Goal: Transaction & Acquisition: Purchase product/service

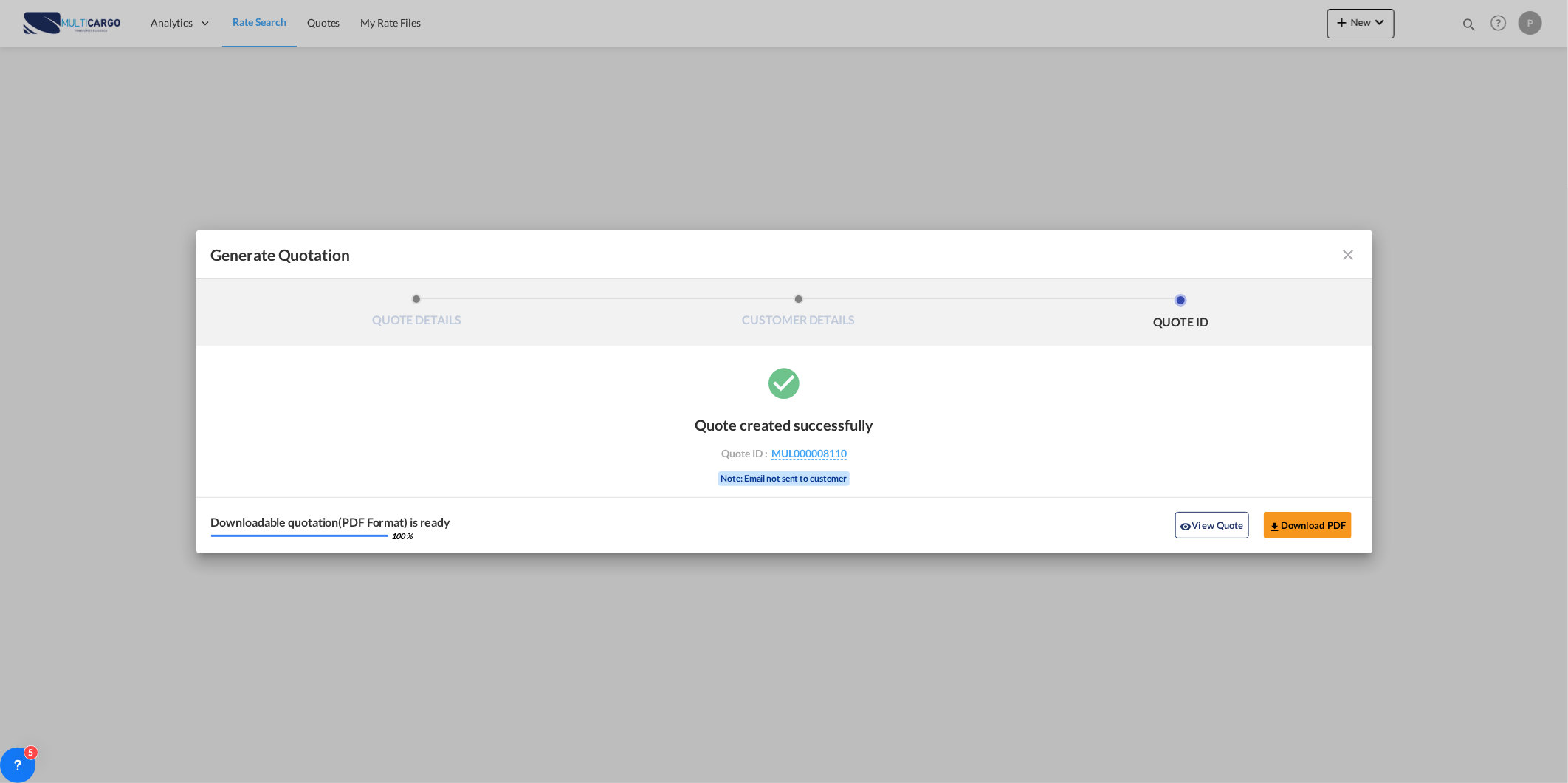
click at [1355, 253] on md-icon "icon-close fg-AAA8AD cursor m-0" at bounding box center [1348, 254] width 18 height 18
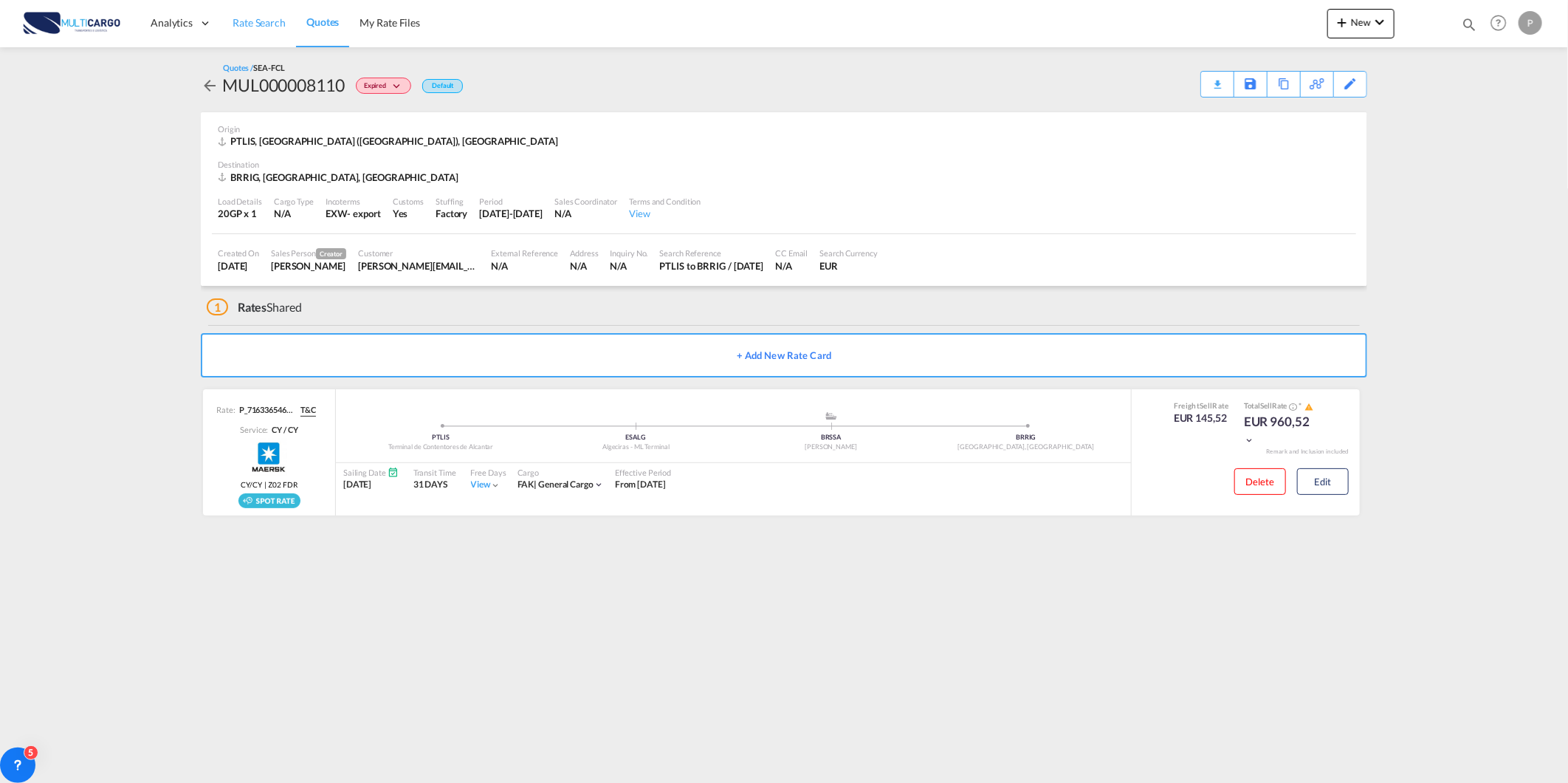
click at [268, 23] on span "Rate Search" at bounding box center [259, 22] width 53 height 12
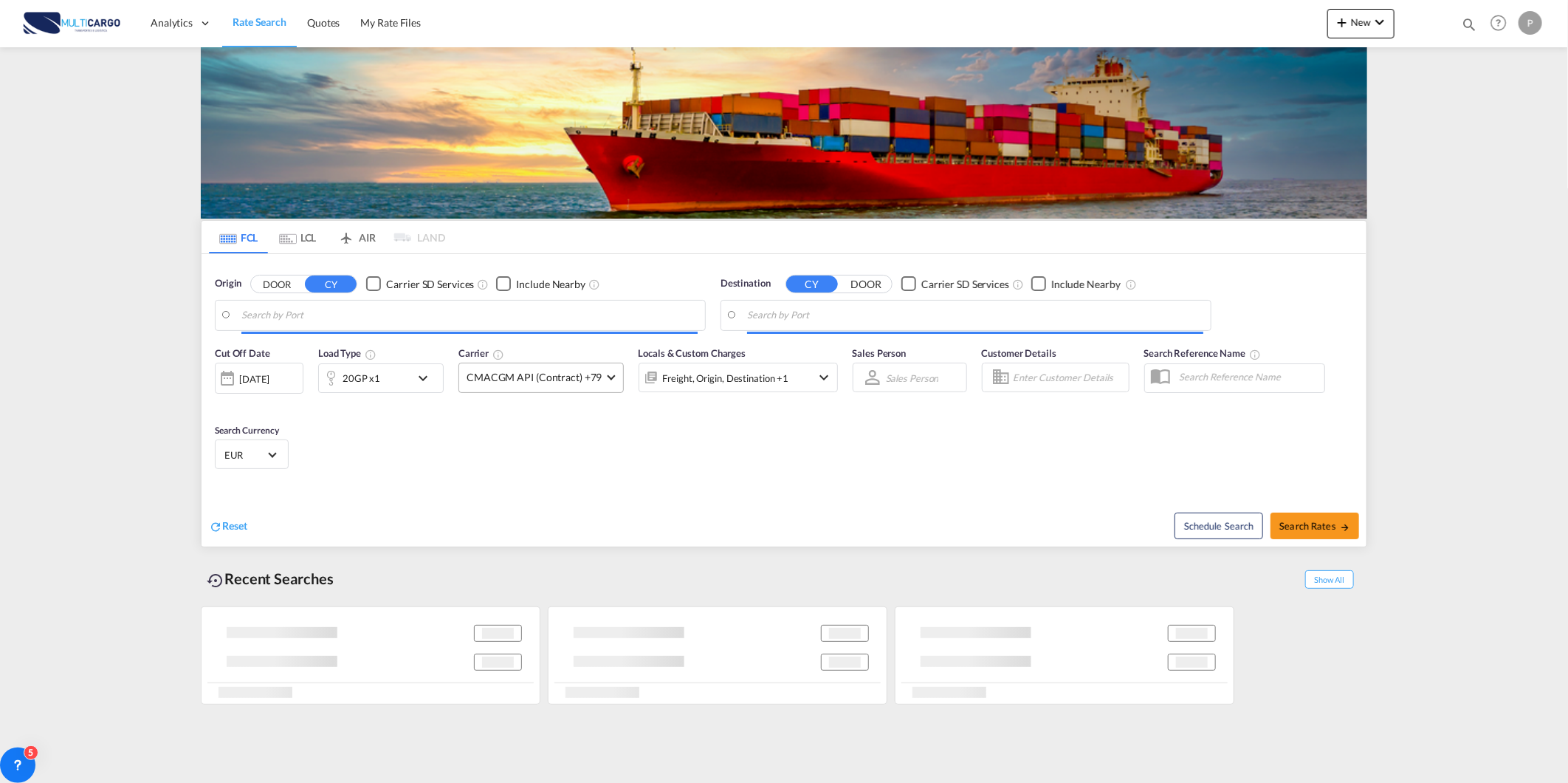
type input "[GEOGRAPHIC_DATA] ([GEOGRAPHIC_DATA]), PTLIS"
type input "[GEOGRAPHIC_DATA], [GEOGRAPHIC_DATA]"
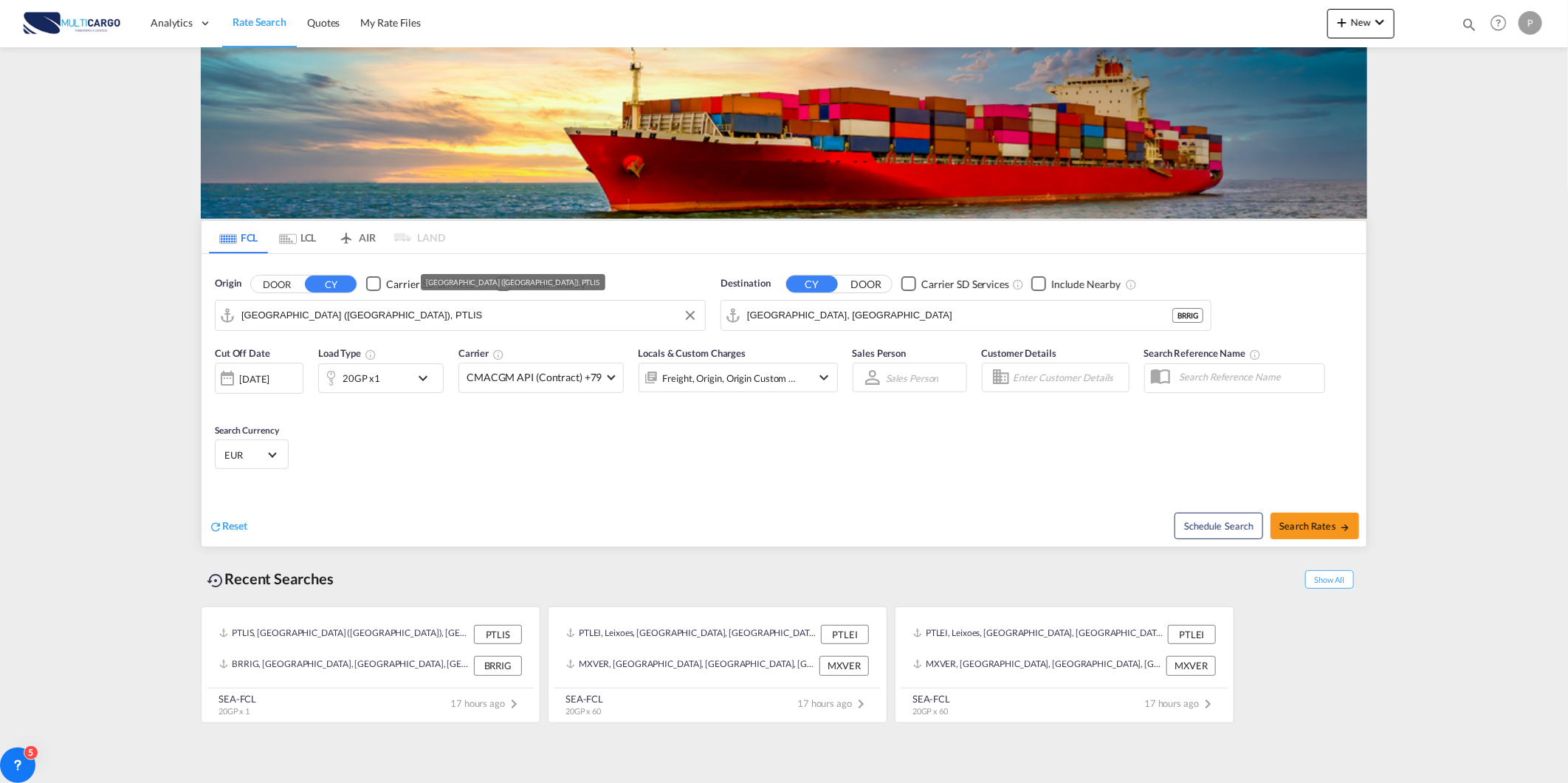
click at [355, 313] on input "[GEOGRAPHIC_DATA] ([GEOGRAPHIC_DATA]), PTLIS" at bounding box center [469, 315] width 456 height 23
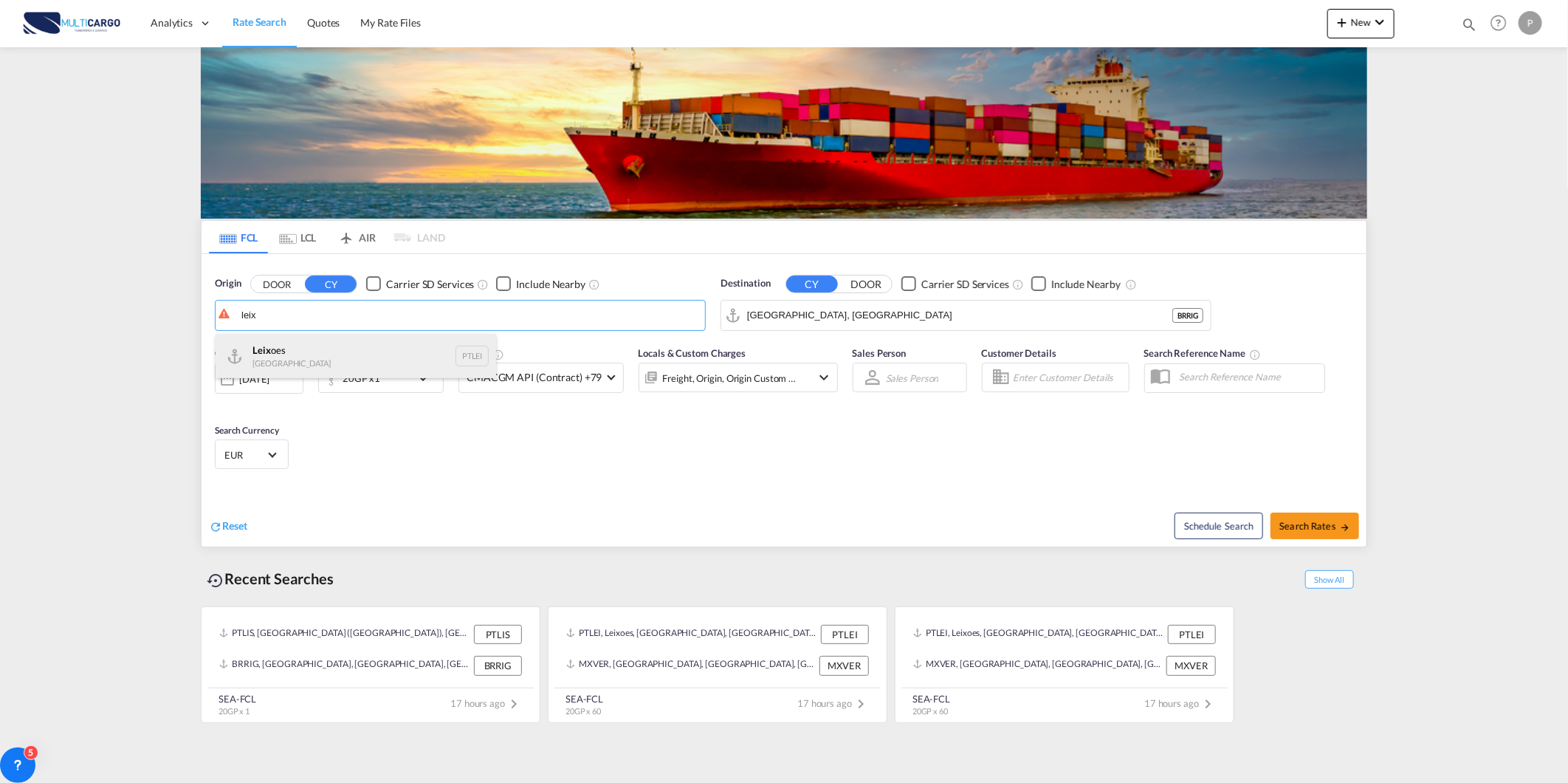
click at [448, 356] on div "Leix oes Portugal PTLEI" at bounding box center [356, 356] width 281 height 44
type input "Leixoes, PTLEI"
click at [817, 325] on input "[GEOGRAPHIC_DATA], [GEOGRAPHIC_DATA]" at bounding box center [959, 315] width 425 height 23
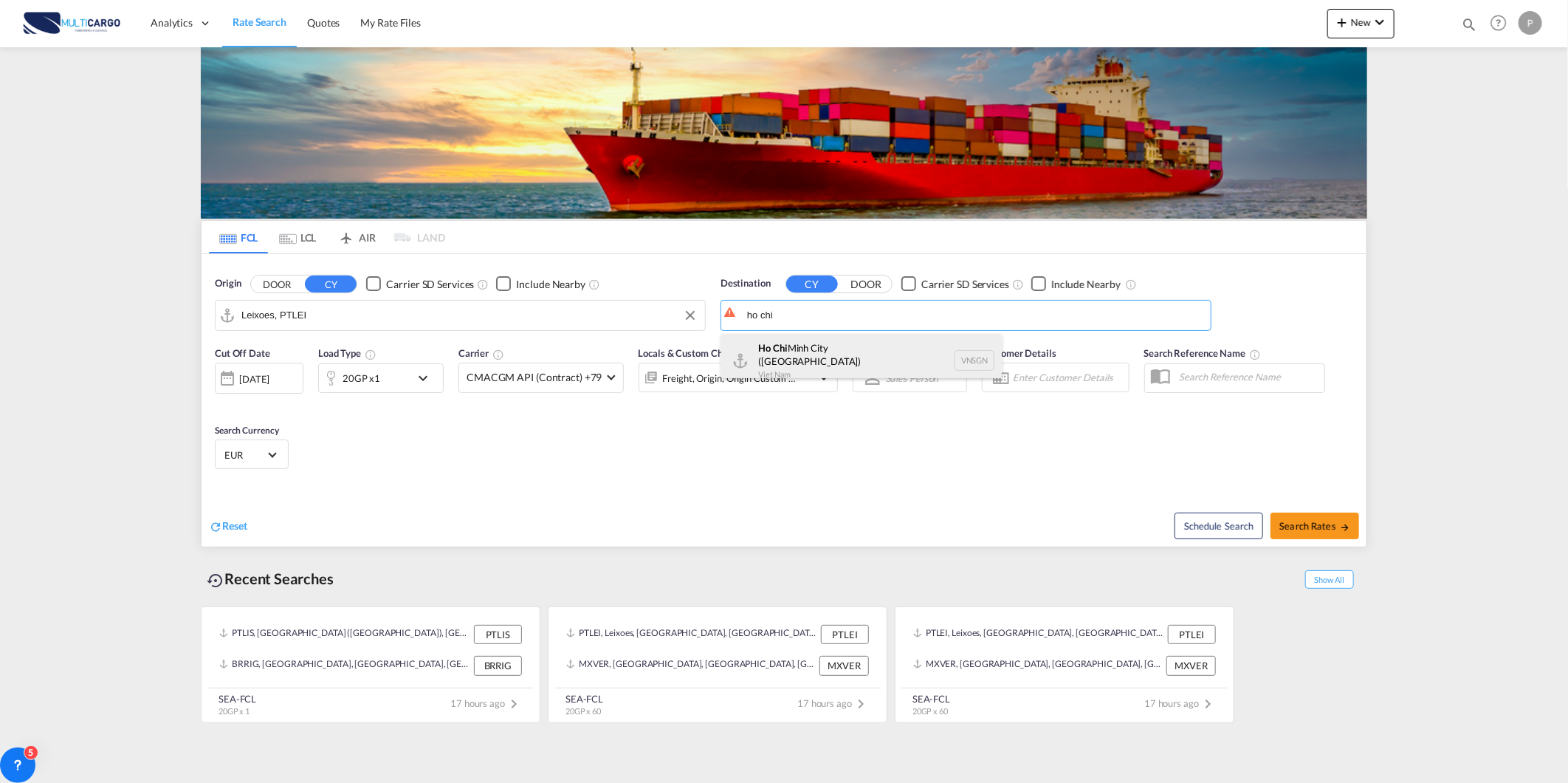
click at [802, 357] on div "[GEOGRAPHIC_DATA] ([GEOGRAPHIC_DATA]) [GEOGRAPHIC_DATA] VNSGN" at bounding box center [861, 361] width 281 height 54
type input "Ho Chi Minh City ([GEOGRAPHIC_DATA]), VNSGN"
click at [404, 430] on div "Cut Off Date [DATE] [DATE] Load Type 20GP x1 Carrier CMACGM API (Contract) +79 …" at bounding box center [784, 409] width 1165 height 144
click at [385, 385] on div "20GP x1" at bounding box center [365, 377] width 92 height 29
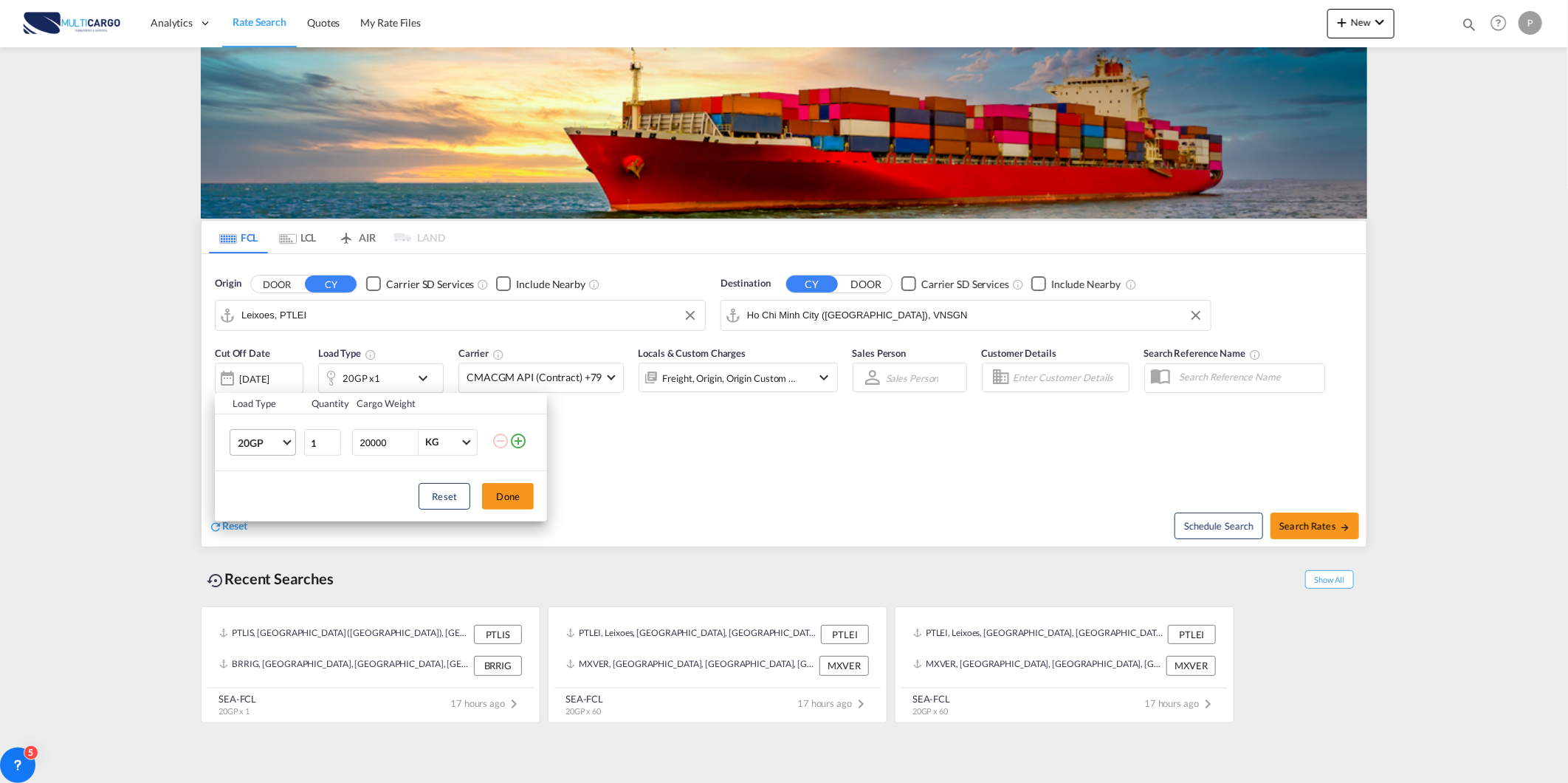
click at [278, 445] on span "20GP" at bounding box center [259, 443] width 43 height 15
drag, startPoint x: 256, startPoint y: 513, endPoint x: 571, endPoint y: 526, distance: 315.3
click at [257, 512] on div "40HC" at bounding box center [251, 514] width 27 height 15
click at [526, 495] on button "Done" at bounding box center [508, 497] width 52 height 26
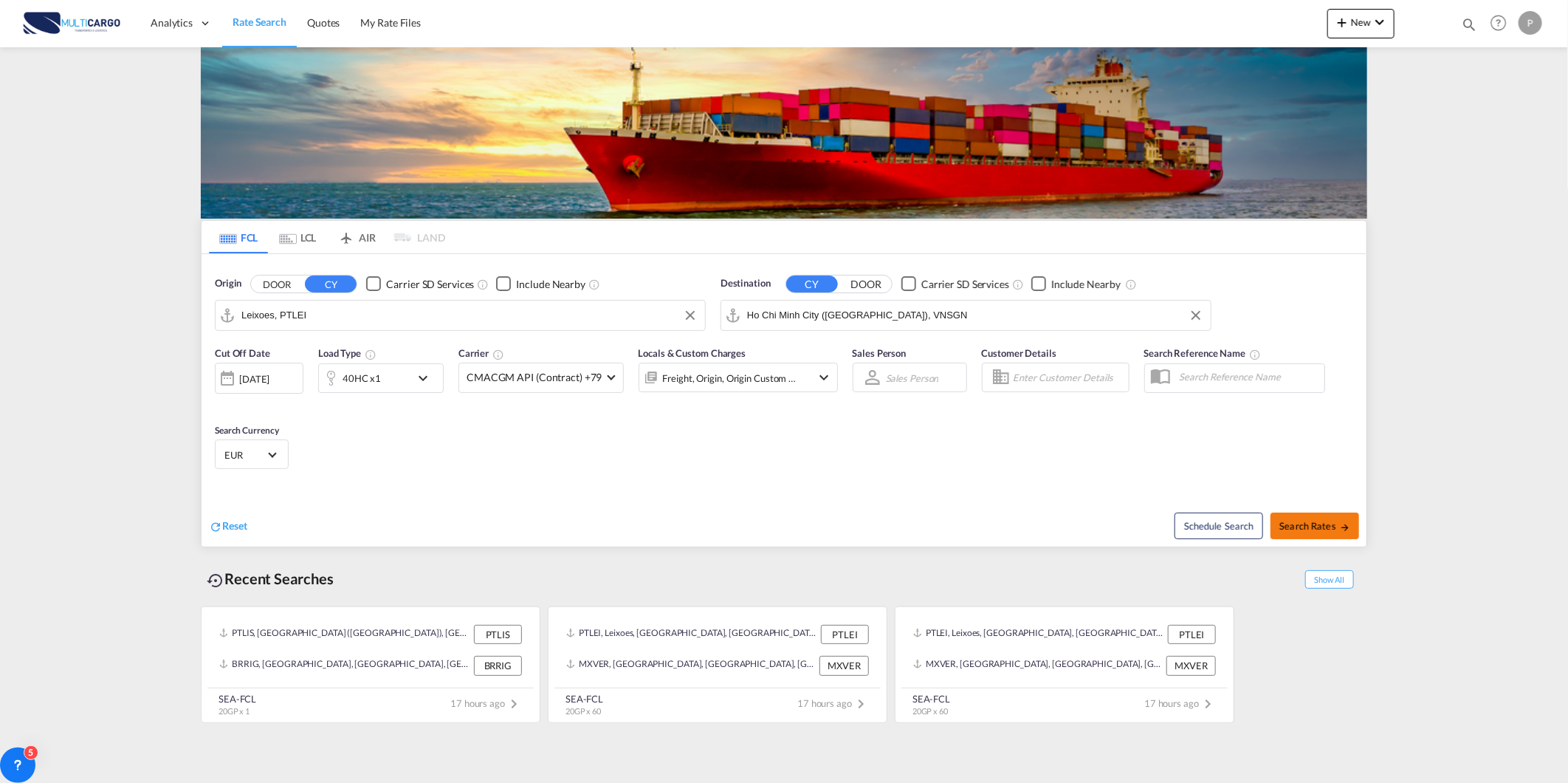
click at [1347, 534] on button "Search Rates" at bounding box center [1315, 526] width 88 height 26
type input "PTLEI to VNSGN / [DATE]"
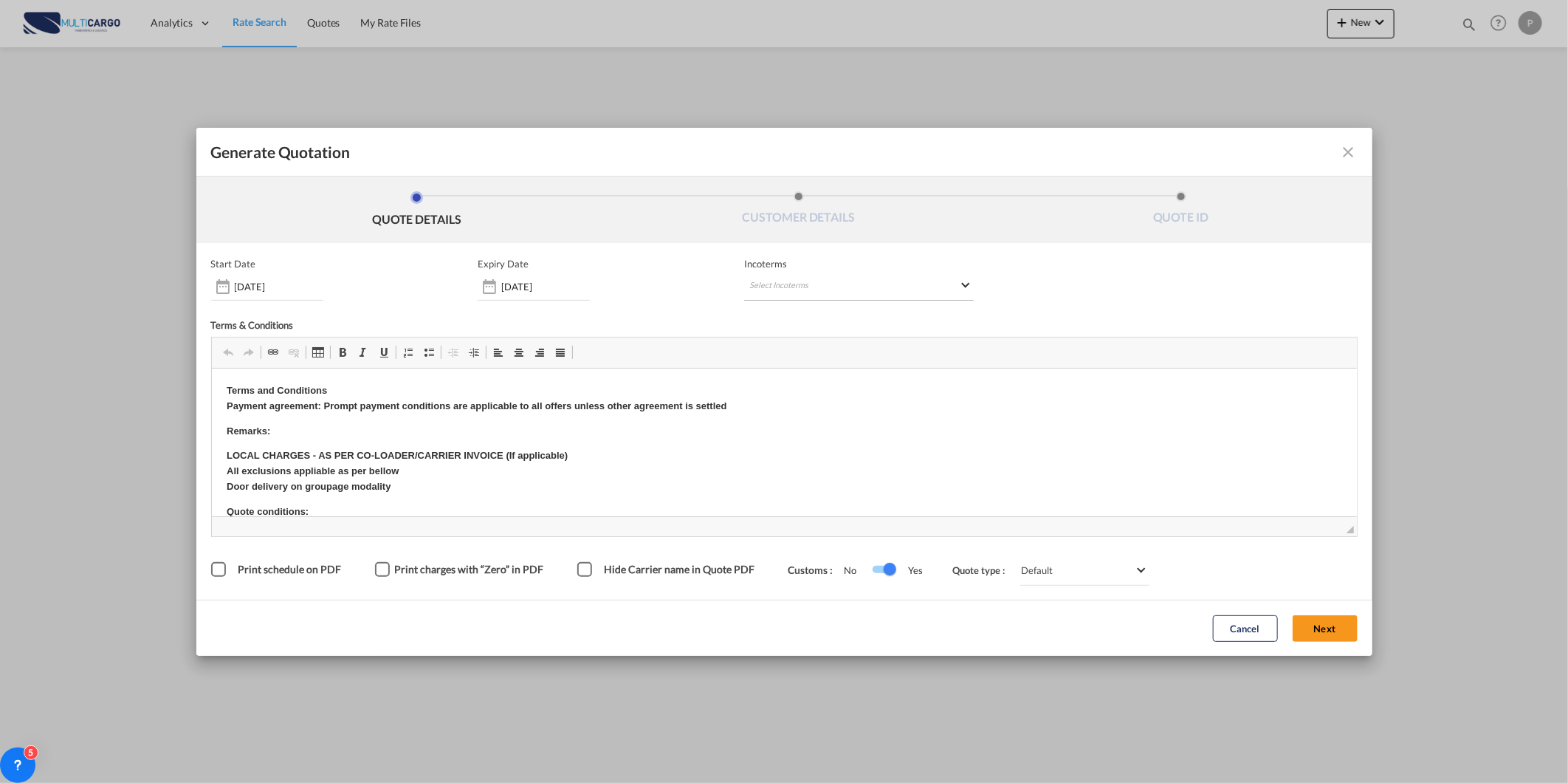
click at [849, 278] on md-select "Select Incoterms CIP - import Carriage and Insurance Paid to DAP - import Deliv…" at bounding box center [859, 287] width 230 height 26
click at [823, 315] on input "search" at bounding box center [821, 316] width 137 height 13
type input "exw"
click at [845, 369] on md-option "EXW - import Ex Works" at bounding box center [827, 385] width 164 height 36
click at [847, 278] on div "EXW - import" at bounding box center [854, 280] width 209 height 11
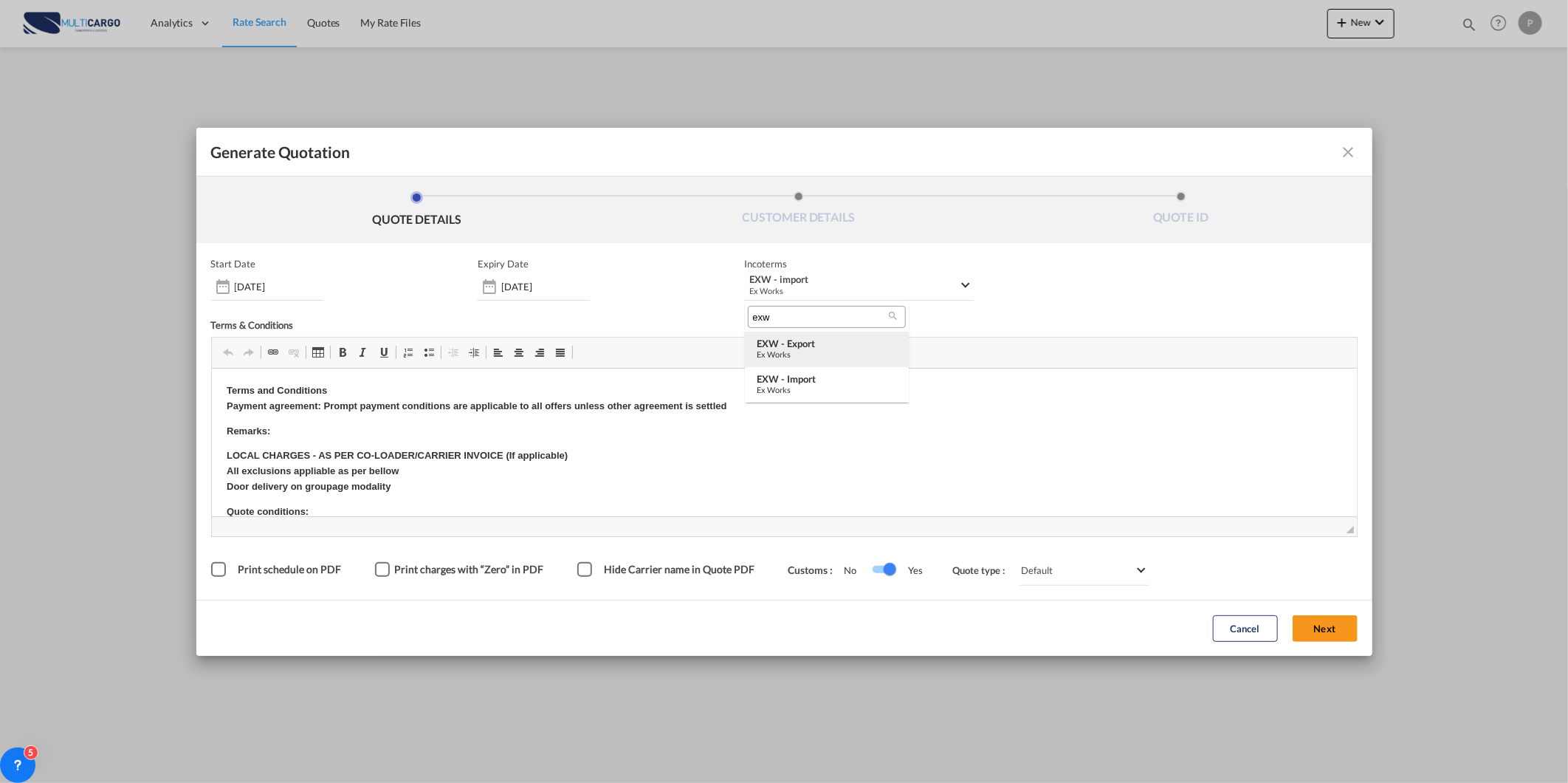
click at [830, 344] on div "EXW - export" at bounding box center [828, 344] width 141 height 12
click at [1304, 621] on button "Next" at bounding box center [1325, 628] width 65 height 26
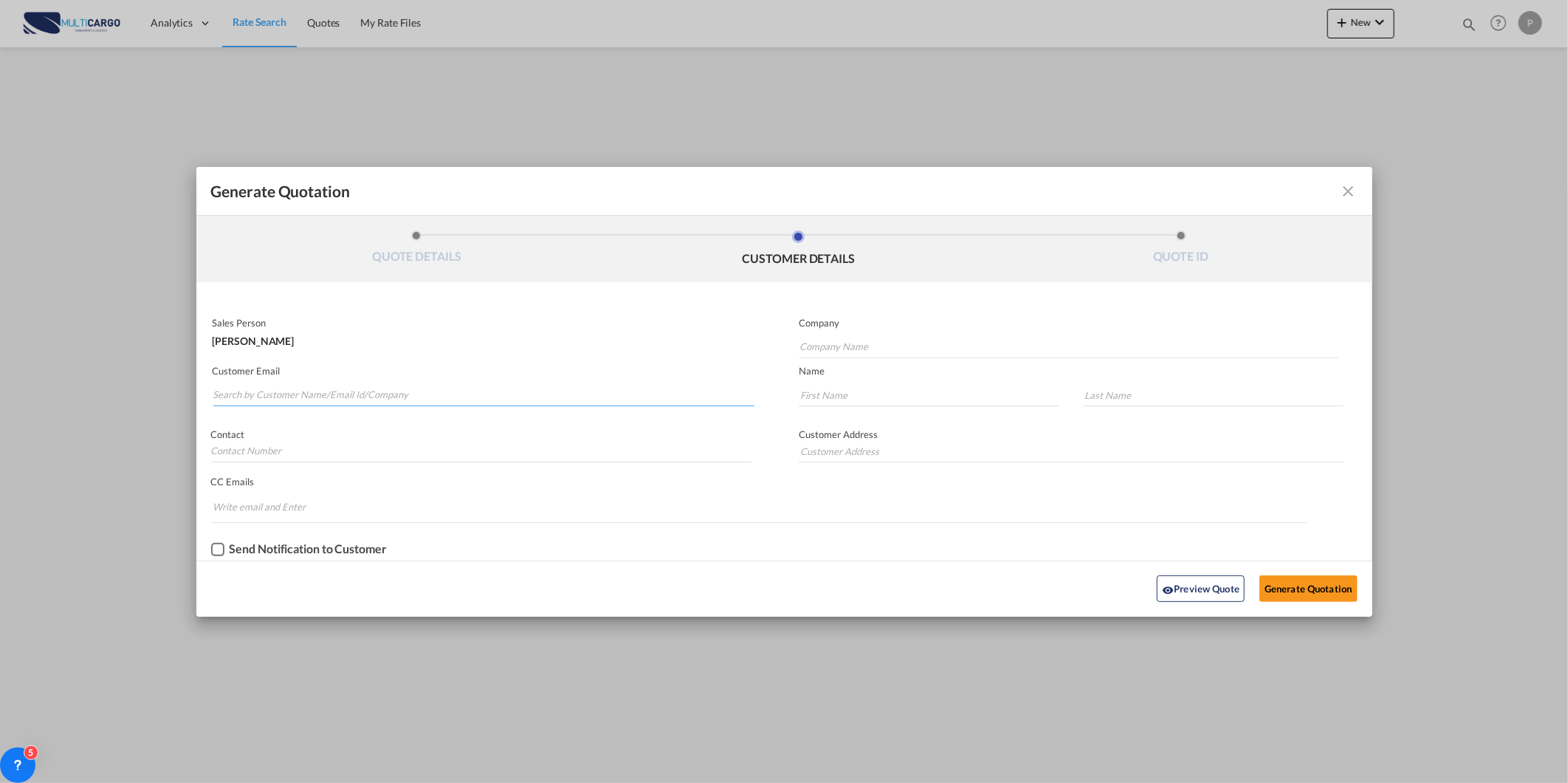
click at [464, 404] on md-autocomplete-wrap "Generate QuotationQUOTE ..." at bounding box center [484, 391] width 542 height 29
paste input "[EMAIL_ADDRESS][DOMAIN_NAME]"
type input "[EMAIL_ADDRESS][DOMAIN_NAME]"
click at [366, 418] on div "[EMAIL_ADDRESS][DOMAIN_NAME] [EMAIL_ADDRESS][DOMAIN_NAME] [EMAIL_ADDRESS][DOMAI…" at bounding box center [484, 425] width 542 height 39
type input "[EMAIL_ADDRESS][DOMAIN_NAME]"
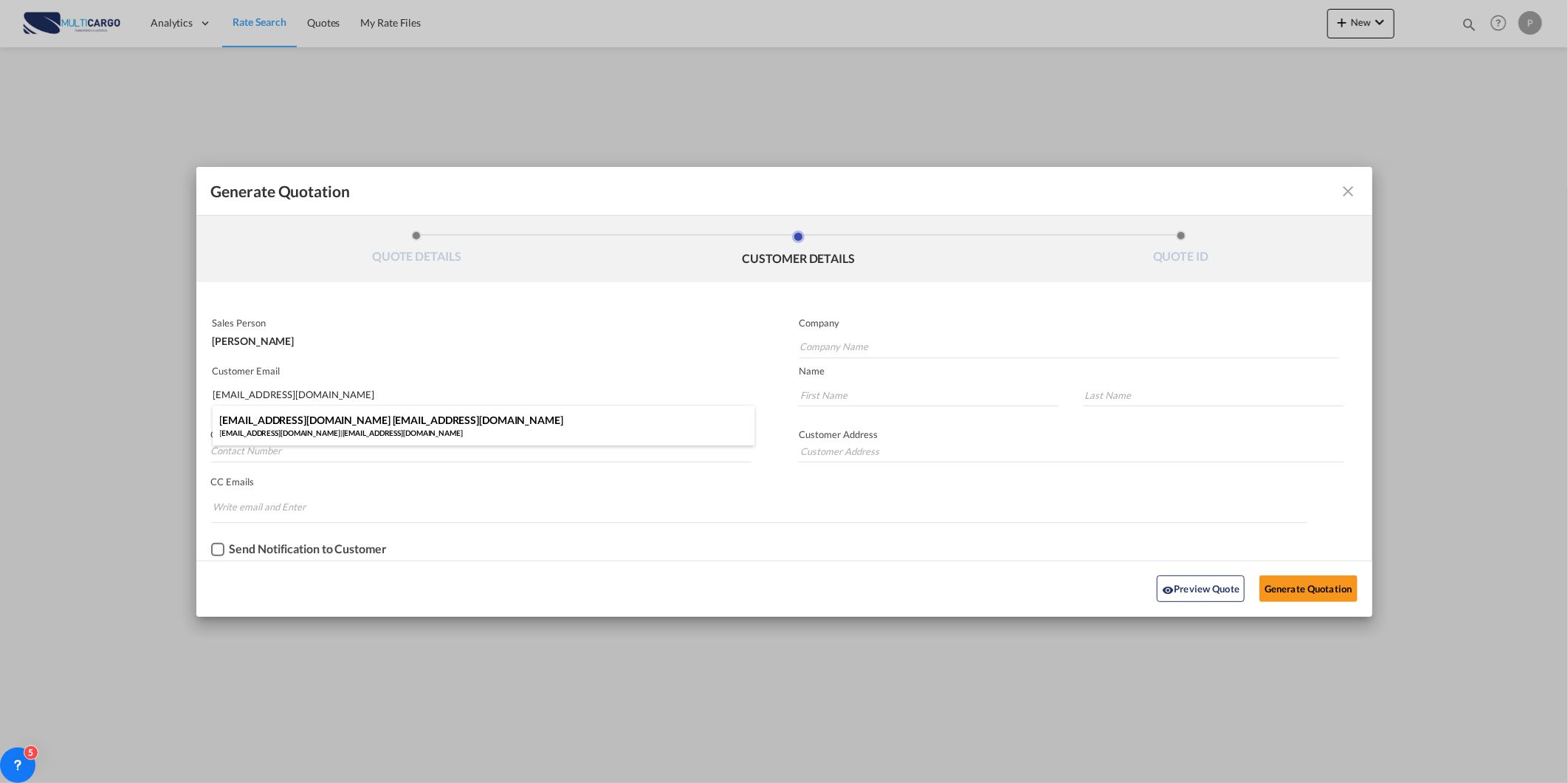
type input "[EMAIL_ADDRESS][DOMAIN_NAME]"
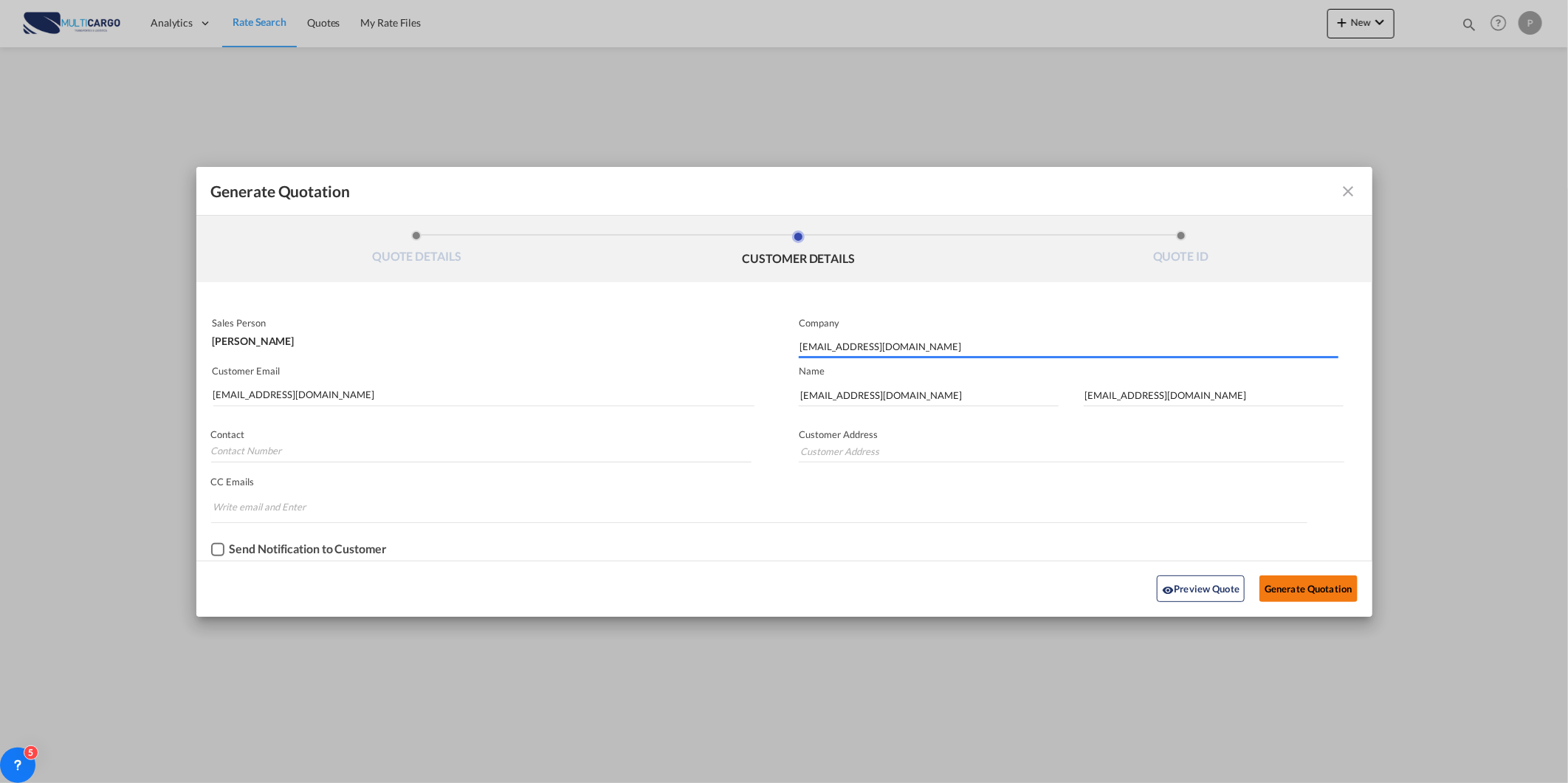
click at [1273, 582] on button "Generate Quotation" at bounding box center [1308, 589] width 98 height 26
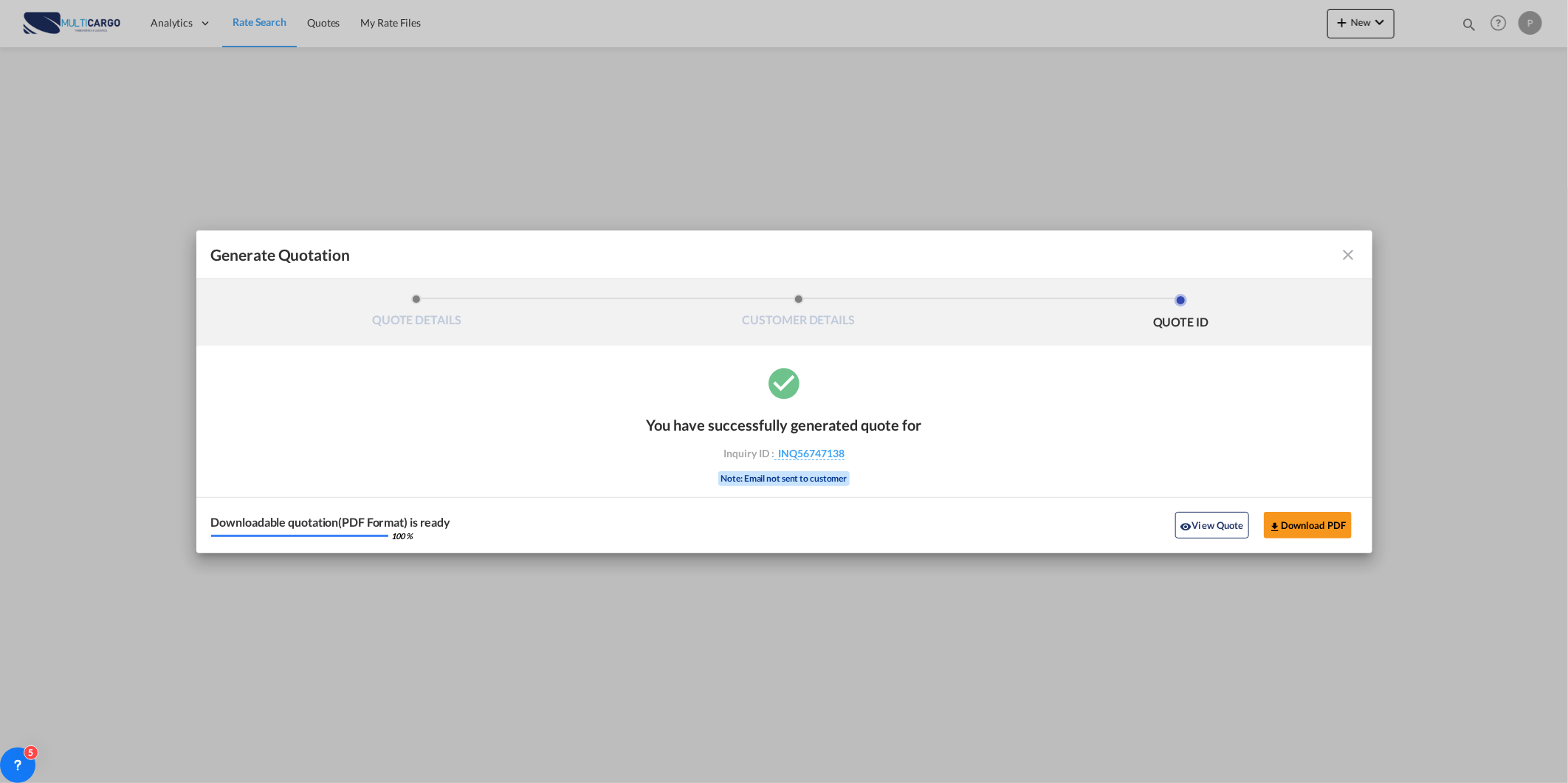
click at [1214, 511] on div "Downloadable quotation(PDF Format) is ready 100 % View Quote Download PDF" at bounding box center [784, 526] width 1176 height 56
click at [1211, 530] on button "View Quote" at bounding box center [1212, 525] width 74 height 26
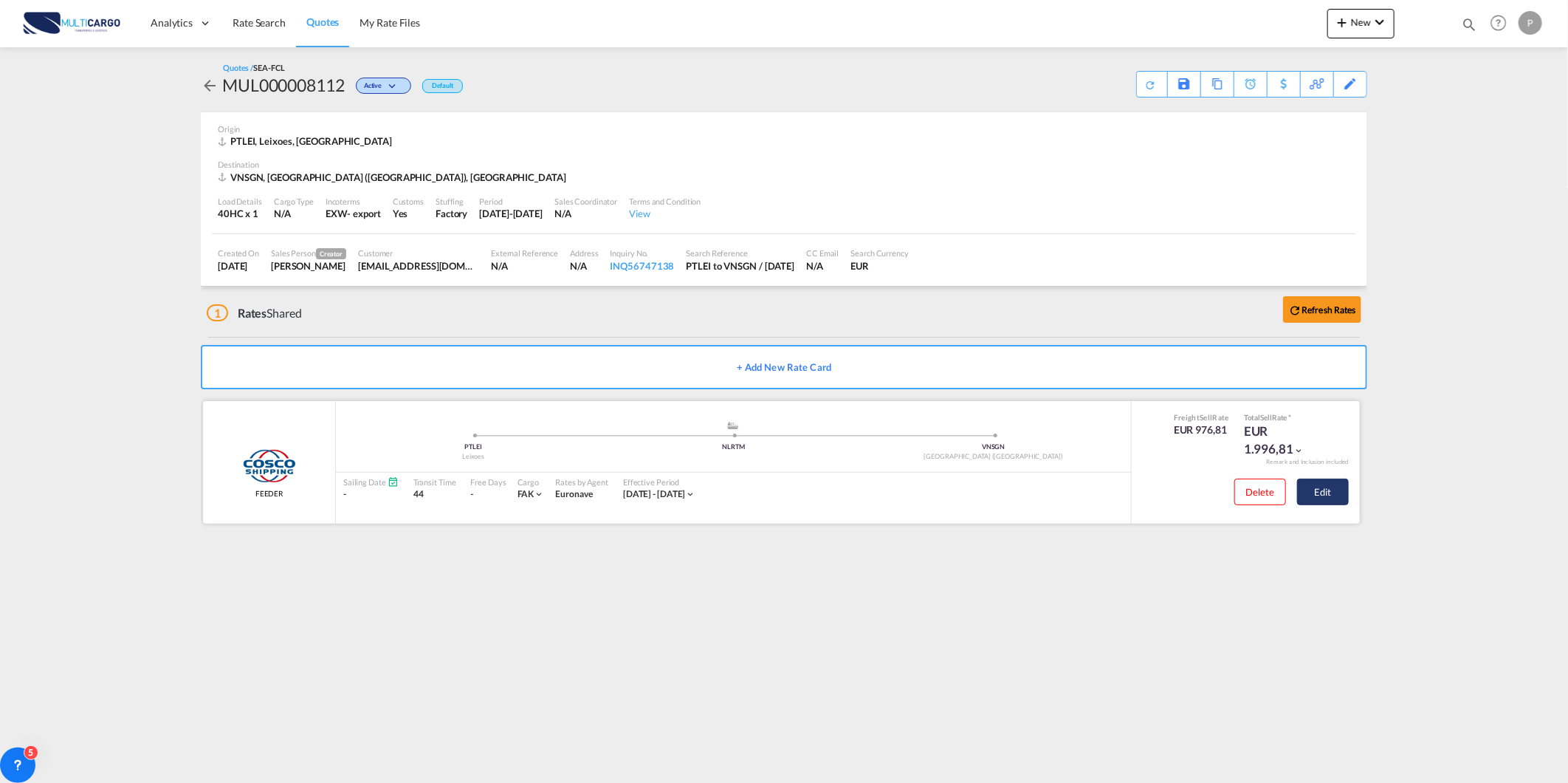
click at [1325, 486] on button "Edit" at bounding box center [1323, 492] width 52 height 26
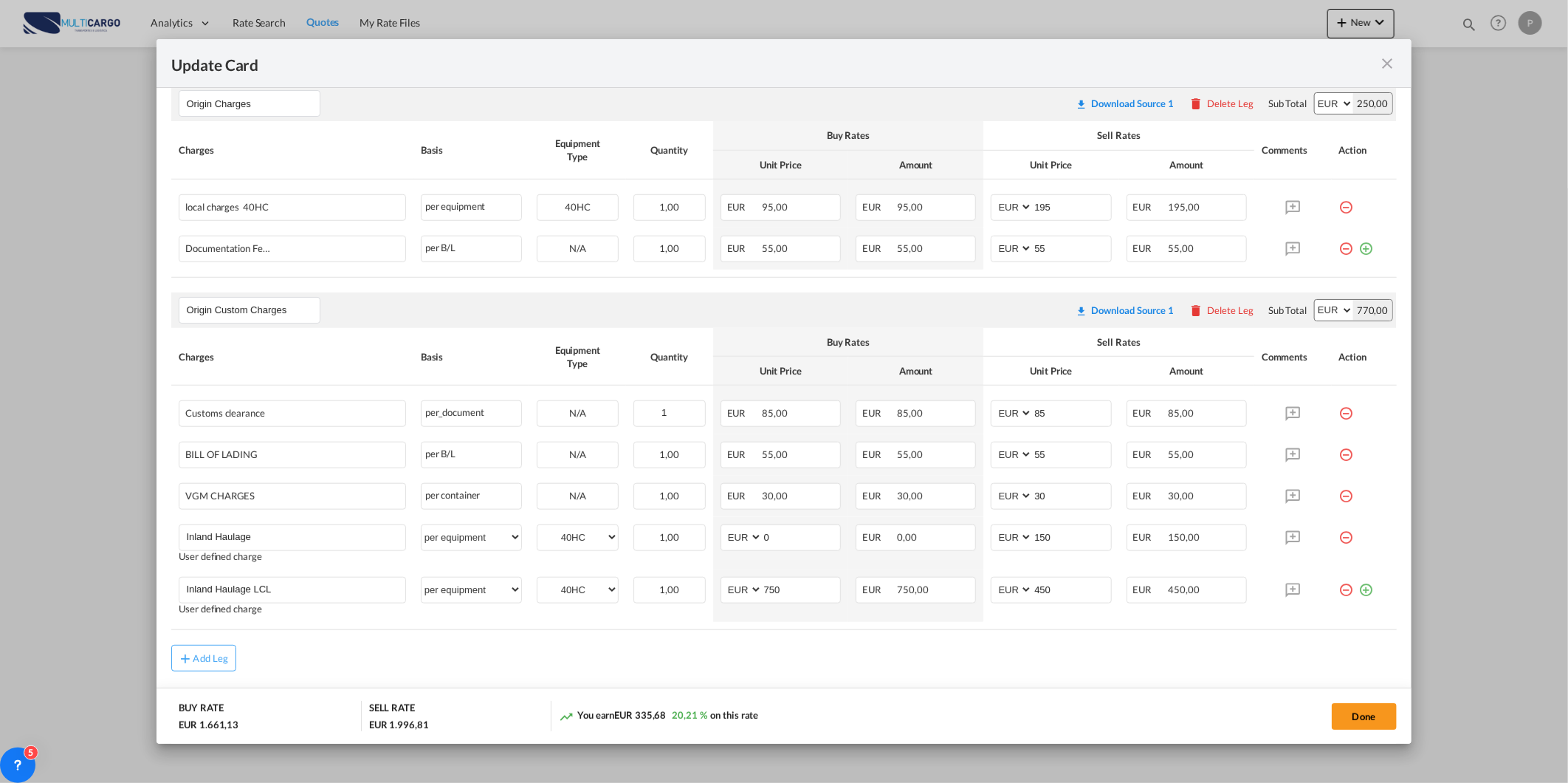
scroll to position [706, 0]
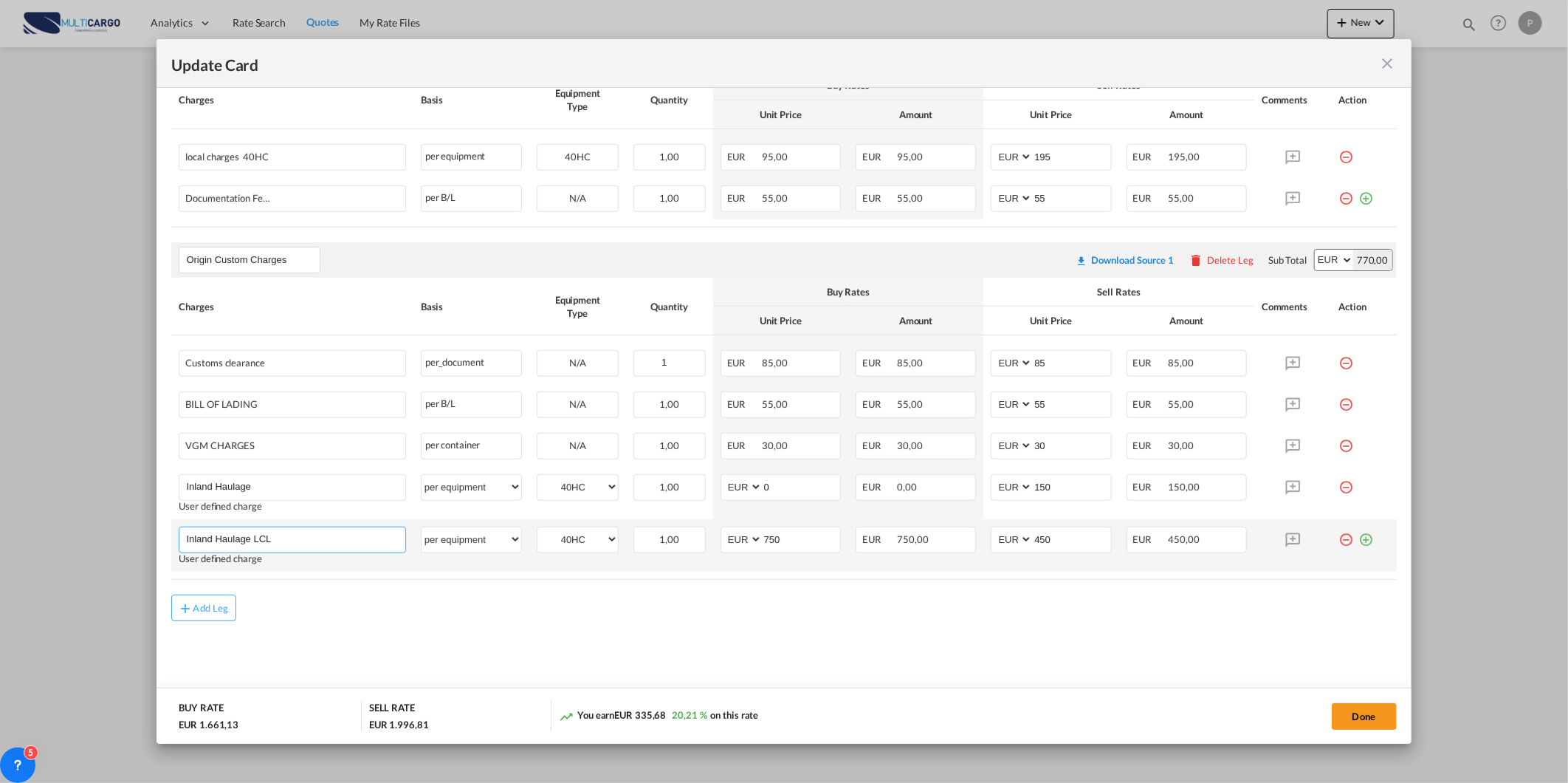
click at [341, 544] on input "Inland Haulage LCL" at bounding box center [295, 539] width 219 height 23
drag, startPoint x: 985, startPoint y: 577, endPoint x: 1021, endPoint y: 567, distance: 37.4
click at [995, 576] on table "Charges Basis Equipment Type Quantity Buy Rates Sell Rates Comments Action Unit…" at bounding box center [784, 429] width 1225 height 302
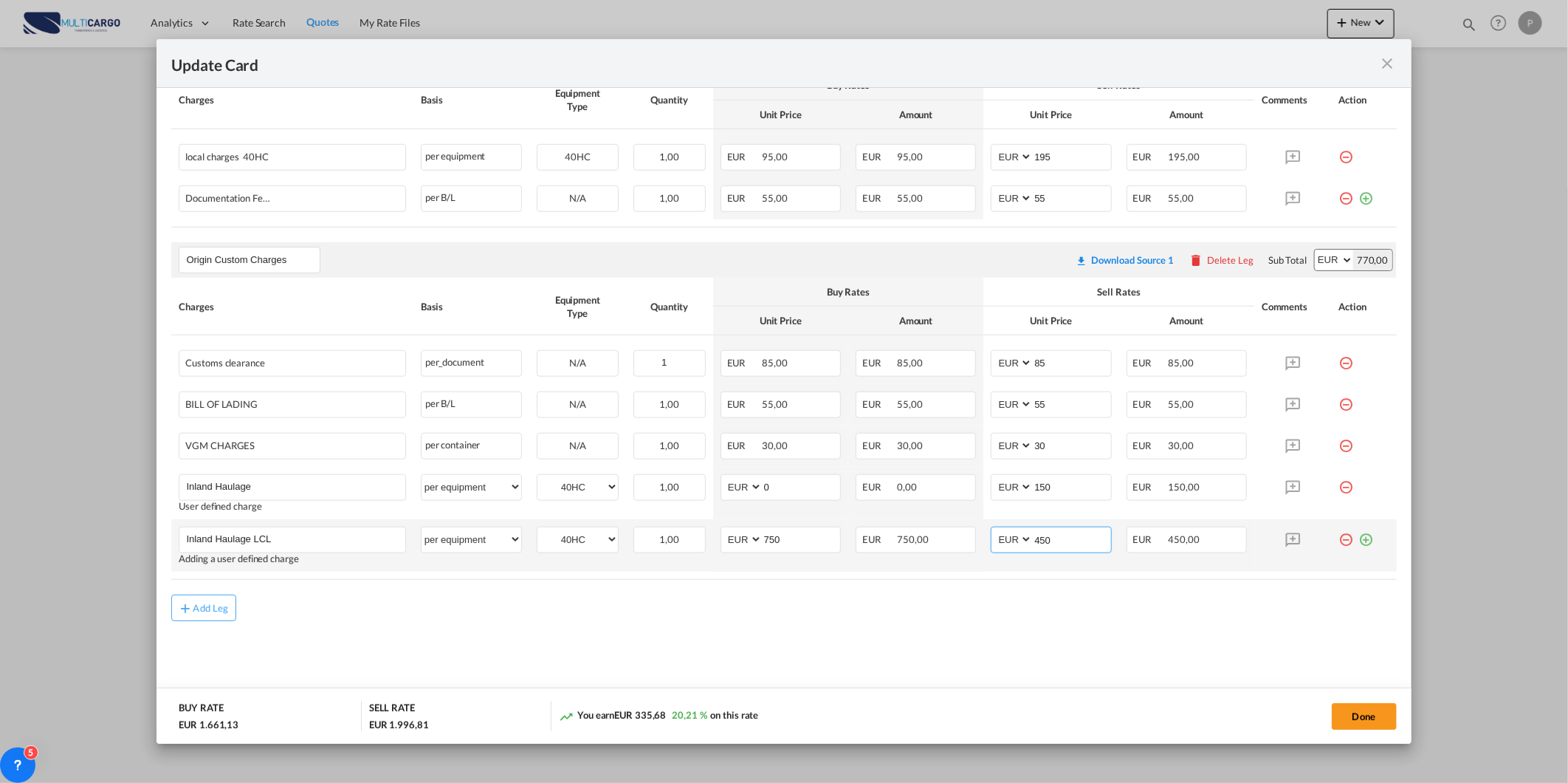
drag, startPoint x: 1055, startPoint y: 545, endPoint x: 844, endPoint y: 560, distance: 211.5
click at [888, 553] on tr "Inland Haulage LCL Please Enter User Defined Charges Cannot Be Published Adding…" at bounding box center [784, 545] width 1225 height 53
type input "500"
click at [802, 599] on div "Add Leg" at bounding box center [784, 607] width 1225 height 26
click at [1362, 708] on button "Done" at bounding box center [1364, 716] width 65 height 26
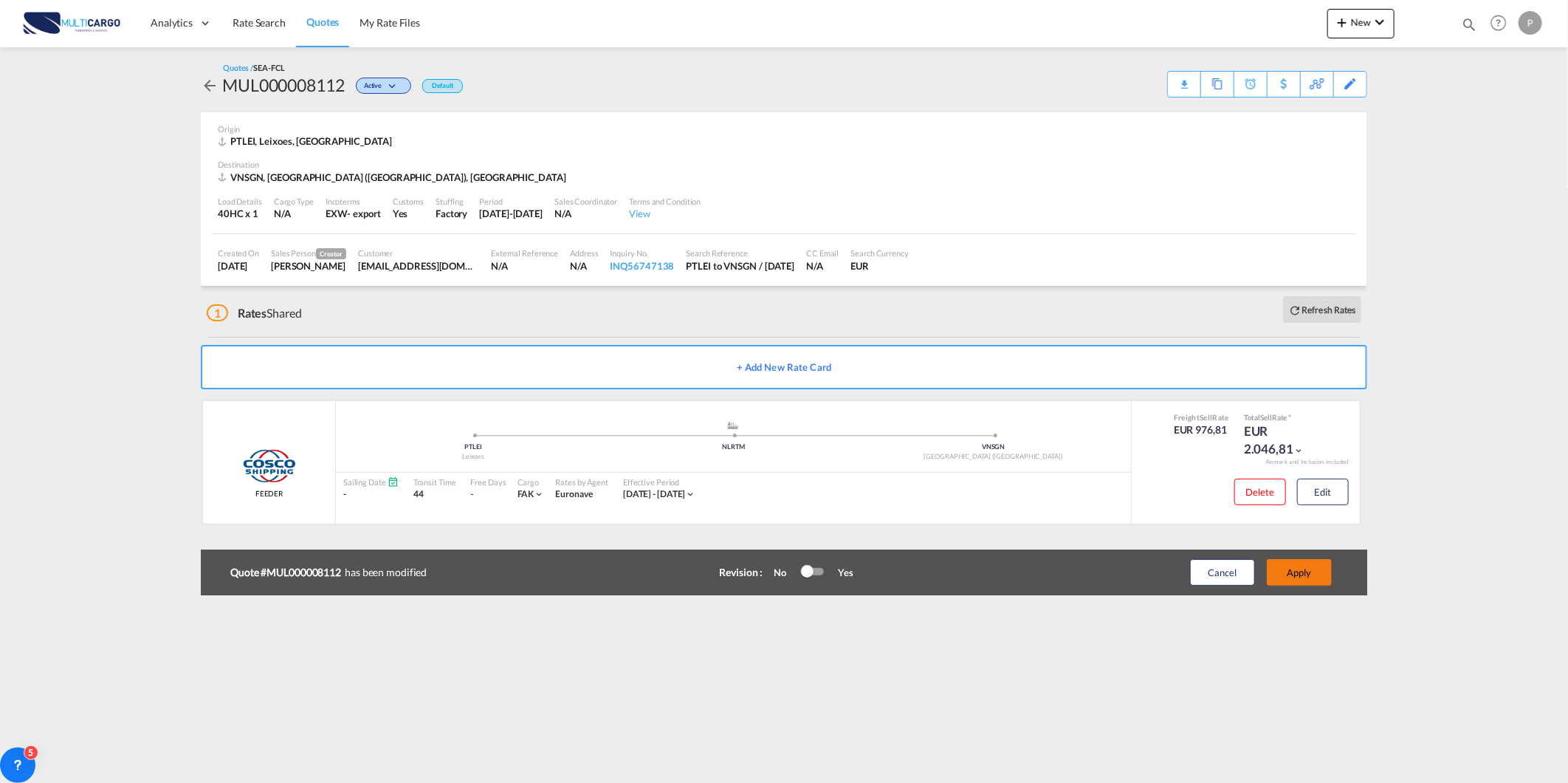
click at [1280, 563] on button "Apply" at bounding box center [1299, 573] width 65 height 26
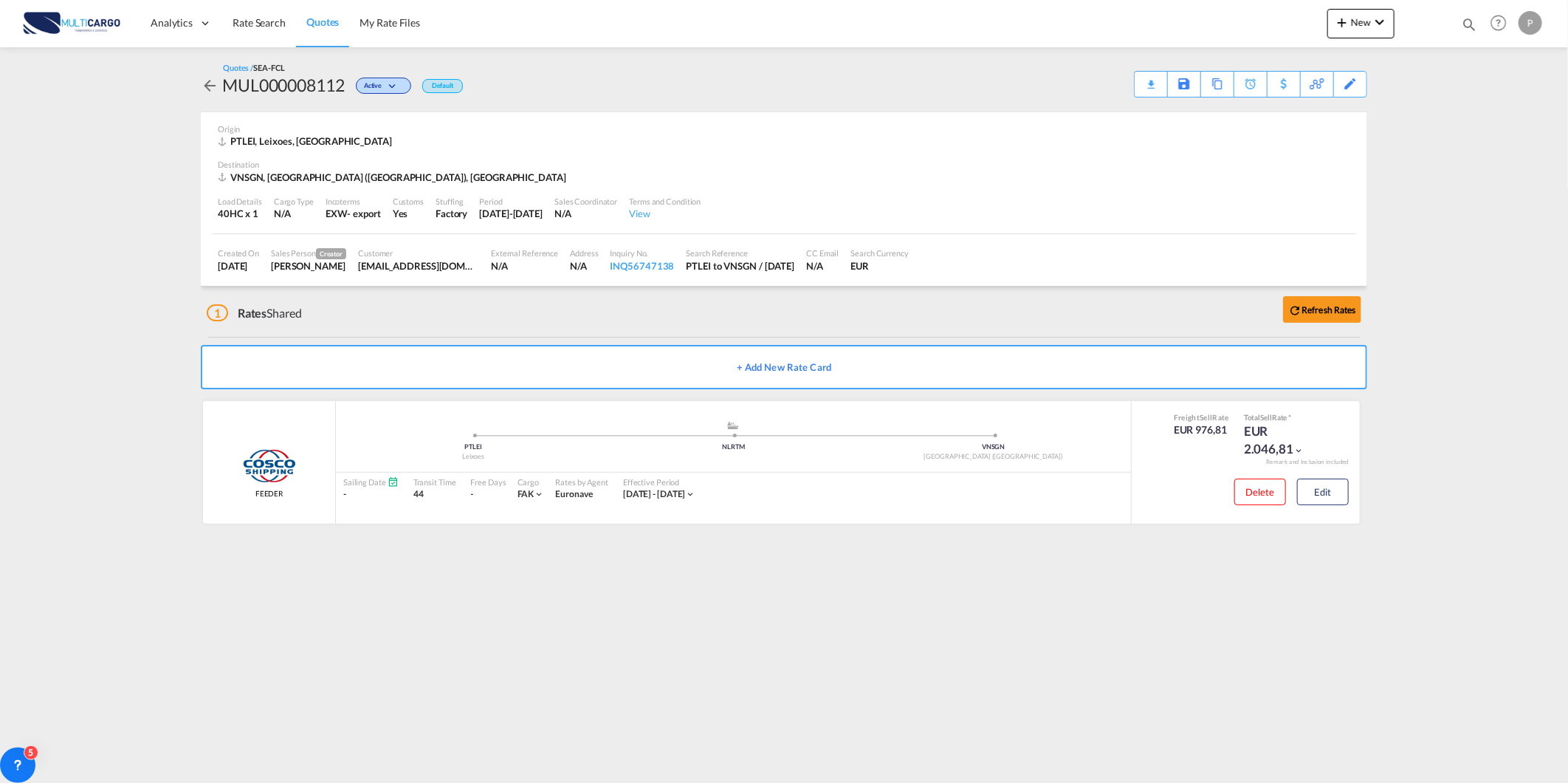
click at [0, 0] on div "Download Quote" at bounding box center [0, 0] width 0 height 0
click at [321, 23] on span "Quotes" at bounding box center [323, 22] width 33 height 12
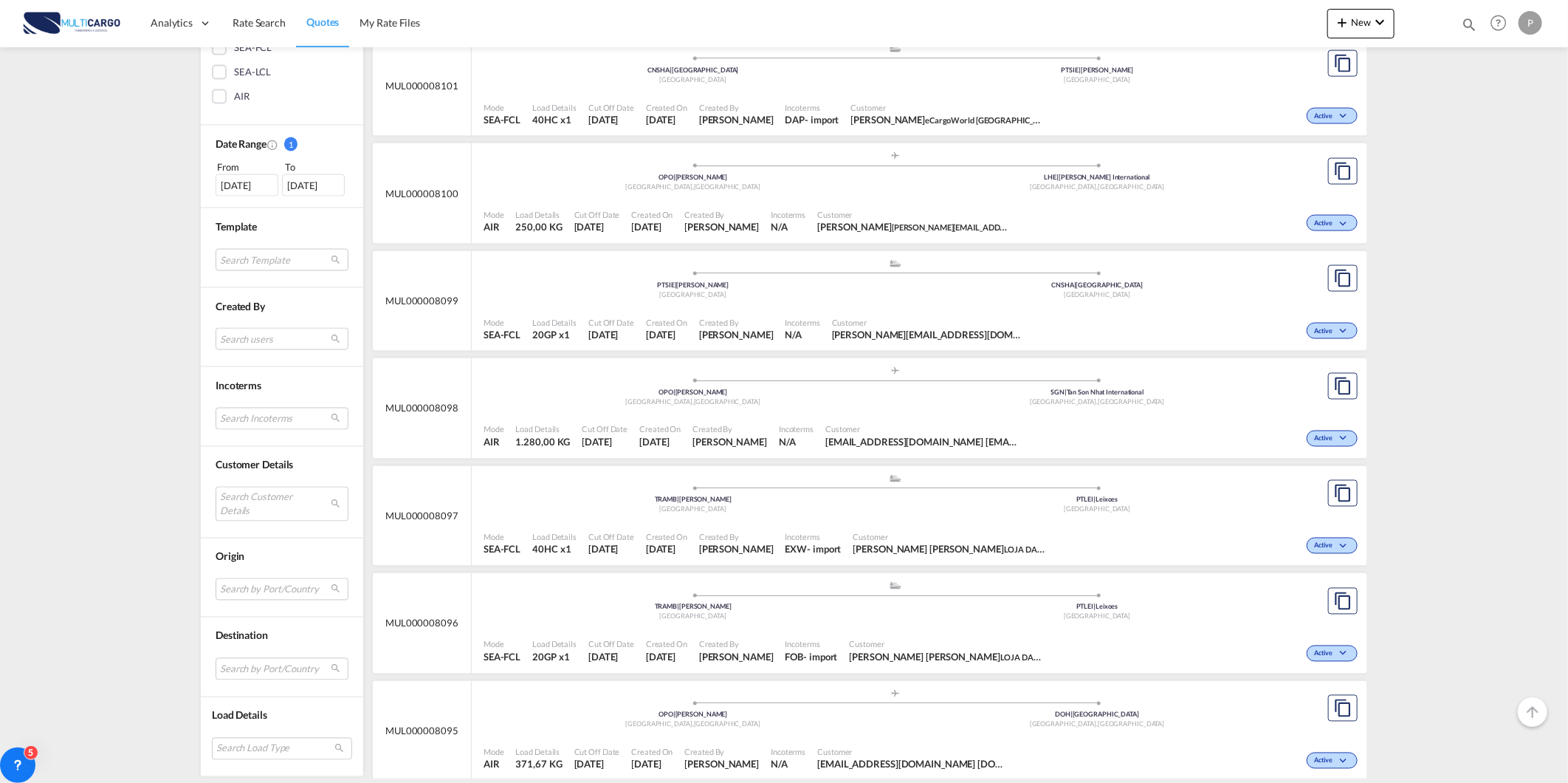
scroll to position [1369, 0]
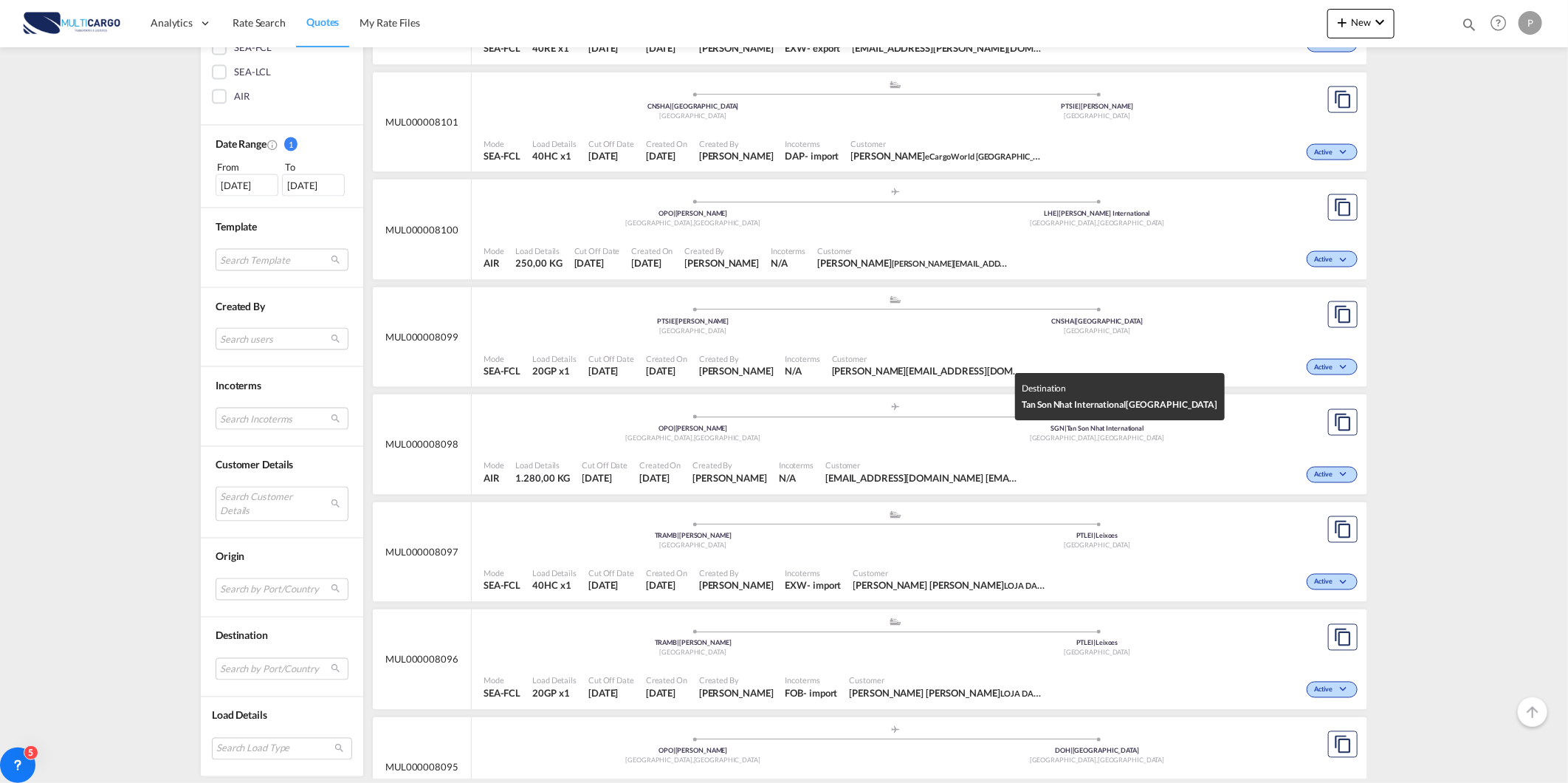
click at [1088, 432] on span "SGN | Tan Son Nhat International" at bounding box center [1097, 428] width 93 height 8
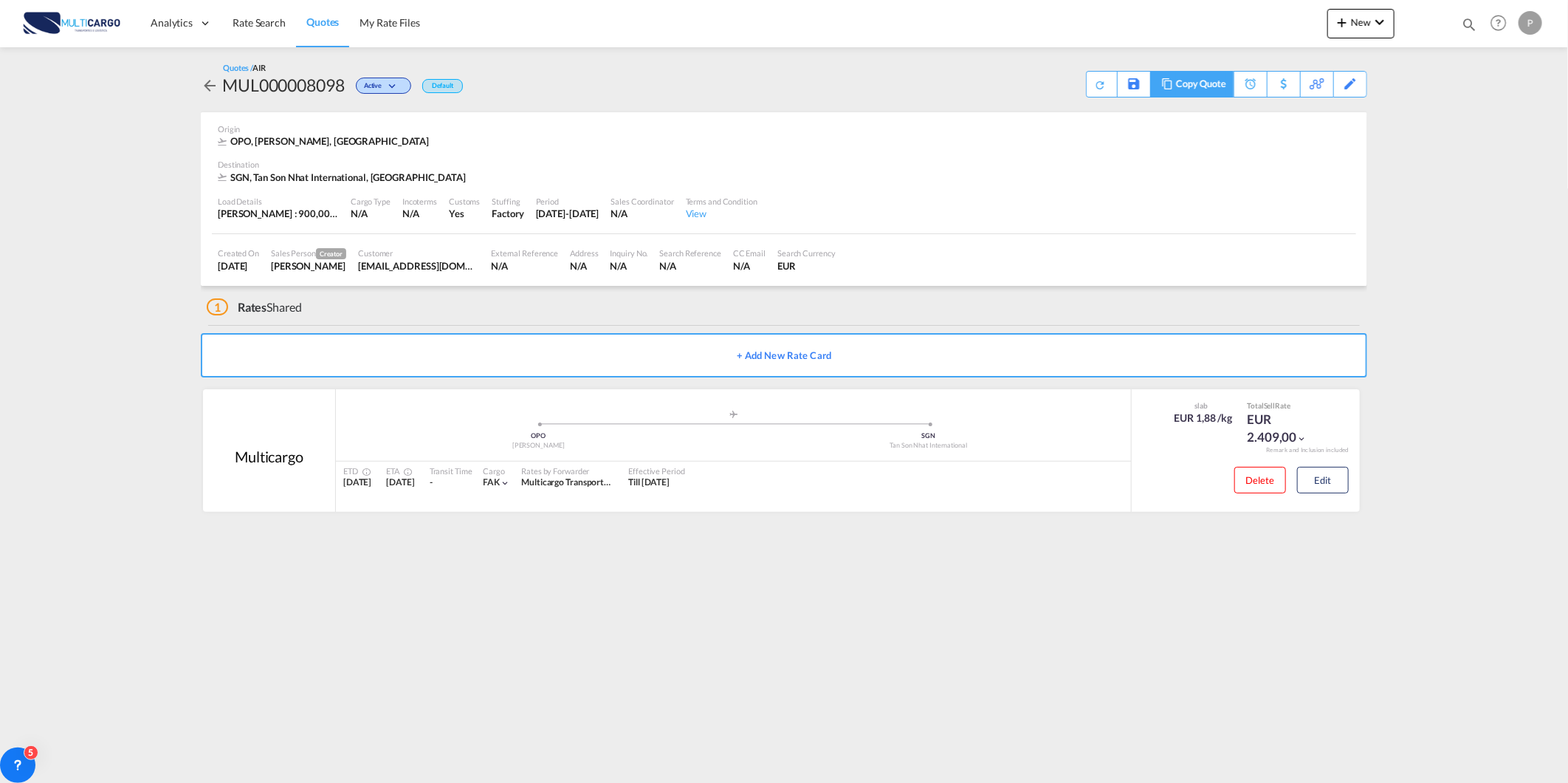
click at [1214, 92] on div "Copy Quote" at bounding box center [1201, 84] width 51 height 25
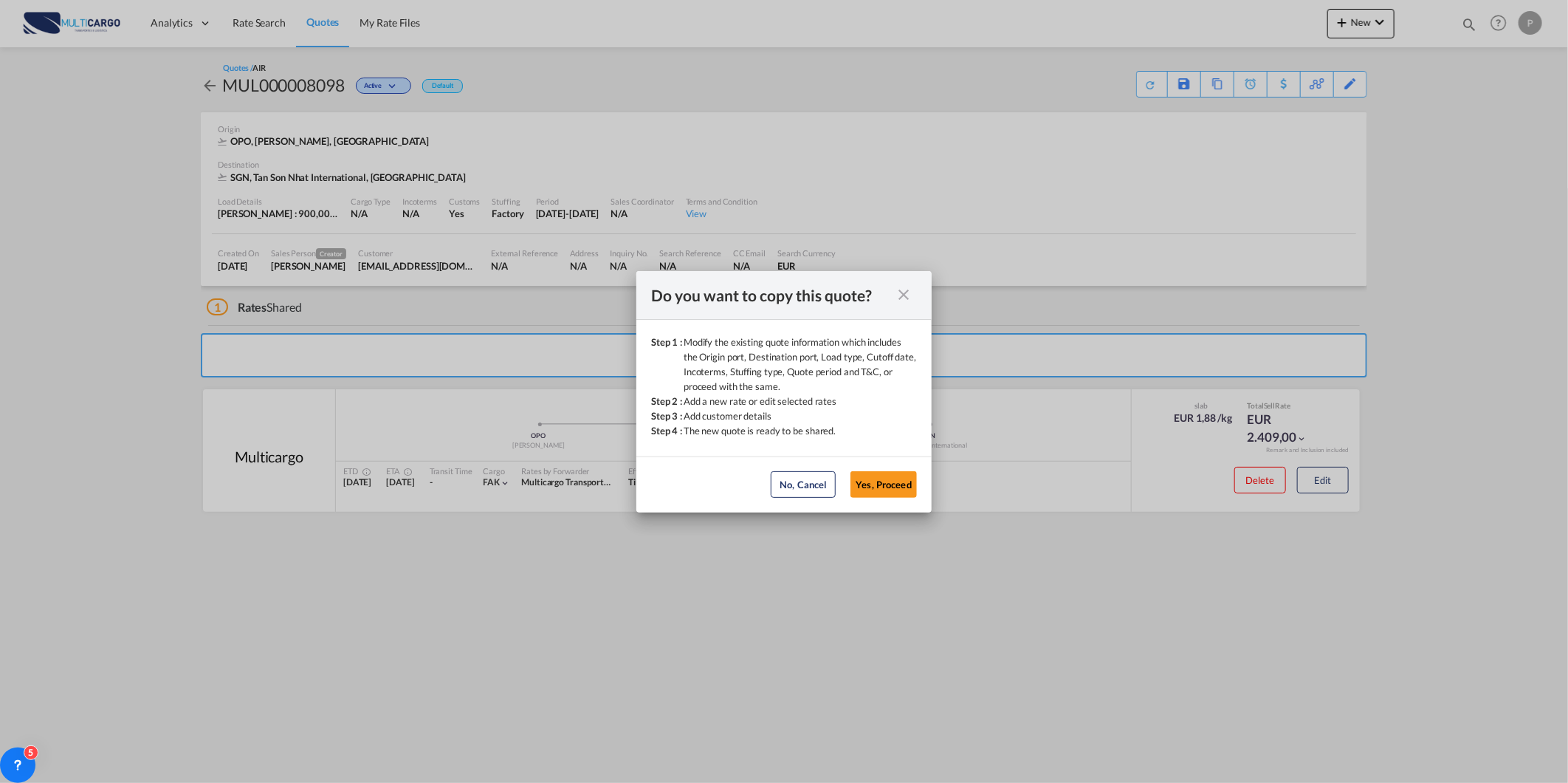
click at [879, 489] on button "Yes, Proceed" at bounding box center [883, 484] width 67 height 26
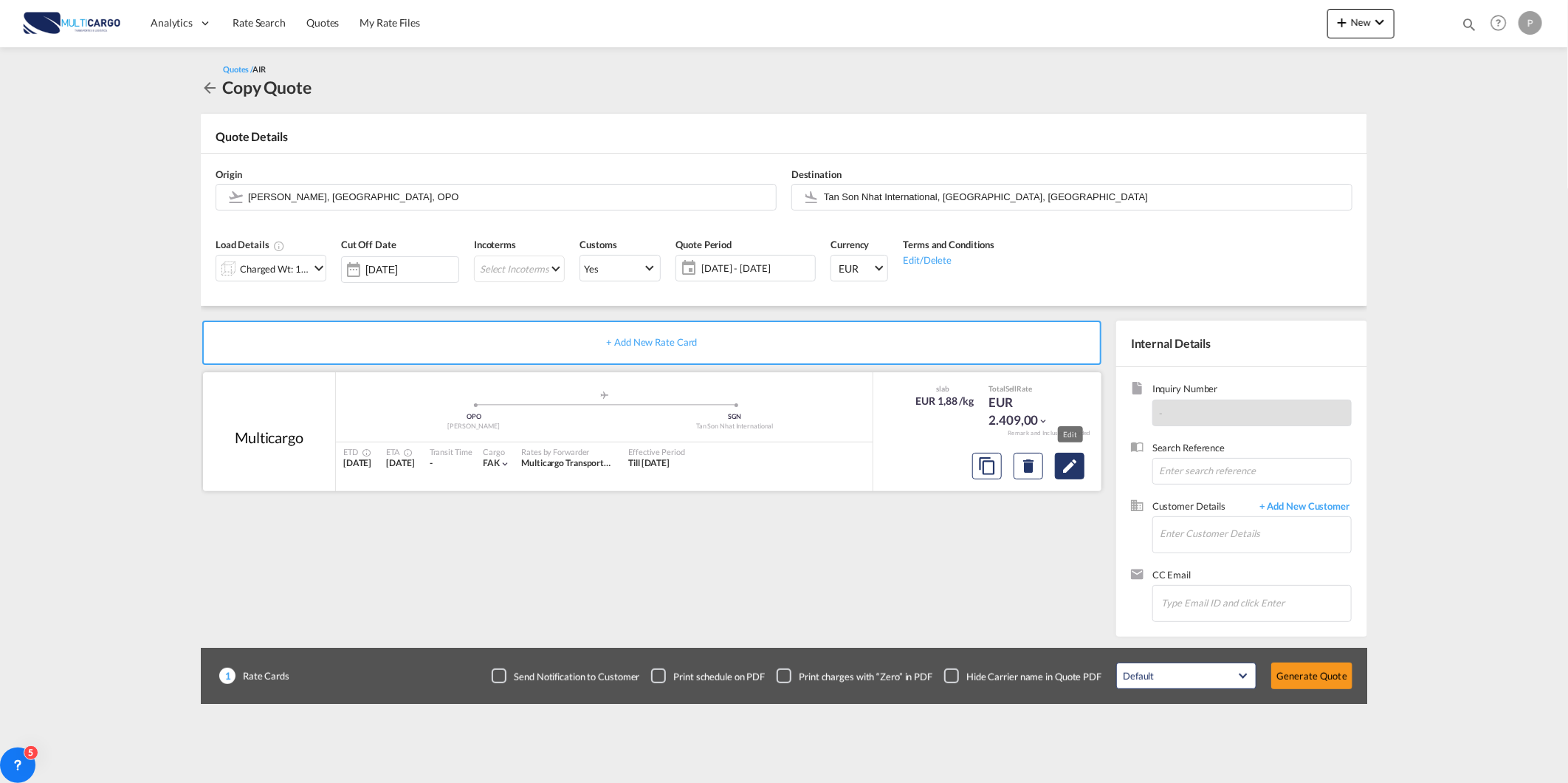
click at [1072, 467] on md-icon "Edit" at bounding box center [1070, 466] width 18 height 18
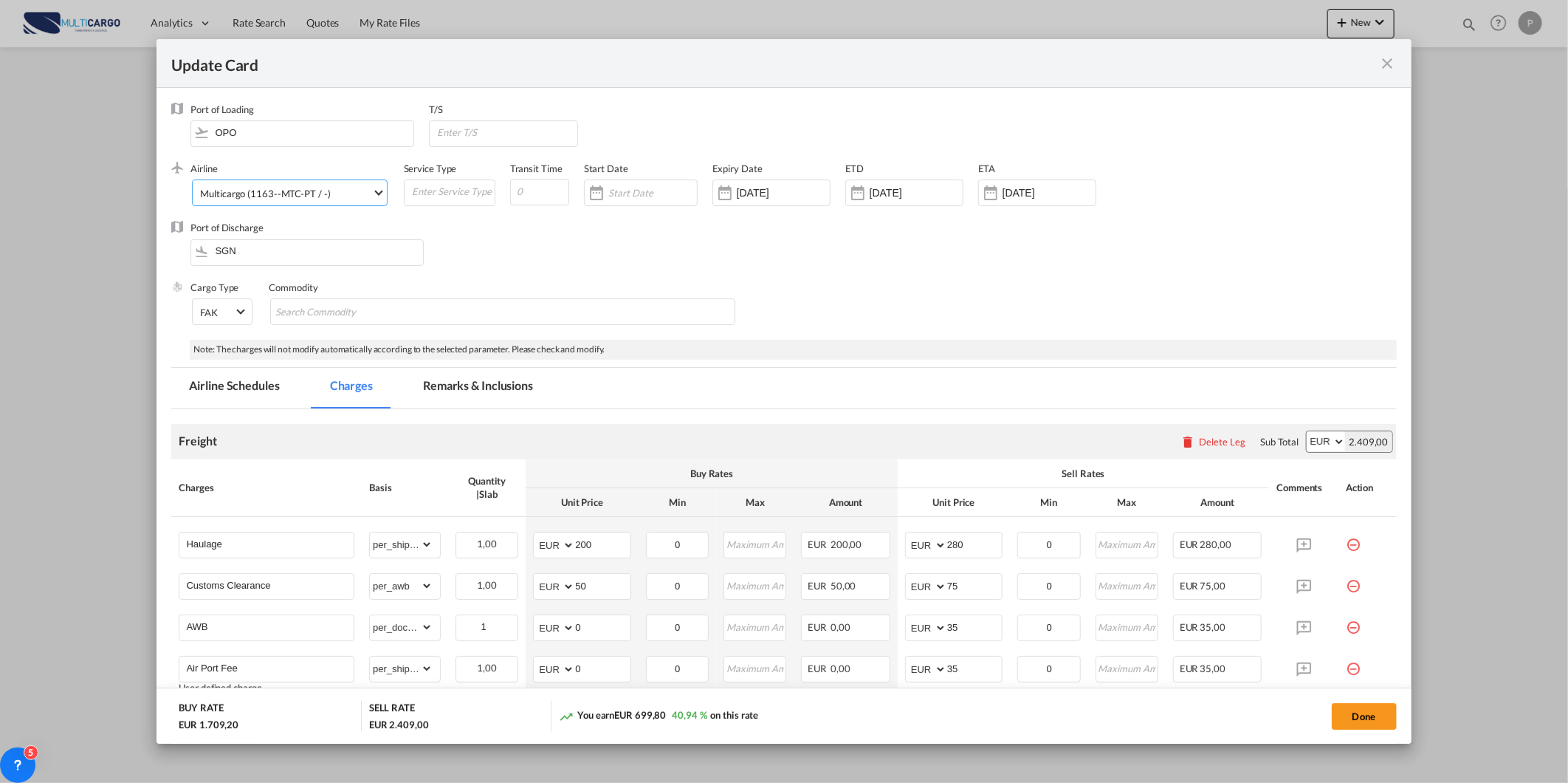
click at [241, 188] on div "Multicargo (1163--MTC-PT / -)" at bounding box center [265, 193] width 129 height 12
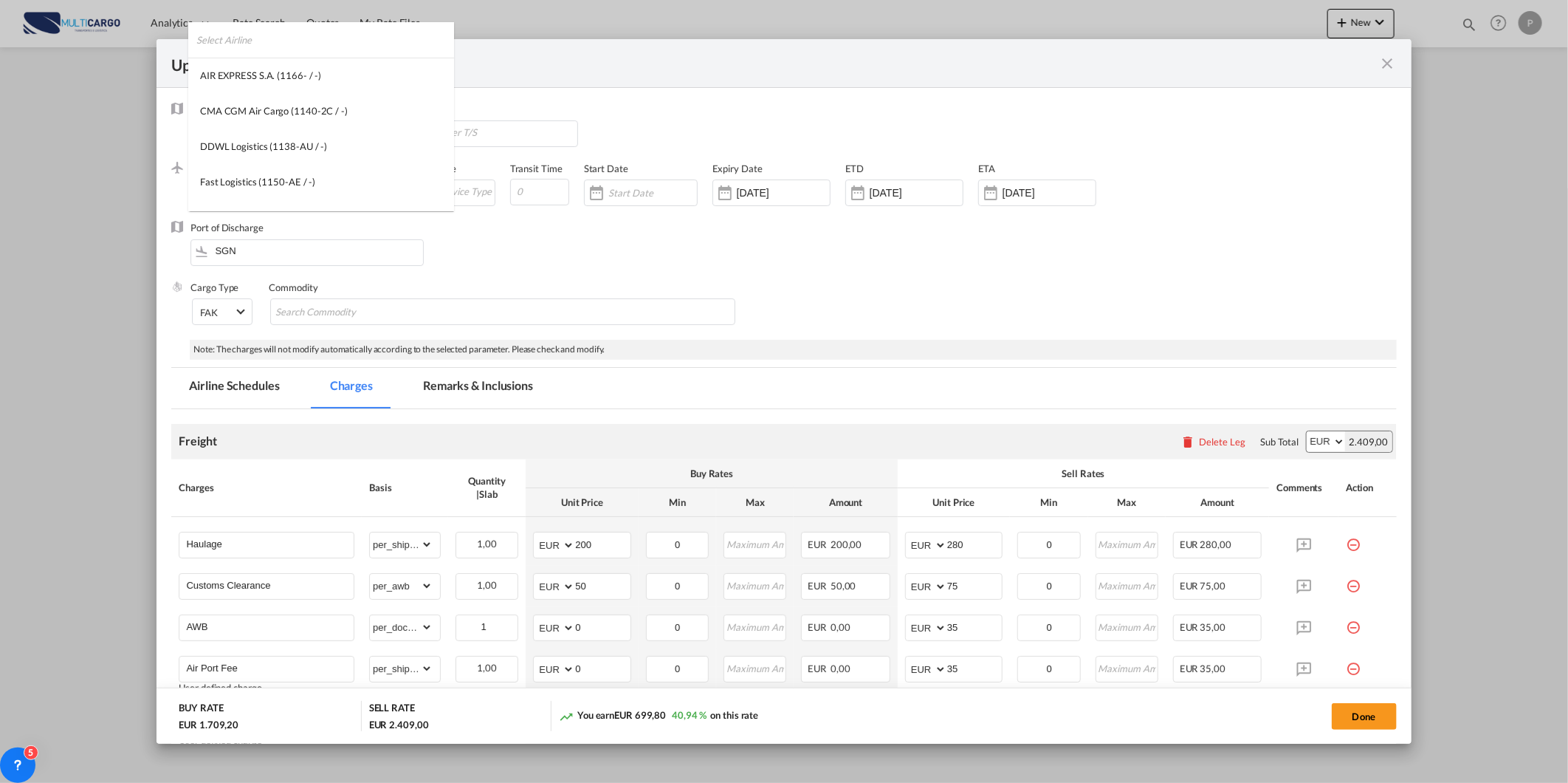
click at [410, 36] on input "search" at bounding box center [325, 40] width 258 height 36
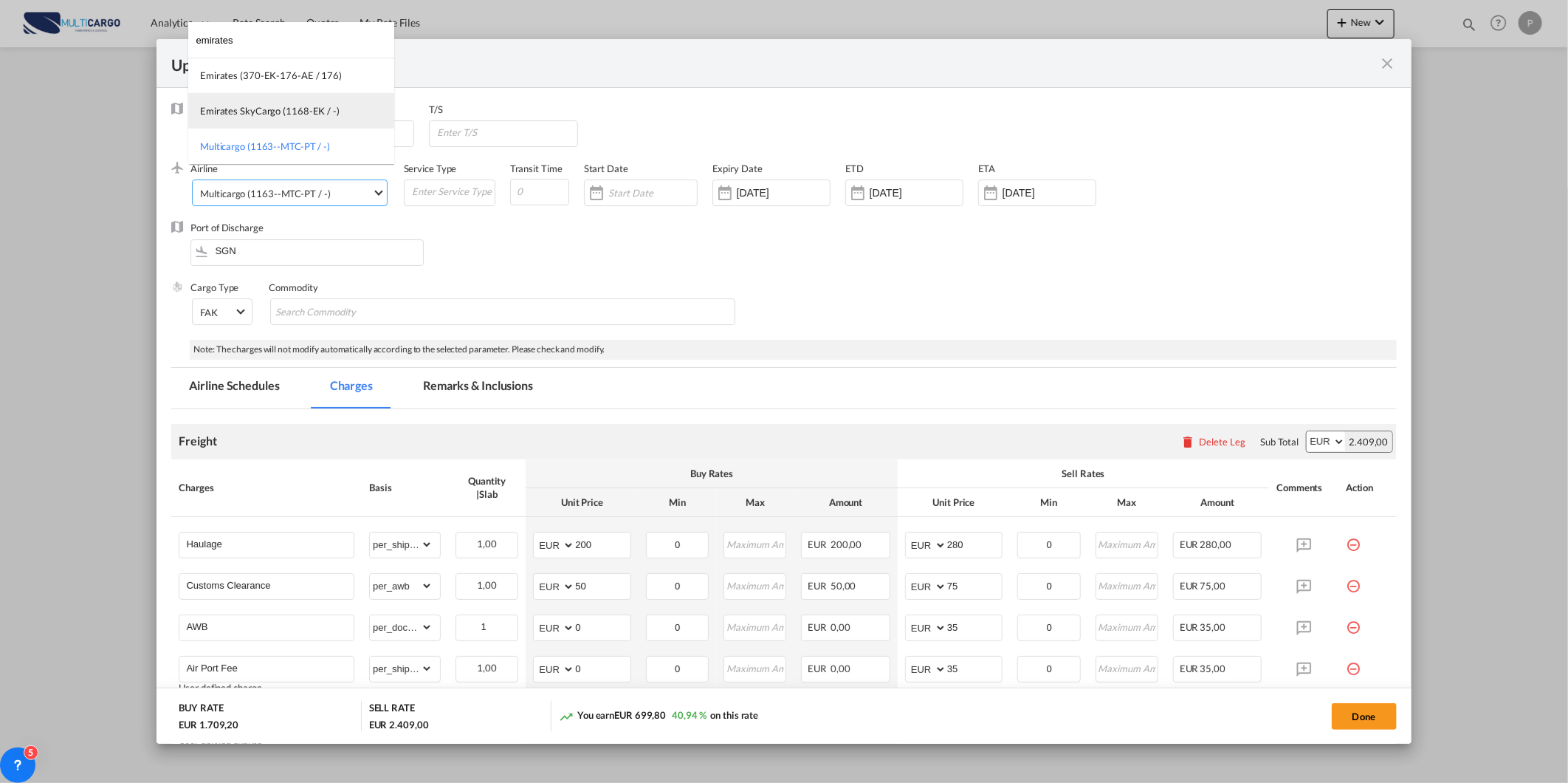
type input "emirates"
click at [328, 115] on div "Emirates SkyCargo (1168-EK / -)" at bounding box center [269, 111] width 140 height 13
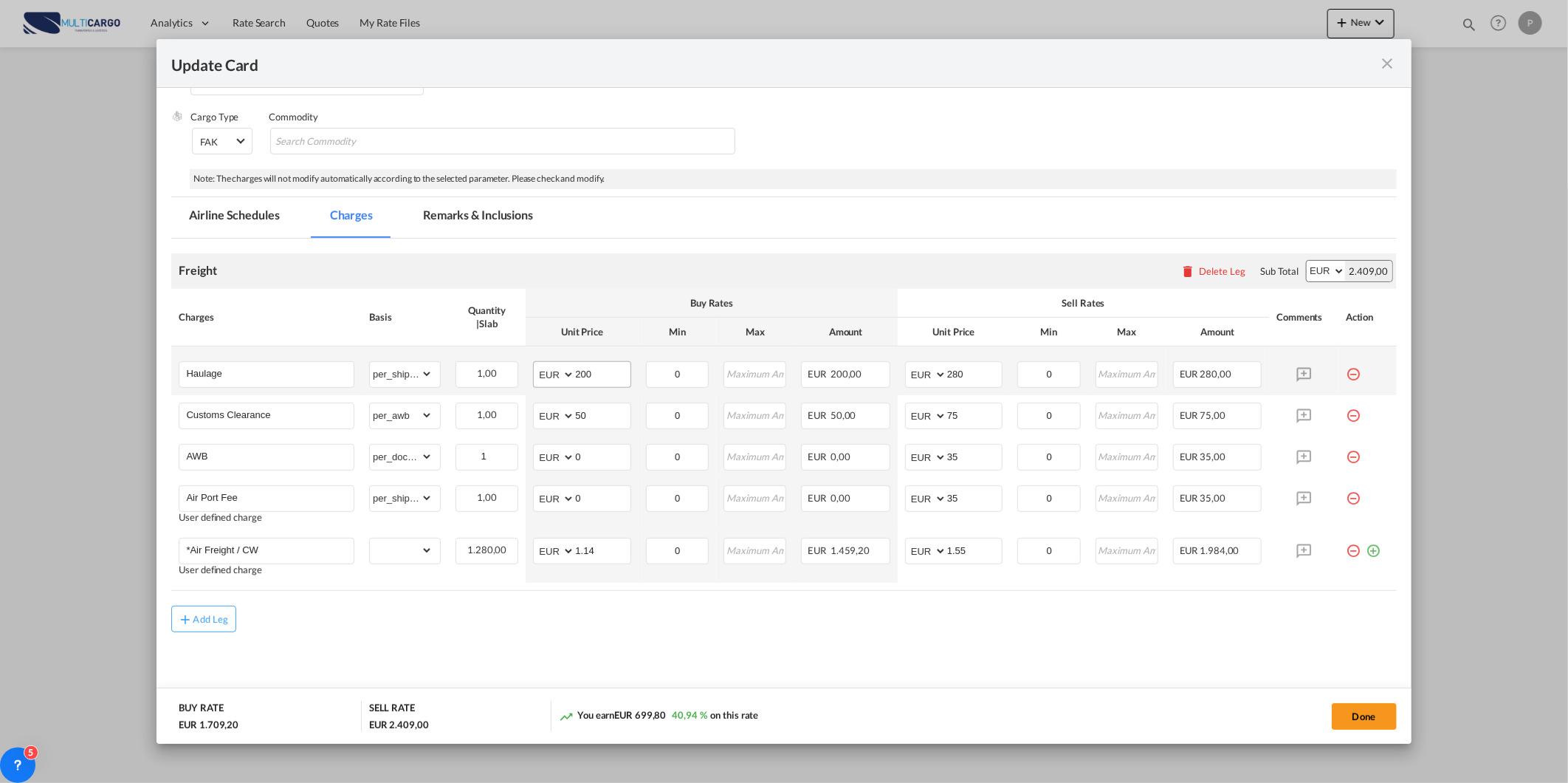
scroll to position [181, 0]
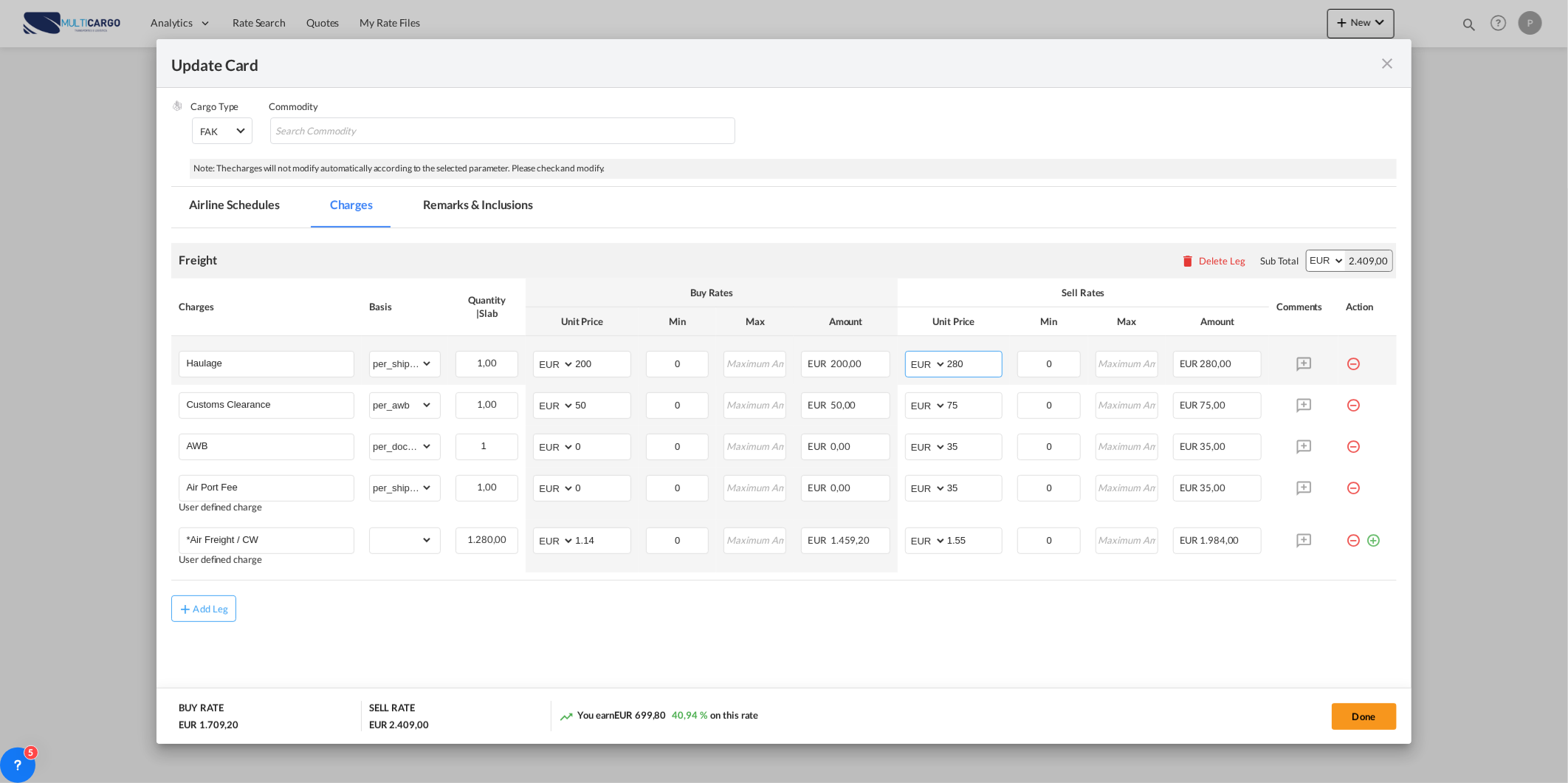
drag, startPoint x: 961, startPoint y: 360, endPoint x: 931, endPoint y: 361, distance: 30.0
click at [934, 361] on md-input-container "AED AFN ALL AMD ANG AOA ARS AUD AWG AZN BAM BBD BDT BGN BHD BIF BMD BND [PERSON…" at bounding box center [954, 364] width 98 height 26
type input "500"
click at [276, 363] on input "Haulage" at bounding box center [269, 363] width 168 height 23
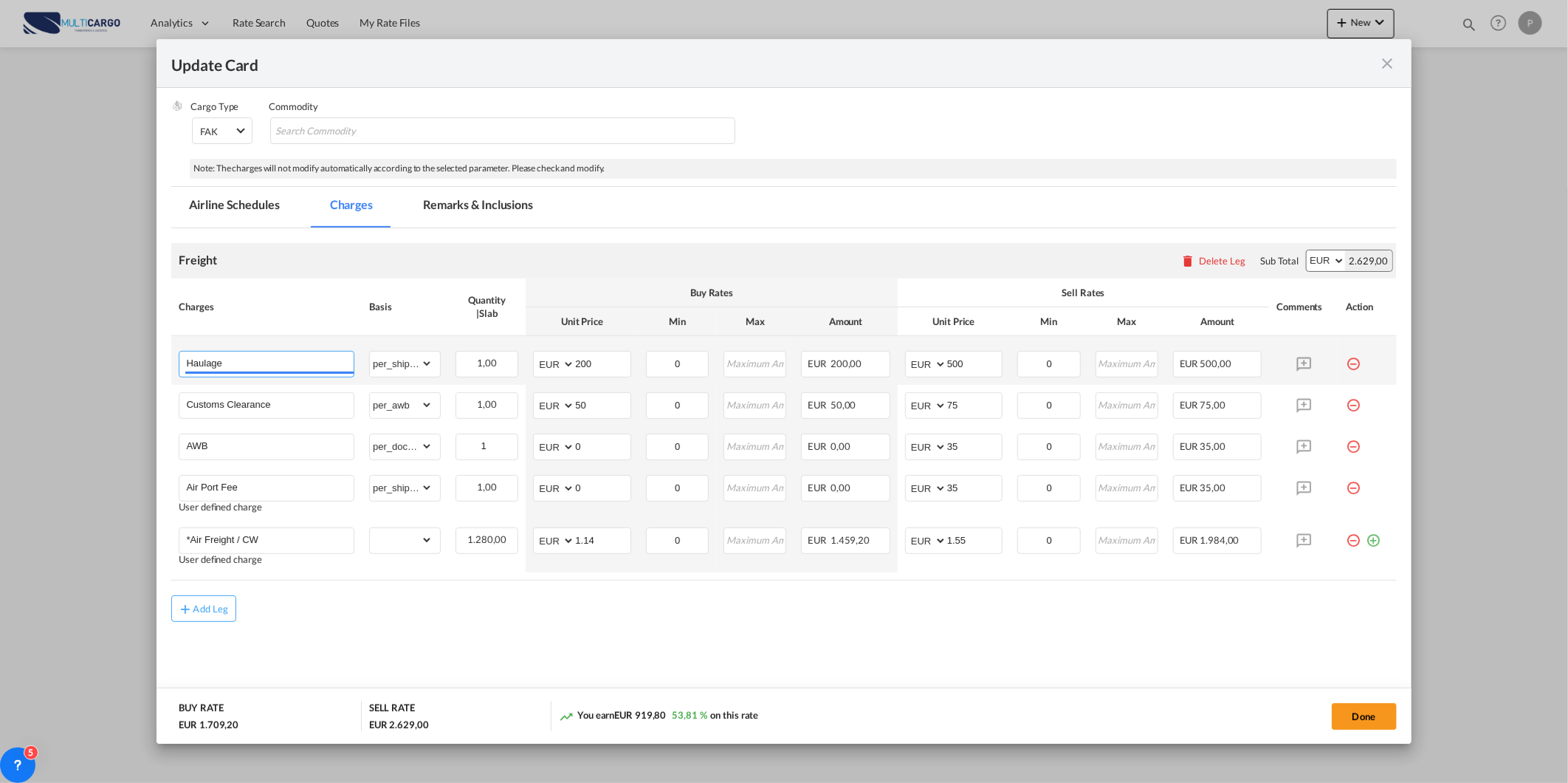
paste input "MUL000008113"
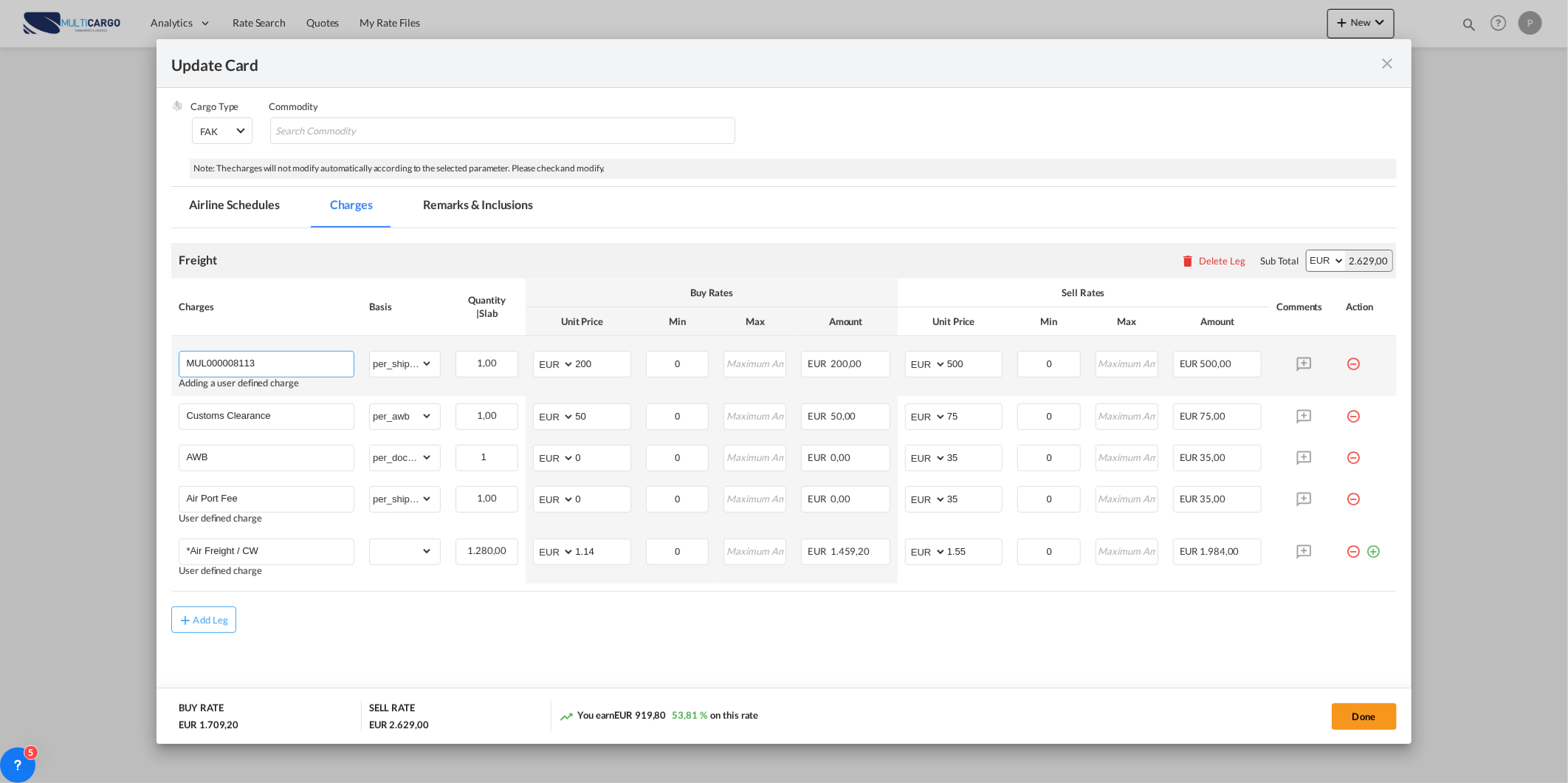
click at [265, 367] on input "MUL000008113" at bounding box center [269, 363] width 168 height 23
paste input "Inland Haulage LCL"
type input "Inland Haulage LCL"
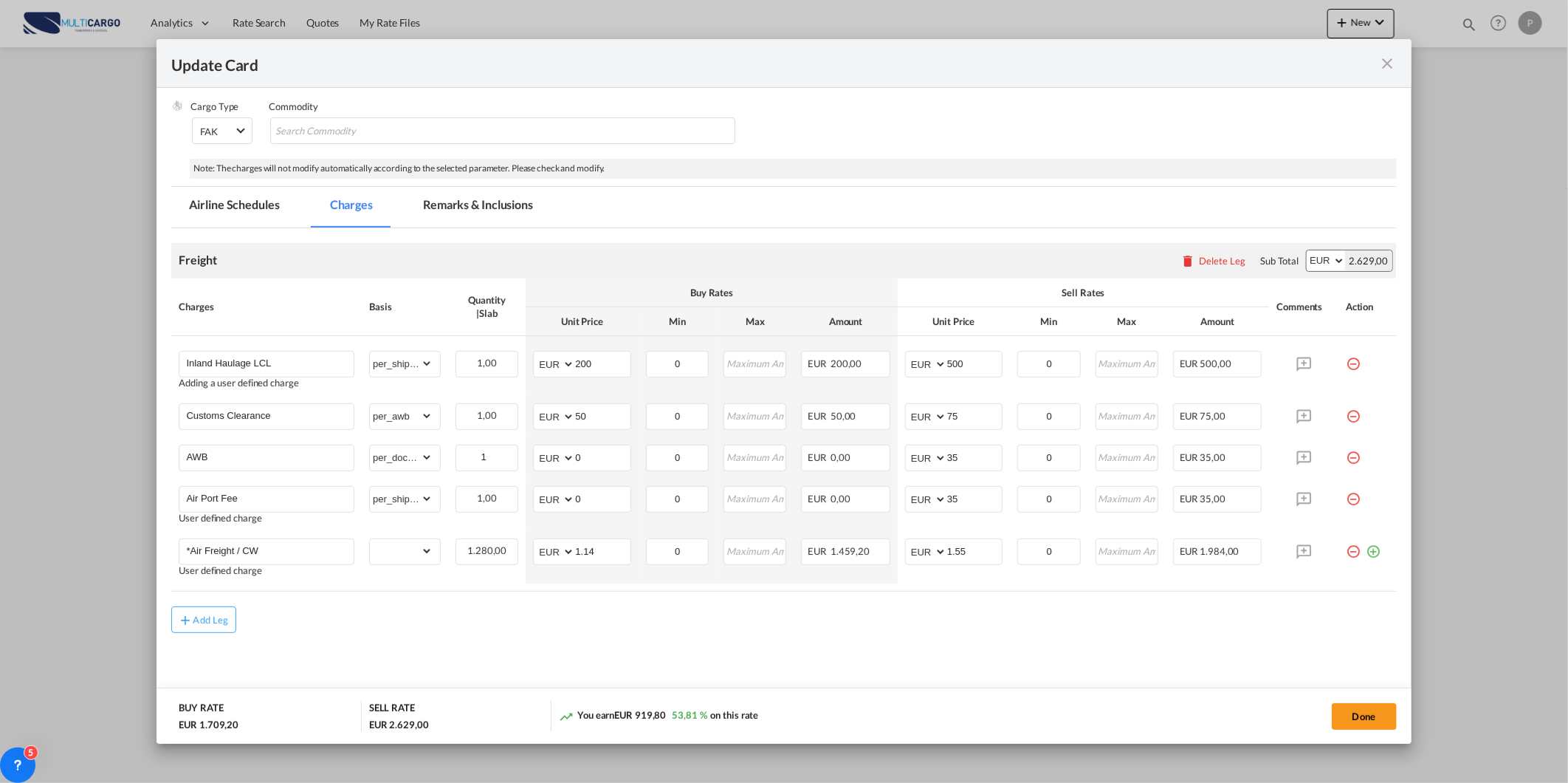
click at [919, 701] on div "You earn EUR 919,80 53,81 % on this rate" at bounding box center [742, 716] width 366 height 30
drag, startPoint x: 600, startPoint y: 355, endPoint x: 483, endPoint y: 367, distance: 117.6
click at [483, 367] on tr "Inland Haulage LCL Adding a user defined charge Please Enter Already Exists gro…" at bounding box center [784, 366] width 1225 height 60
type input "750"
click at [1009, 654] on md-content "Freight Please enter leg name Leg Name Already Exists Delete Leg Sub Total AED …" at bounding box center [784, 473] width 1225 height 491
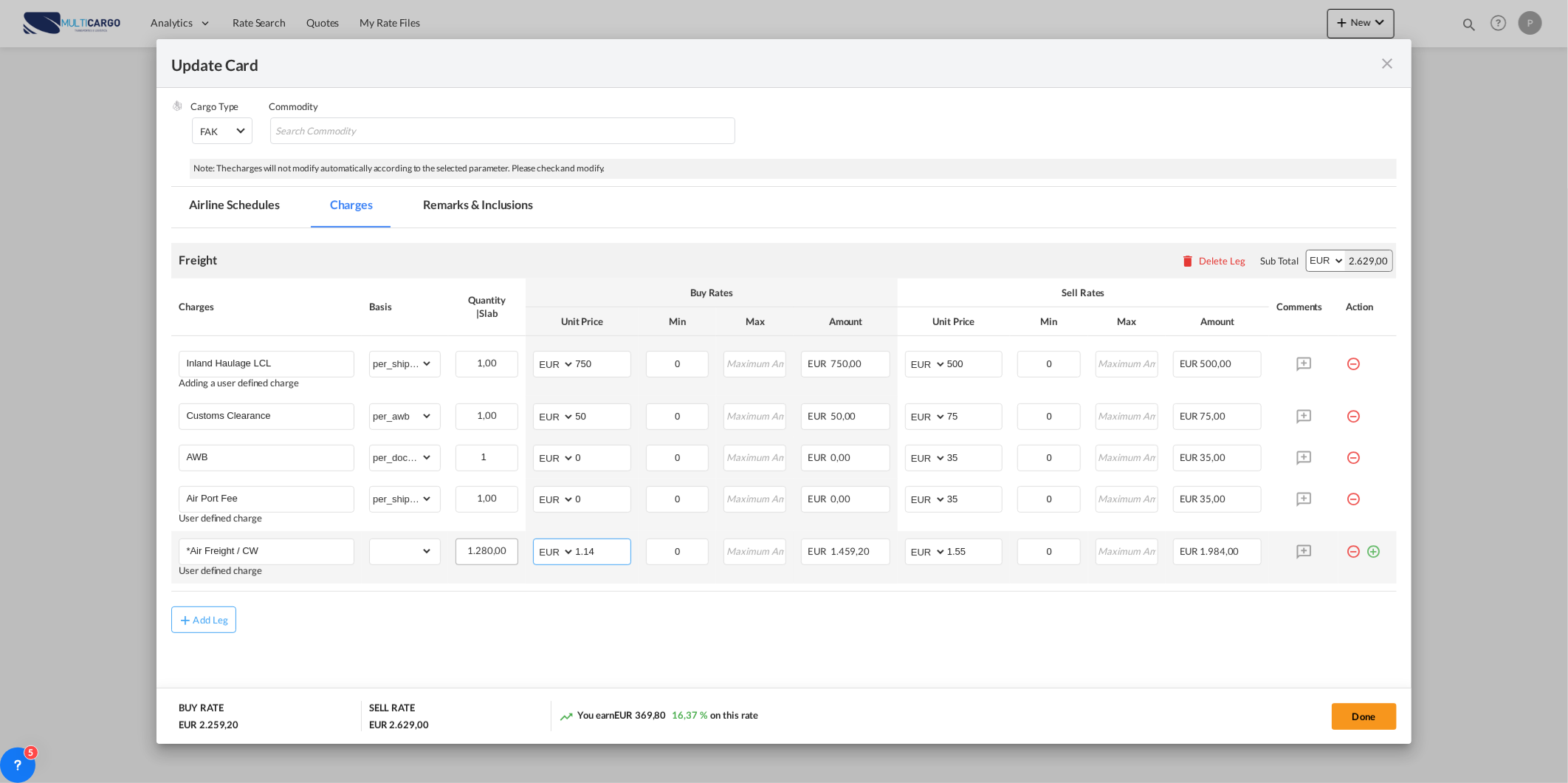
drag, startPoint x: 594, startPoint y: 550, endPoint x: 468, endPoint y: 564, distance: 126.8
click at [473, 564] on tr "*Air Freight / CW User defined charge Please Enter Already Exists gross_weight …" at bounding box center [784, 558] width 1225 height 53
type input "1.20"
drag, startPoint x: 976, startPoint y: 545, endPoint x: 798, endPoint y: 573, distance: 180.2
click at [811, 573] on tr "*Air Freight / CW User defined charge Please Enter Already Exists gross_weight …" at bounding box center [784, 558] width 1225 height 53
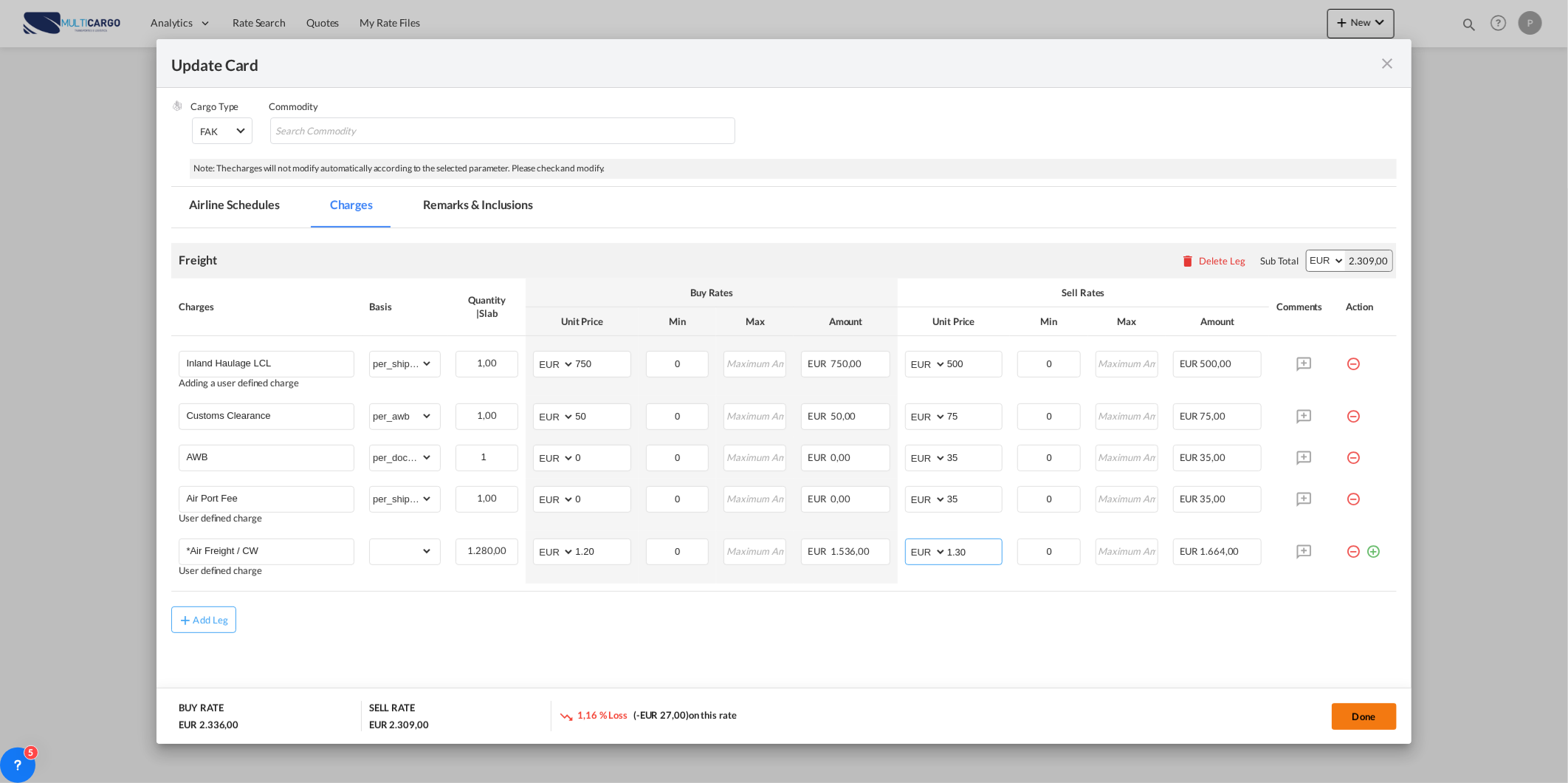
type input "1.30"
click at [1374, 721] on button "Done" at bounding box center [1364, 716] width 65 height 26
type input "1.2"
type input "1.3"
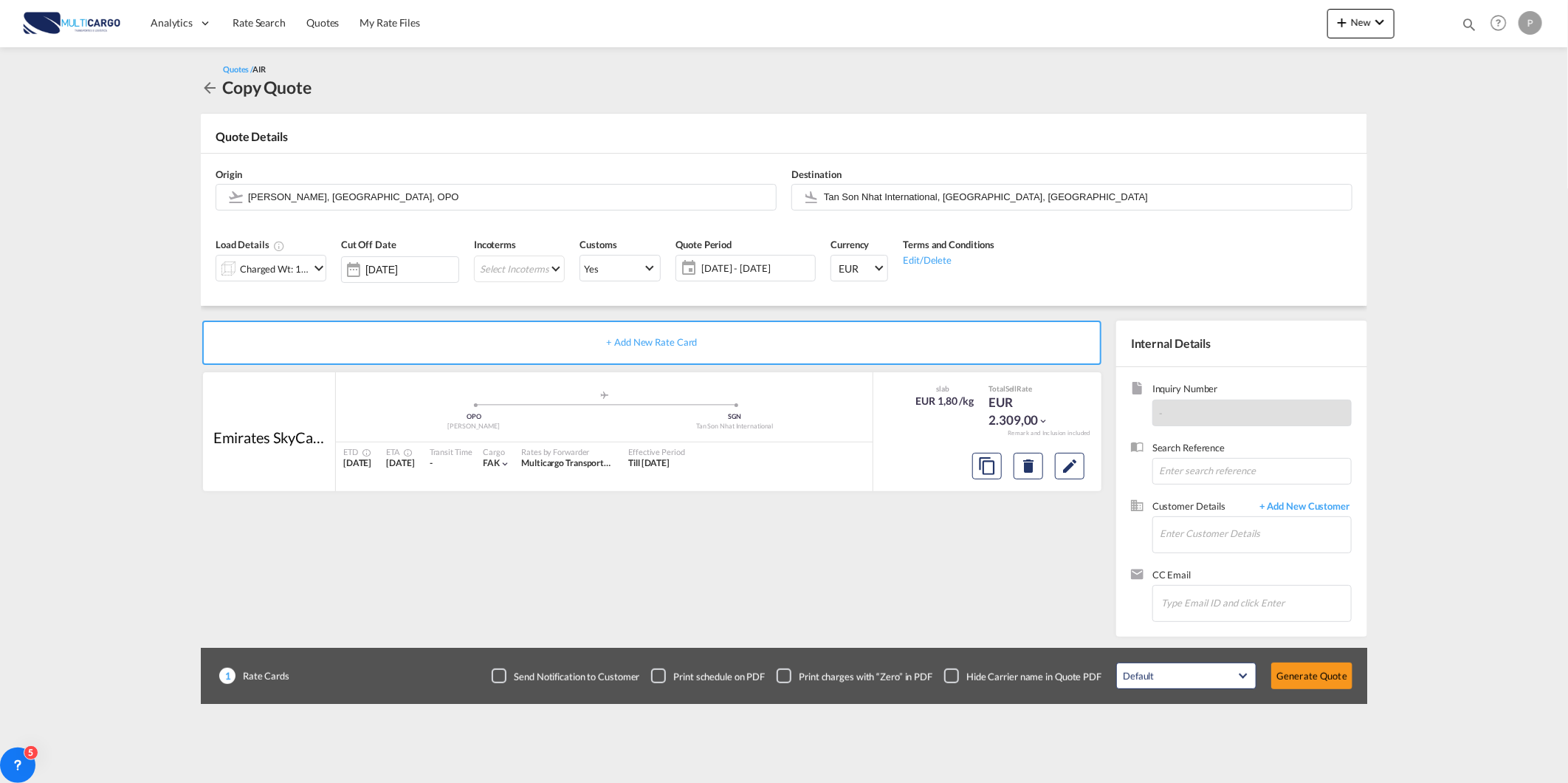
click at [239, 261] on div "Charged Wt: 1.280,00 KG" at bounding box center [263, 268] width 93 height 25
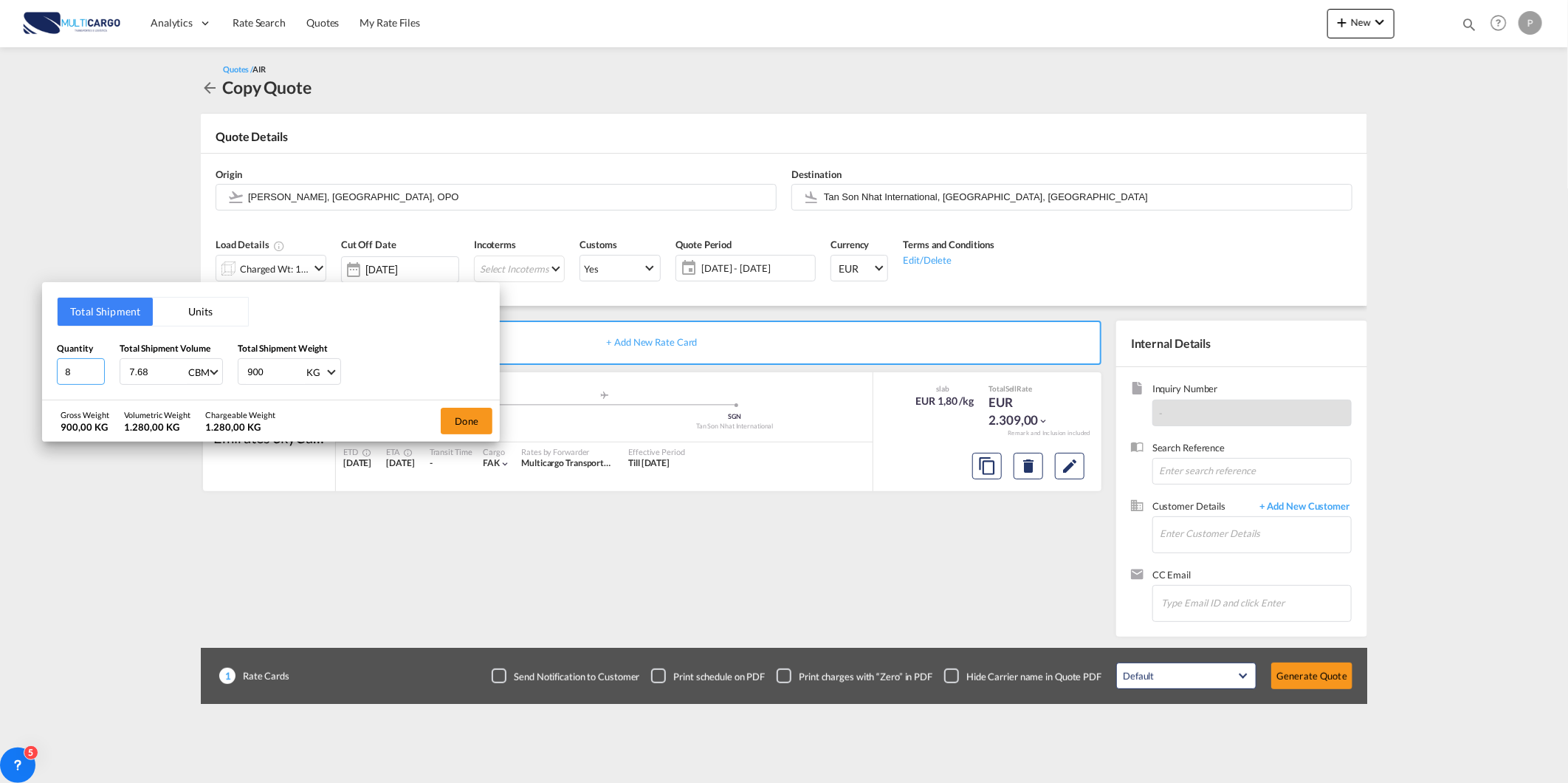
drag, startPoint x: 78, startPoint y: 375, endPoint x: 2, endPoint y: 382, distance: 76.3
click at [12, 382] on div "Total Shipment Units Quantity 8 Total Shipment Volume 7.68 CBM CBM CFT KG LB To…" at bounding box center [784, 392] width 1568 height 783
click at [473, 408] on button "Done" at bounding box center [466, 421] width 52 height 26
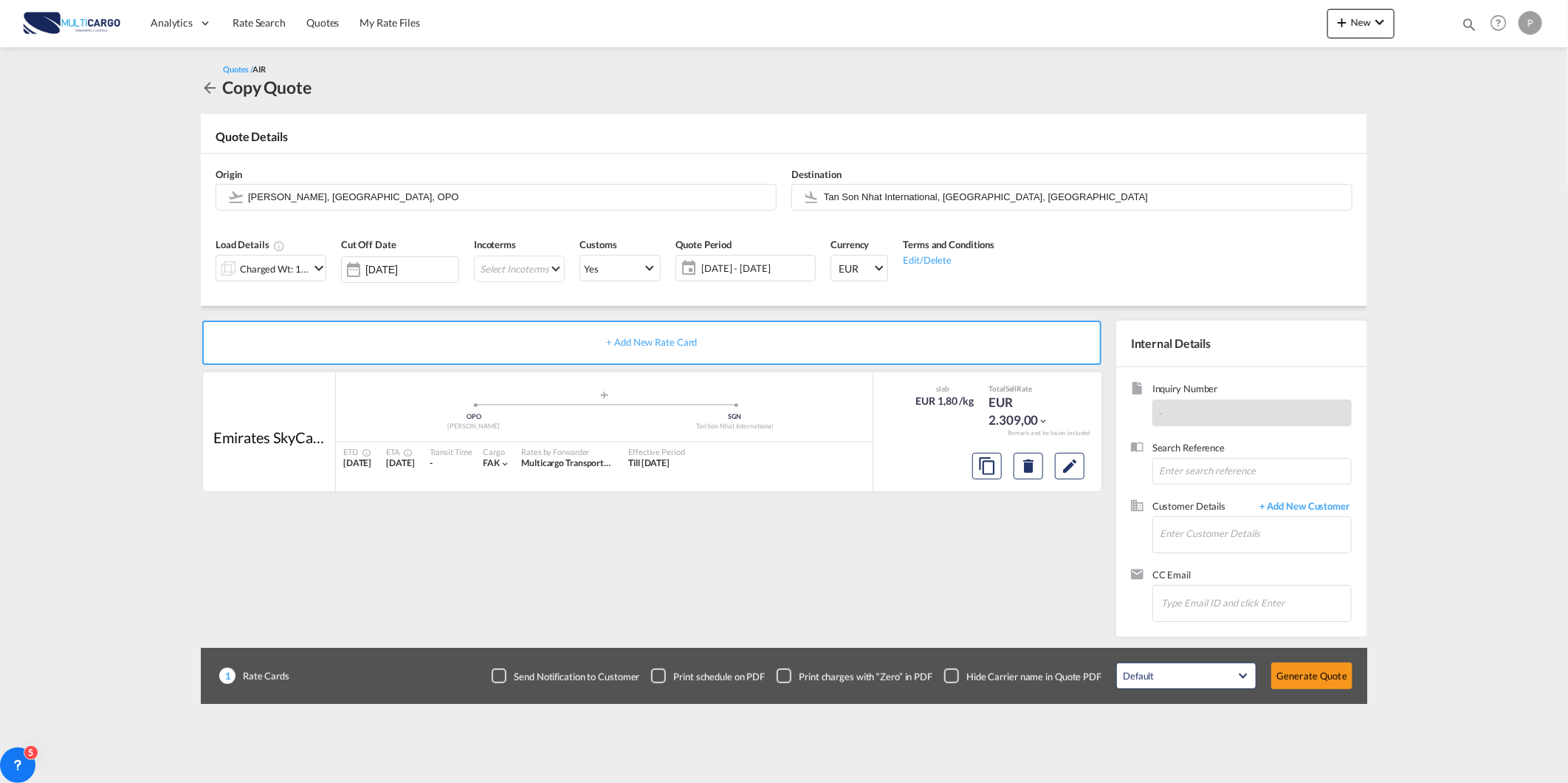
click at [238, 278] on div at bounding box center [228, 268] width 23 height 29
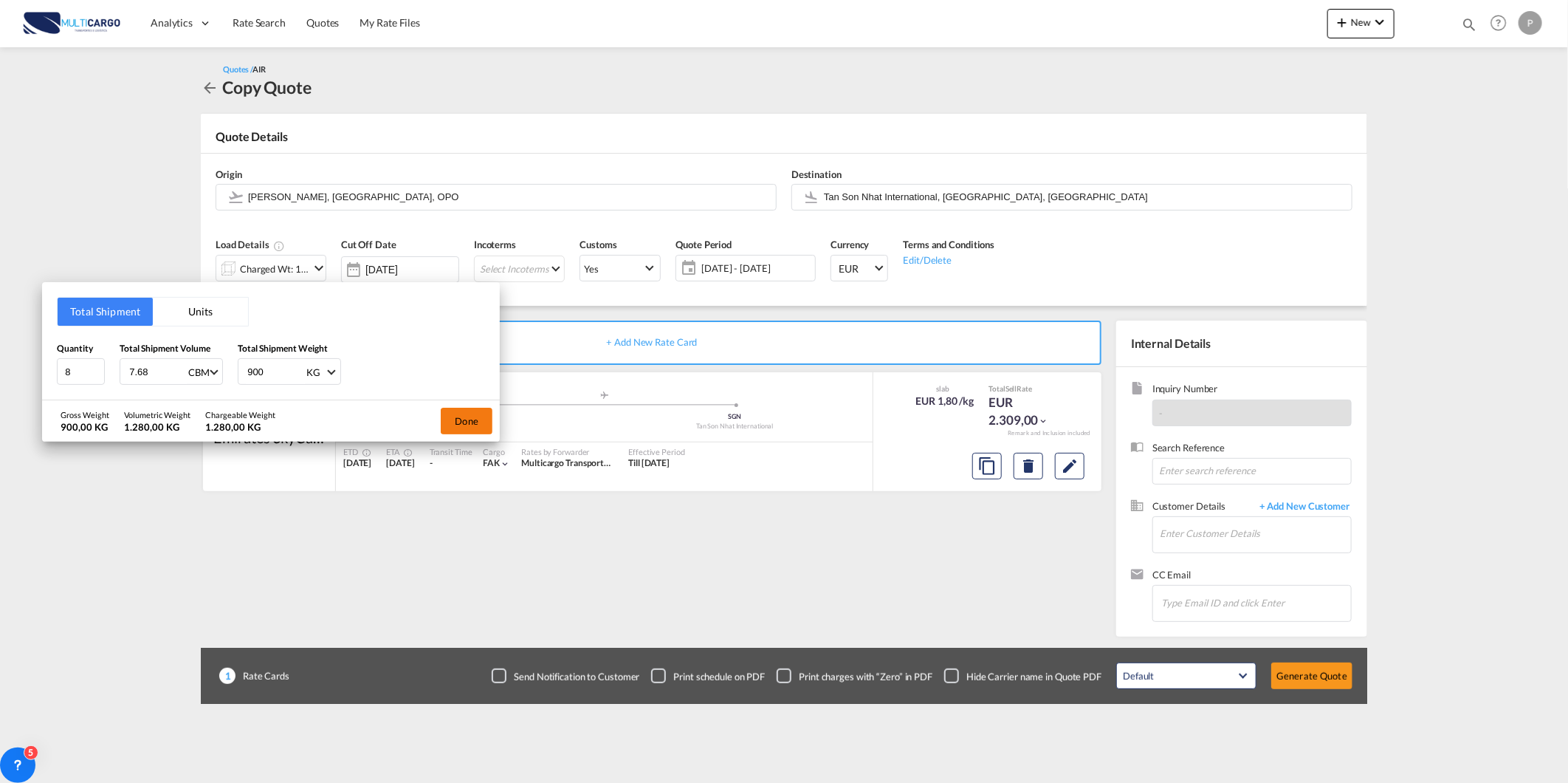
drag, startPoint x: 456, startPoint y: 422, endPoint x: 445, endPoint y: 438, distance: 19.4
click at [458, 422] on button "Done" at bounding box center [466, 421] width 52 height 26
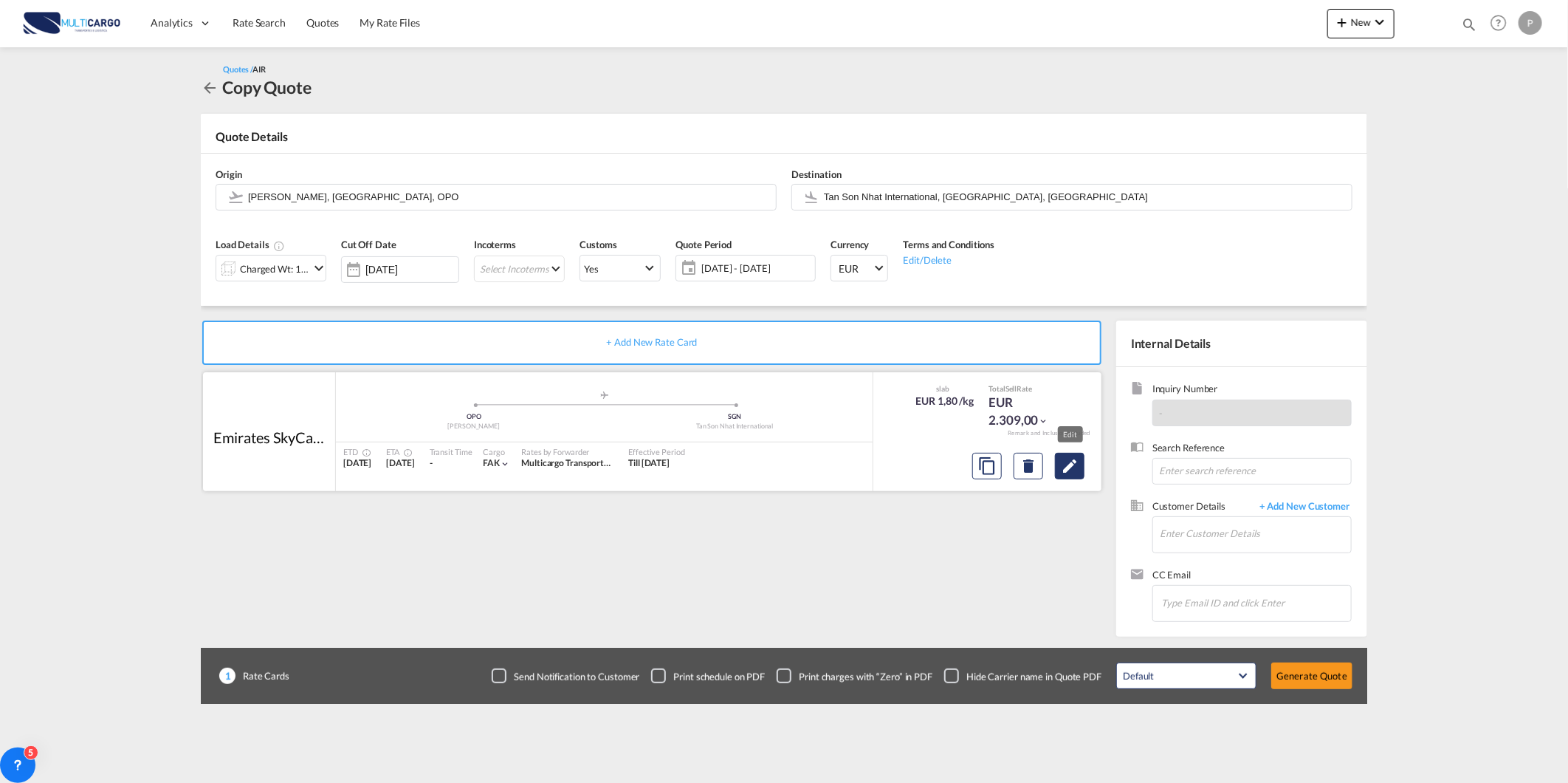
click at [1080, 474] on button "Edit" at bounding box center [1069, 466] width 29 height 26
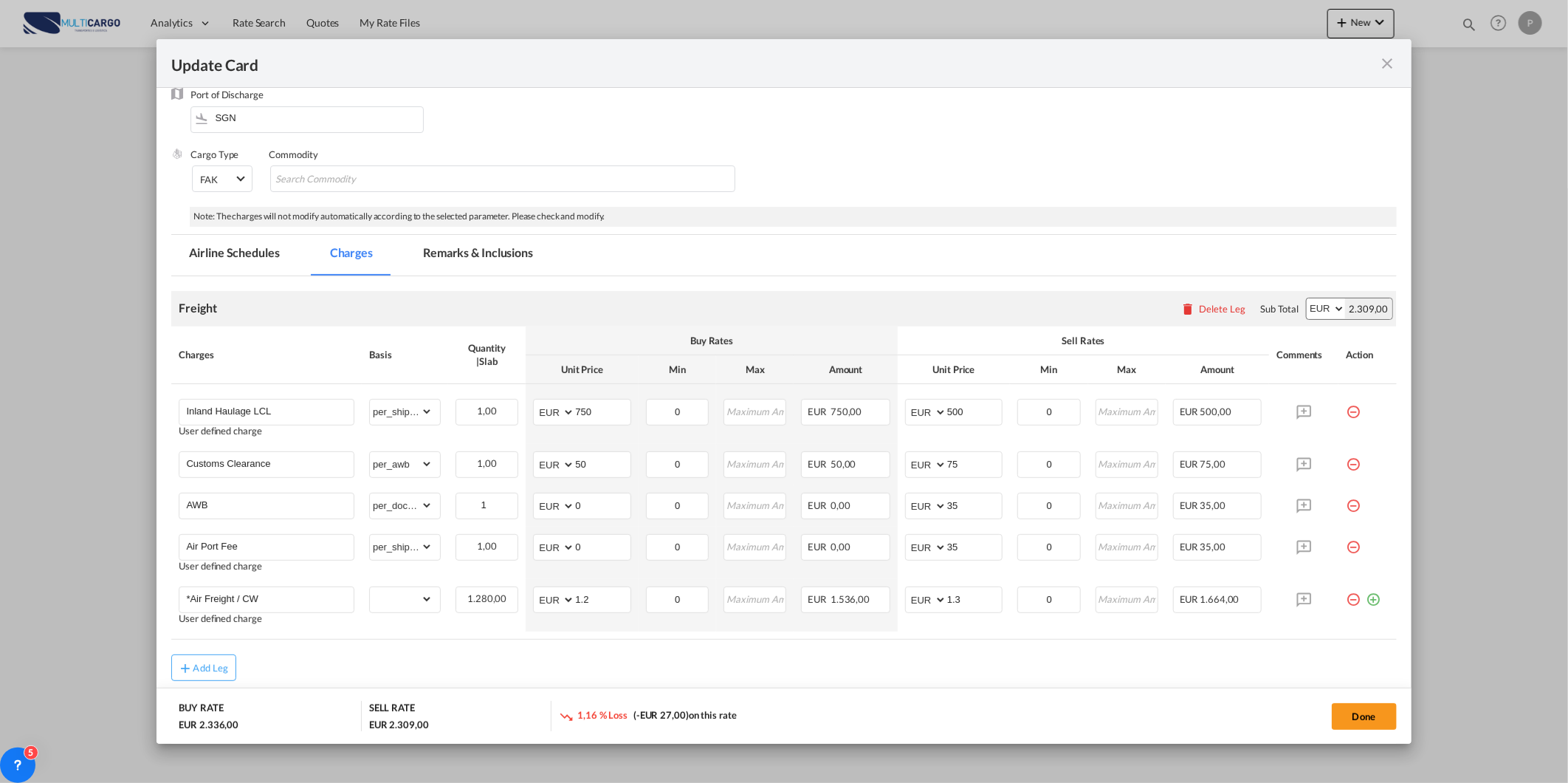
scroll to position [192, 0]
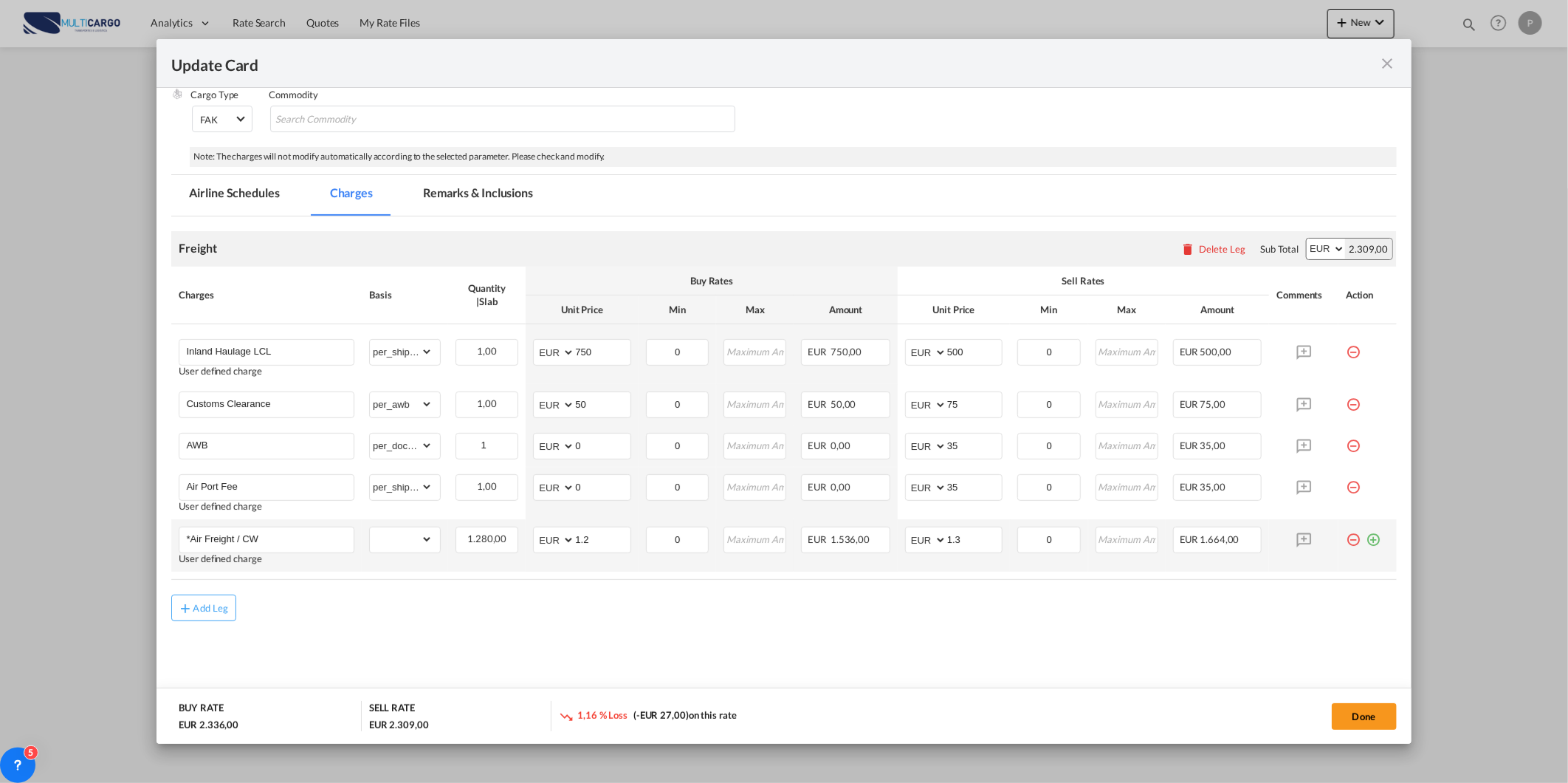
click at [1366, 541] on md-icon "icon-plus-circle-outline green-400-fg" at bounding box center [1374, 534] width 15 height 15
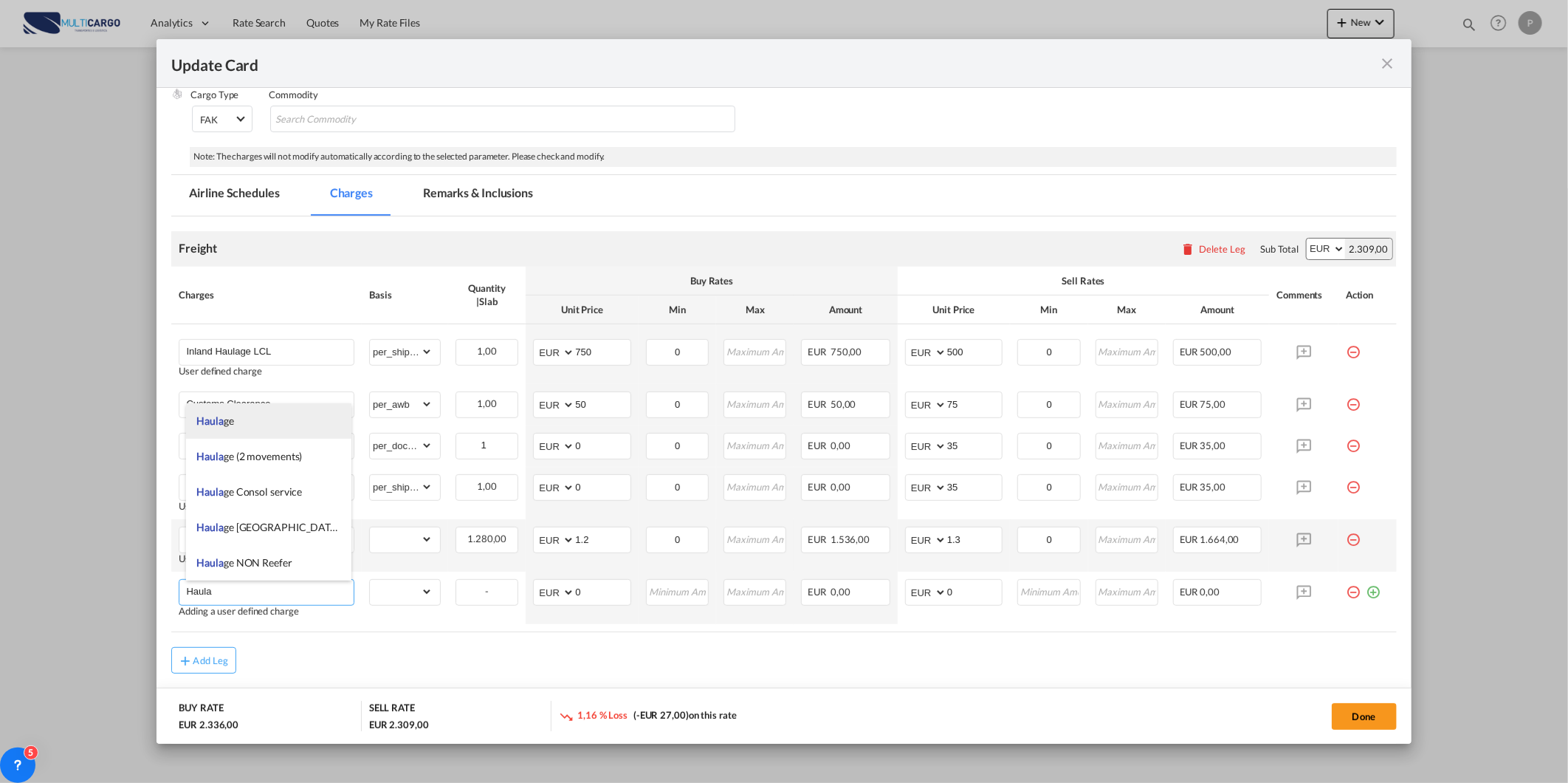
click at [288, 424] on li "Haula ge" at bounding box center [268, 422] width 166 height 36
type input "Haulage"
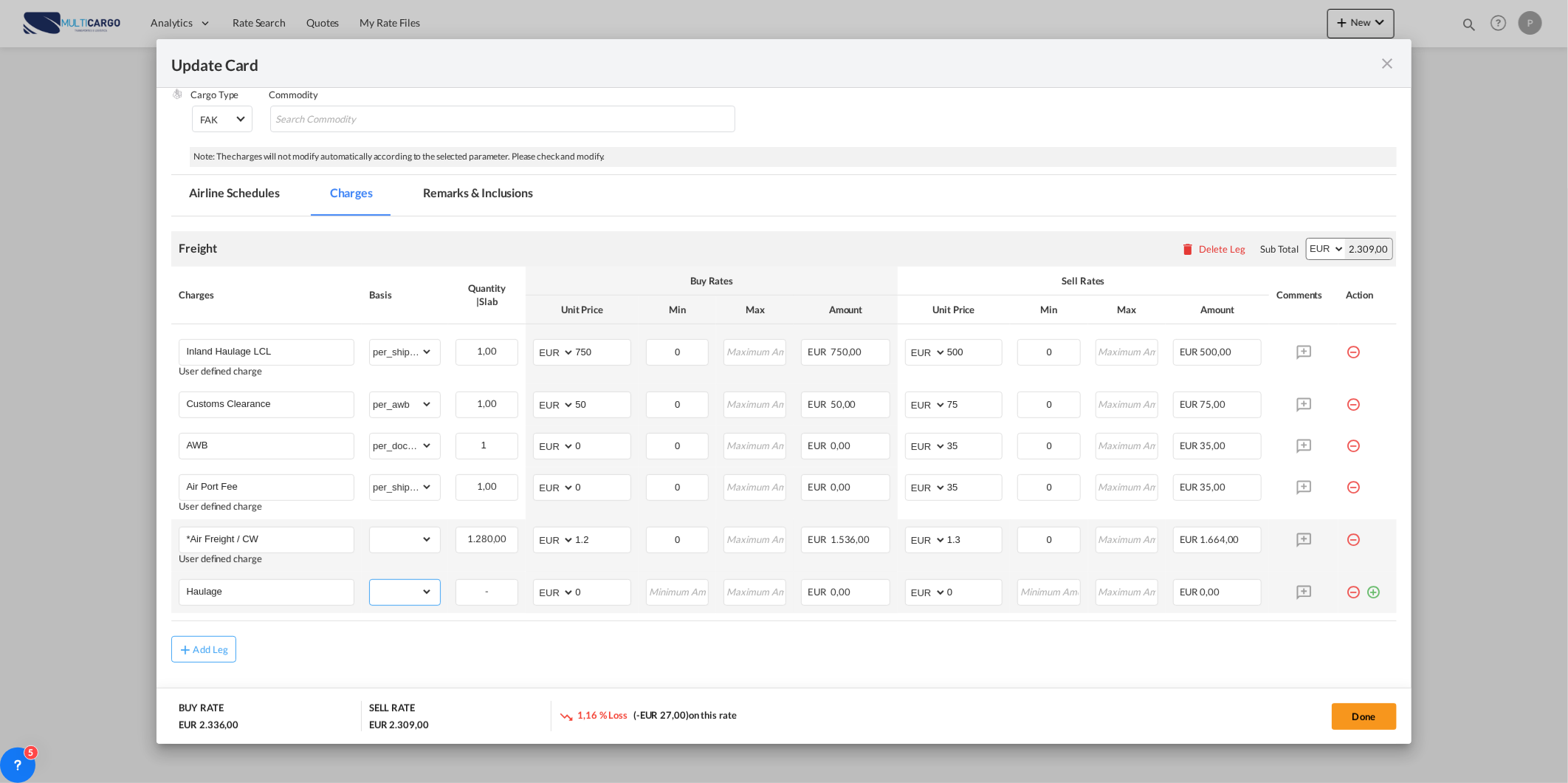
click at [388, 593] on select "gross_weight volumetric_weight per_shipment per_bl per_km % on air freight per_…" at bounding box center [401, 591] width 63 height 23
select select "per_shipment"
click at [370, 580] on select "gross_weight volumetric_weight per_shipment per_bl per_km % on air freight per_…" at bounding box center [401, 591] width 63 height 23
drag, startPoint x: 954, startPoint y: 591, endPoint x: 893, endPoint y: 590, distance: 61.0
click at [898, 590] on td "AED AFN ALL AMD ANG AOA ARS AUD AWG AZN BAM BBD BDT BGN BHD BIF BMD BND [PERSON…" at bounding box center [954, 592] width 113 height 41
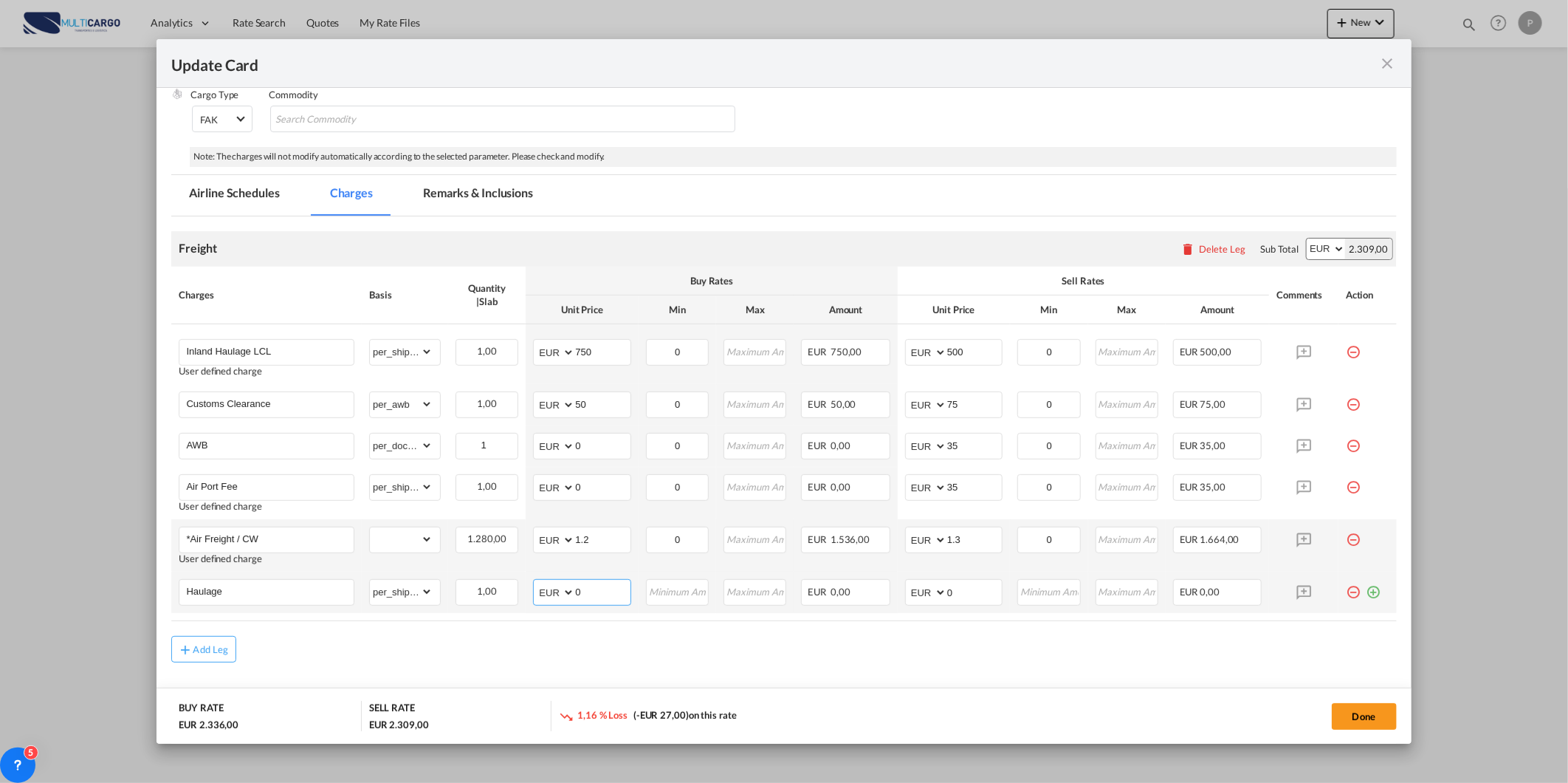
drag, startPoint x: 579, startPoint y: 594, endPoint x: 520, endPoint y: 603, distance: 59.7
click at [528, 602] on td "AED AFN ALL AMD ANG AOA ARS AUD AWG AZN BAM BBD BDT BGN BHD BIF BMD BND [PERSON…" at bounding box center [582, 592] width 113 height 41
type input "80"
drag, startPoint x: 954, startPoint y: 598, endPoint x: 882, endPoint y: 609, distance: 72.8
click at [889, 608] on tr "Haulage Please Enter Already Exists gross_weight volumetric_weight per_shipment…" at bounding box center [784, 592] width 1225 height 41
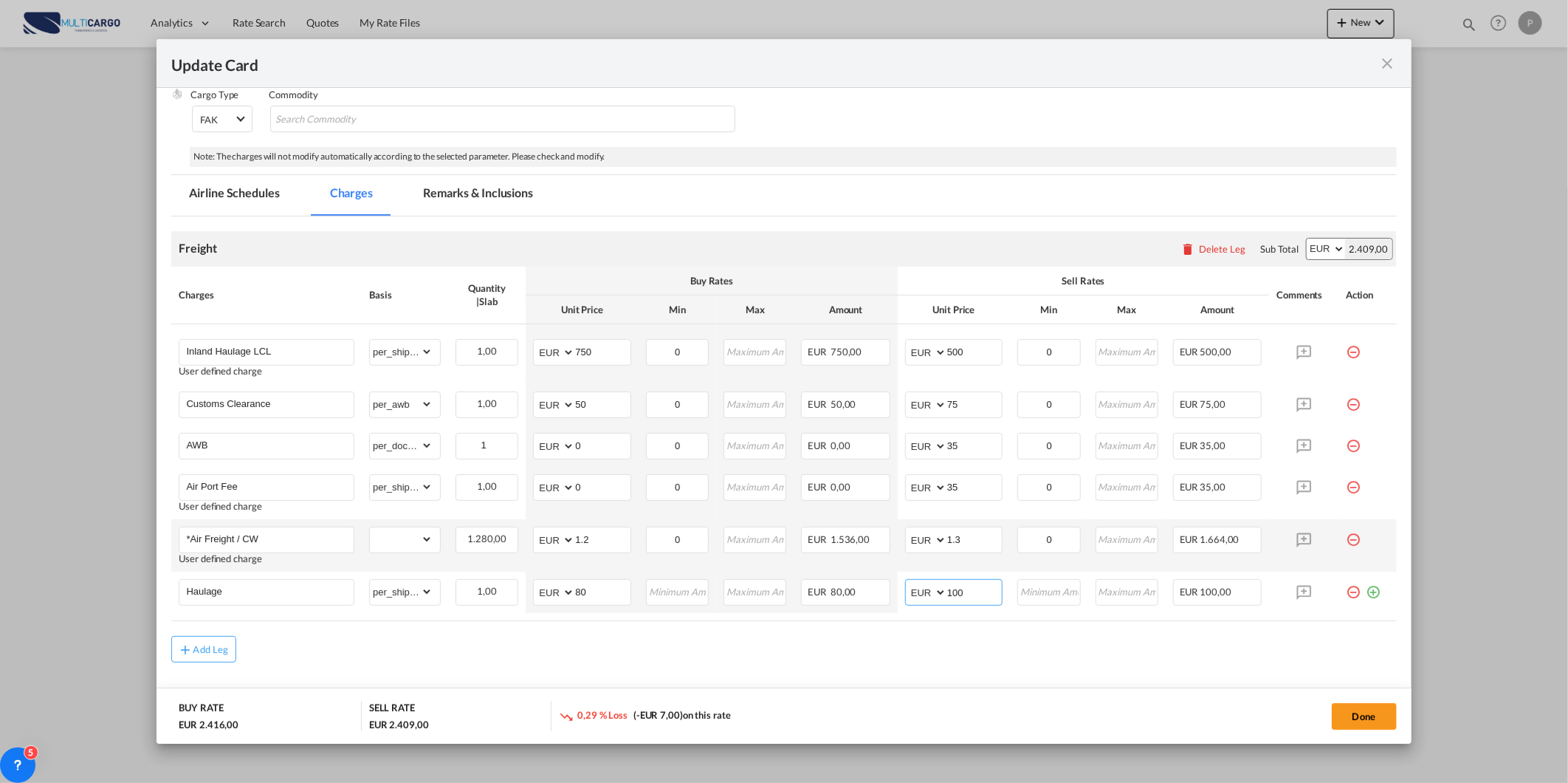
type input "100"
click at [764, 674] on md-content "Freight Please enter leg name Leg Name Already Exists Delete Leg Sub Total AED …" at bounding box center [784, 483] width 1225 height 532
drag, startPoint x: 601, startPoint y: 546, endPoint x: 508, endPoint y: 556, distance: 93.5
click at [508, 556] on tr "*Air Freight / CW User defined charge Please Enter Already Exists gross_weight …" at bounding box center [784, 545] width 1225 height 53
type input "1.00"
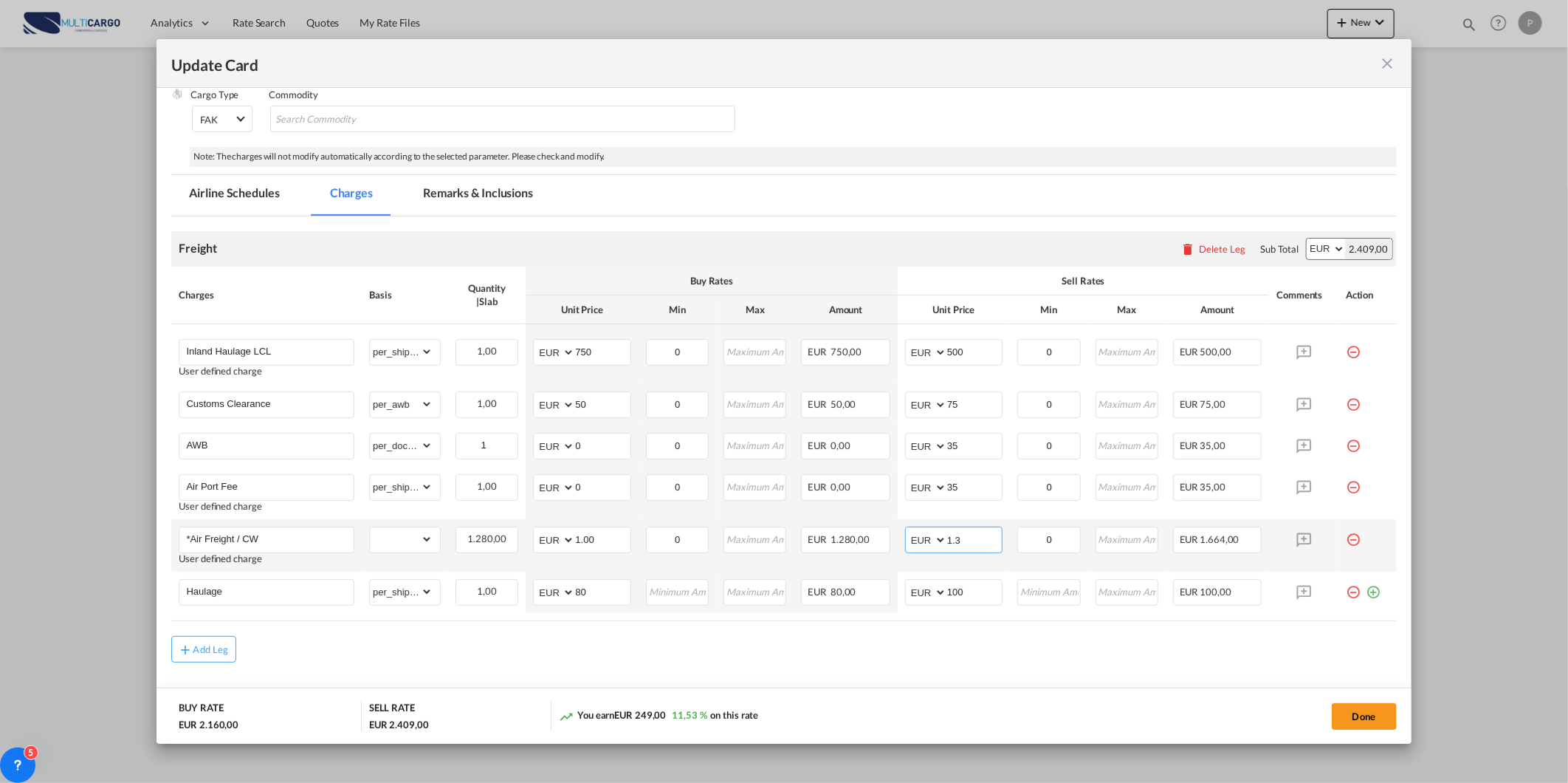
drag, startPoint x: 960, startPoint y: 536, endPoint x: 916, endPoint y: 543, distance: 44.6
click at [917, 543] on md-input-container "AED AFN ALL AMD ANG AOA ARS AUD AWG AZN BAM BBD BDT BGN BHD BIF BMD BND [PERSON…" at bounding box center [954, 540] width 98 height 26
type input "1.25"
click at [854, 665] on md-content "Freight Please enter leg name Leg Name Already Exists Delete Leg Sub Total AED …" at bounding box center [784, 483] width 1225 height 532
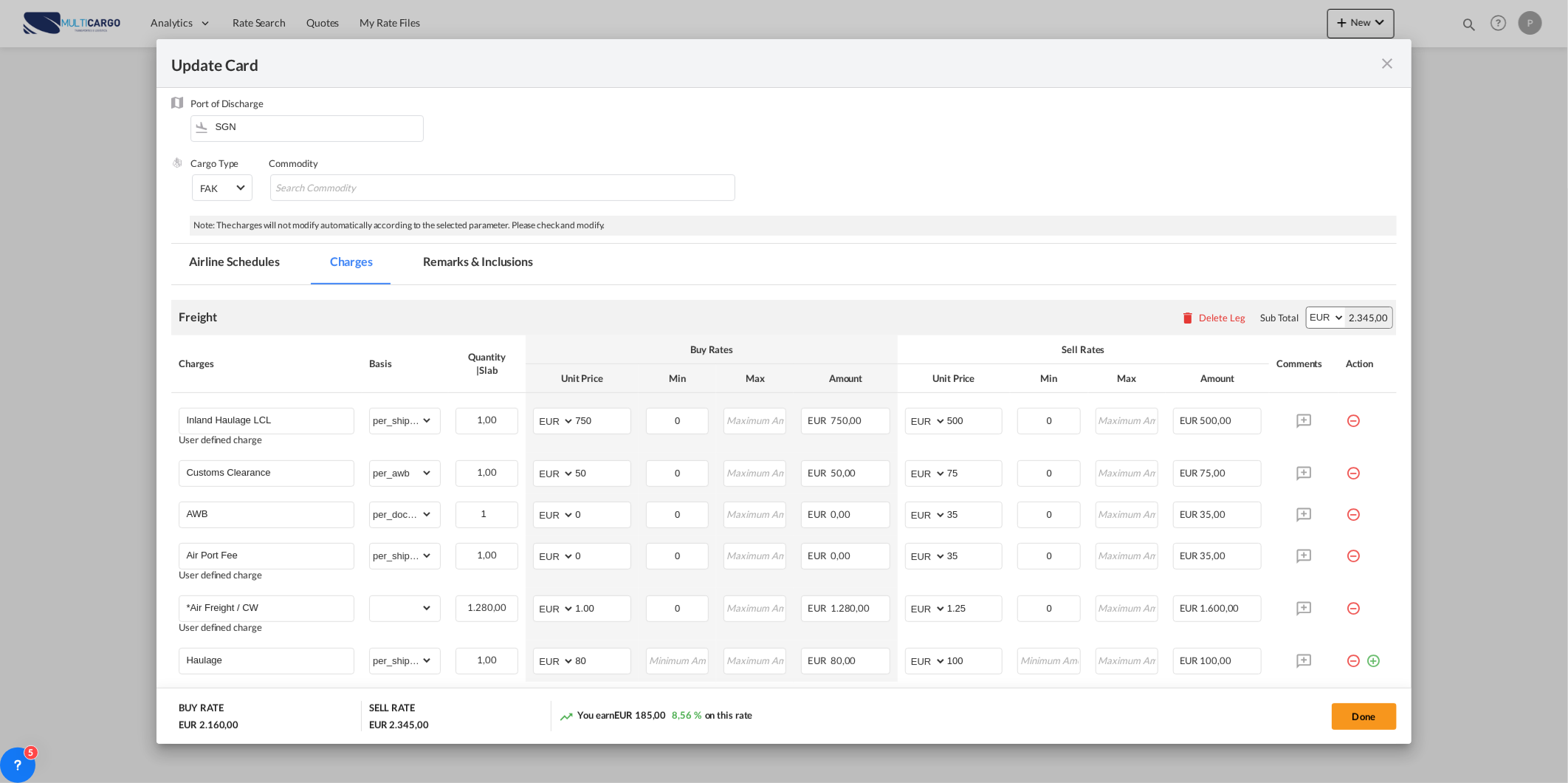
scroll to position [0, 0]
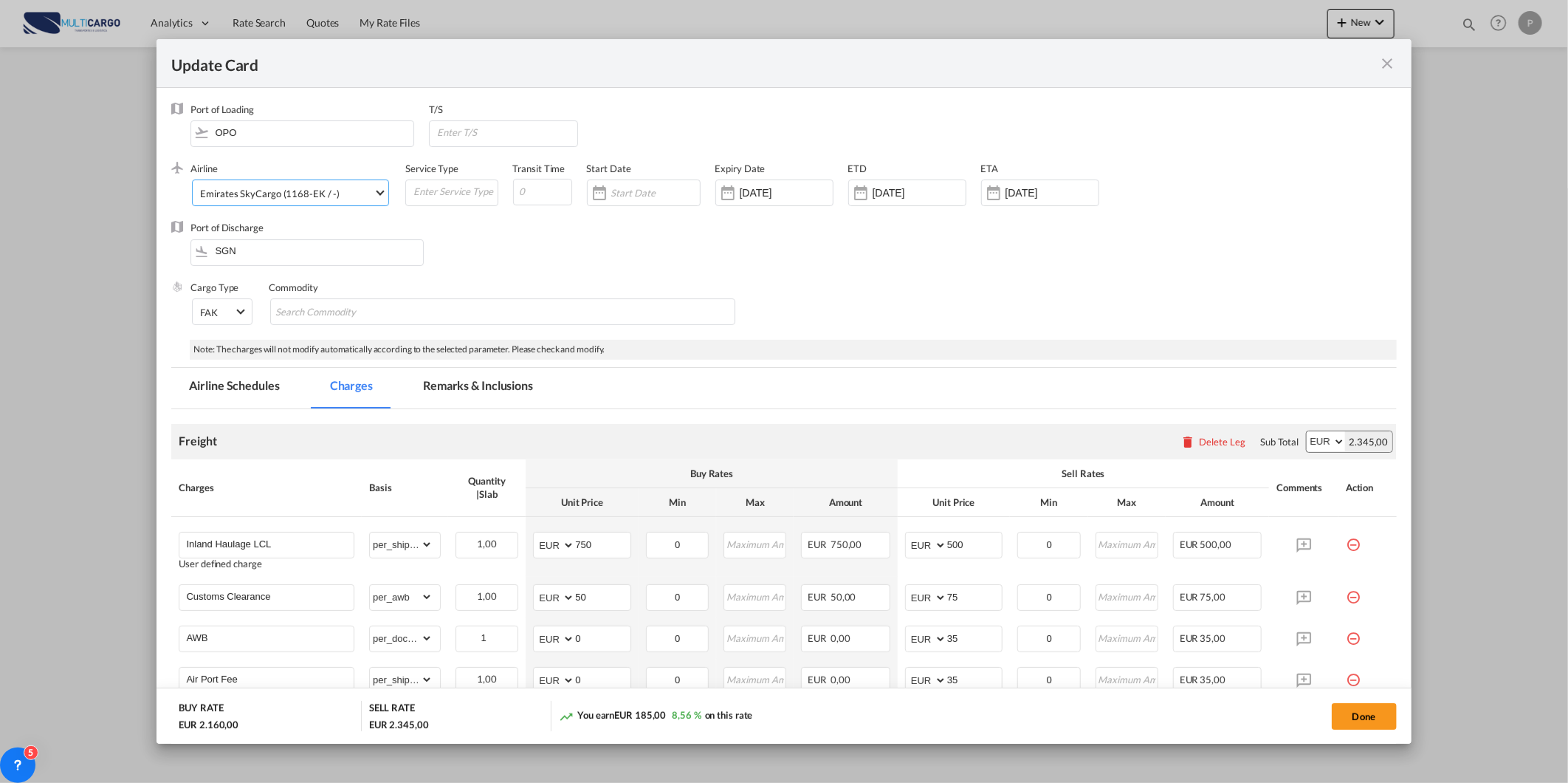
click at [343, 191] on span "Emirates SkyCargo (1168-EK / -)" at bounding box center [286, 193] width 174 height 13
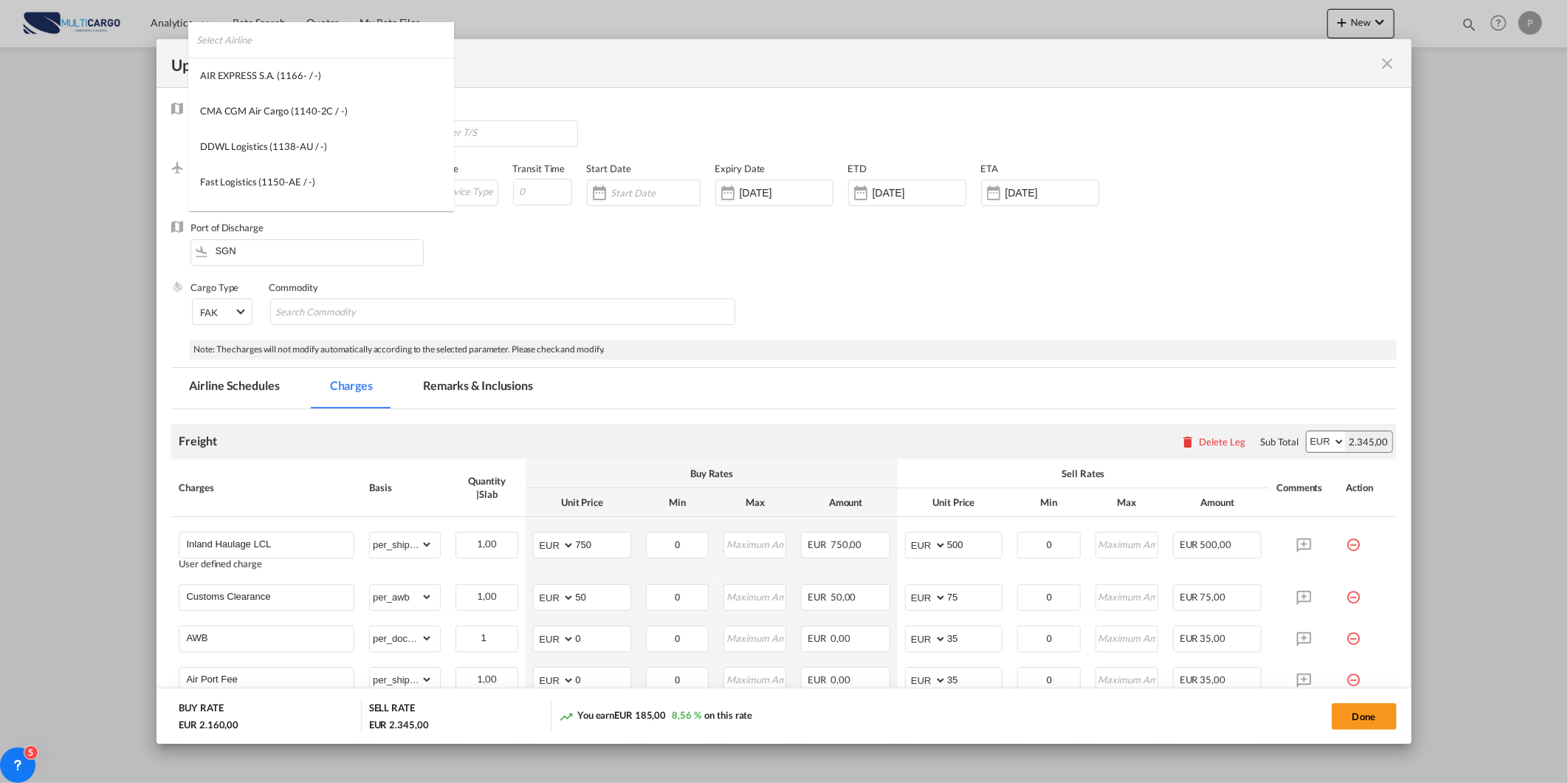
click at [387, 33] on input "search" at bounding box center [325, 40] width 258 height 36
type input "[GEOGRAPHIC_DATA]"
click at [278, 116] on div "Qatar Airways (Q.C.S.C.) (152-QR-157-QA / 157)" at bounding box center [304, 111] width 209 height 13
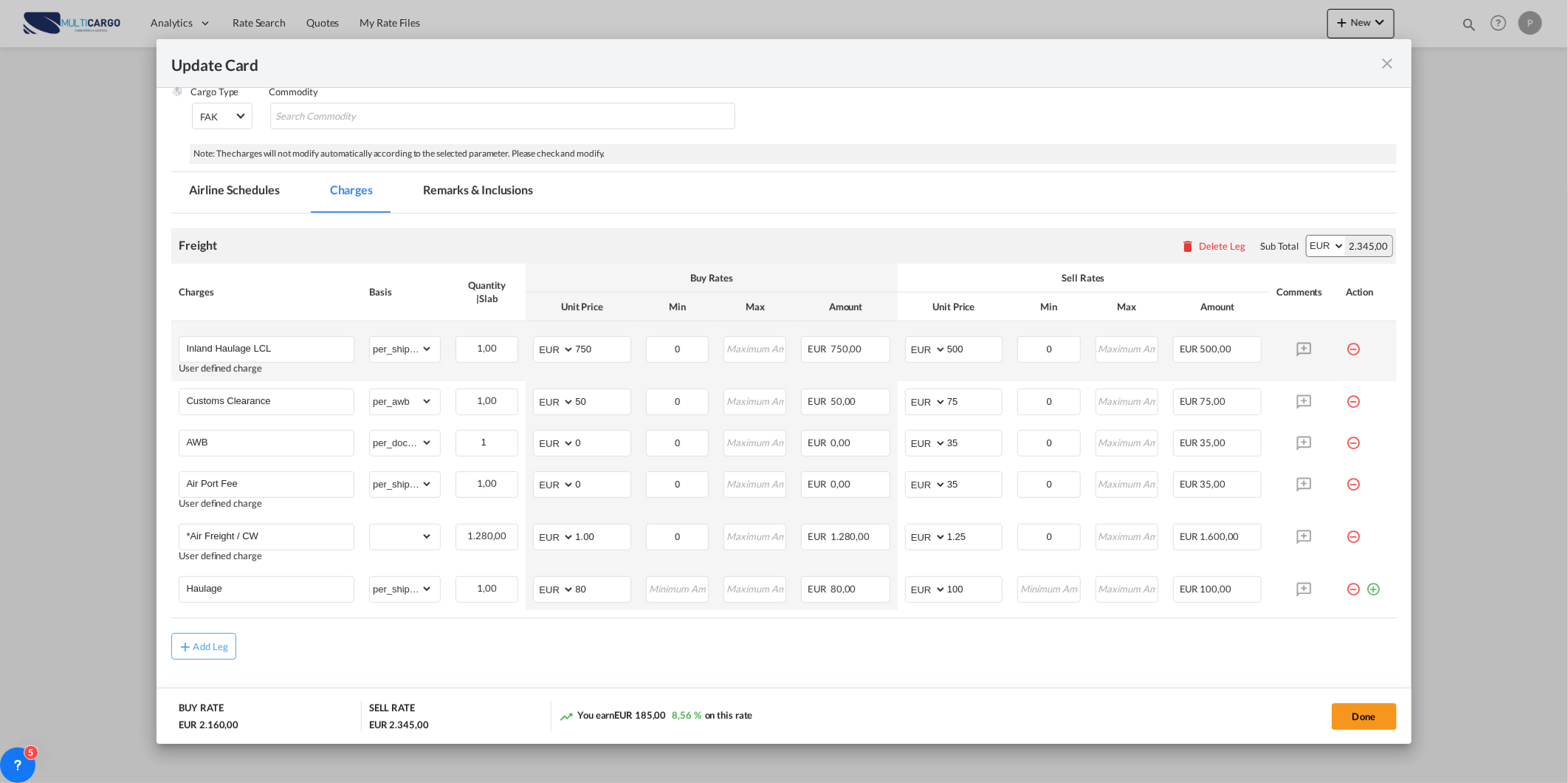
scroll to position [234, 0]
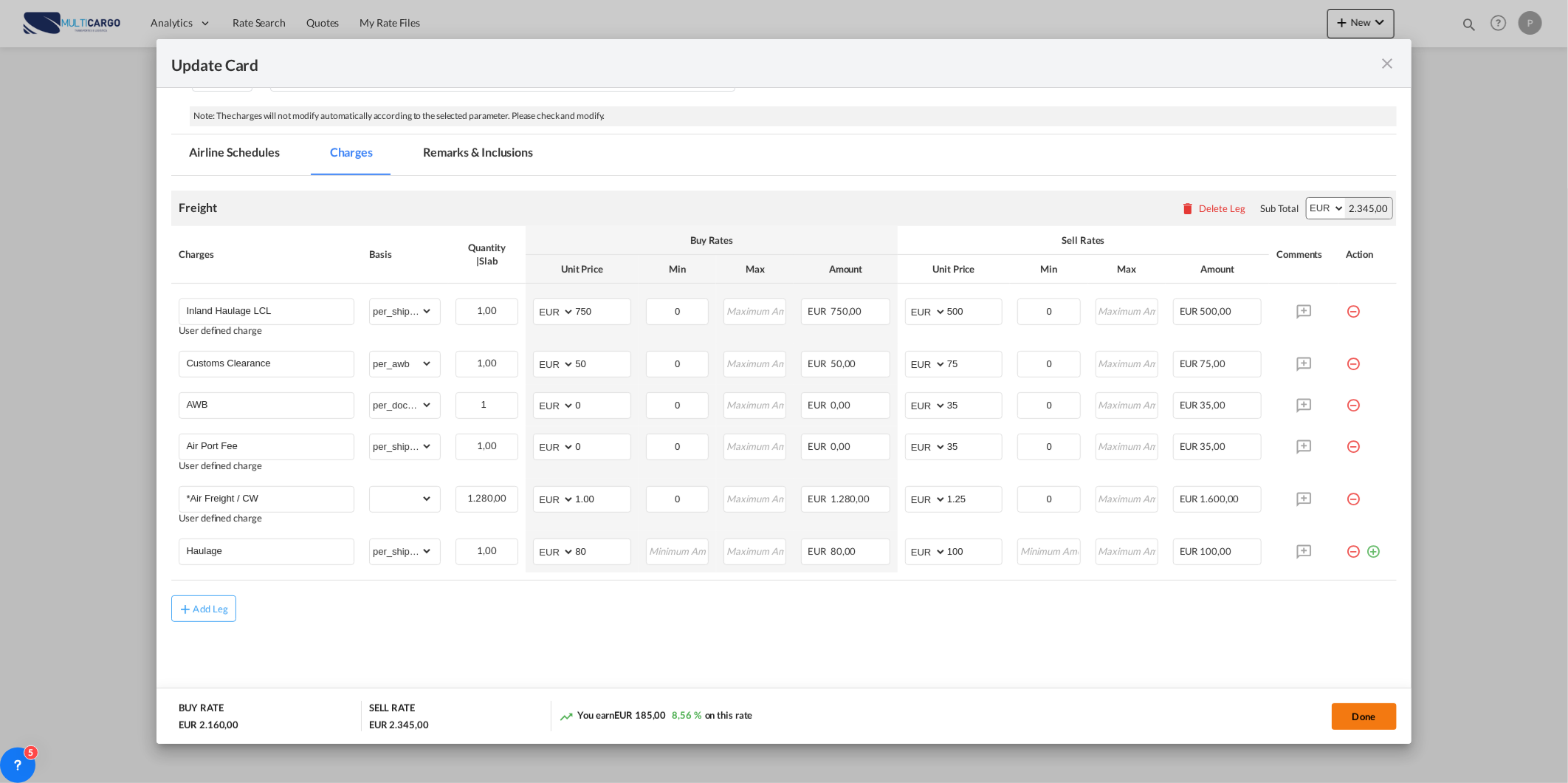
click at [1360, 714] on button "Done" at bounding box center [1364, 716] width 65 height 26
type input "1"
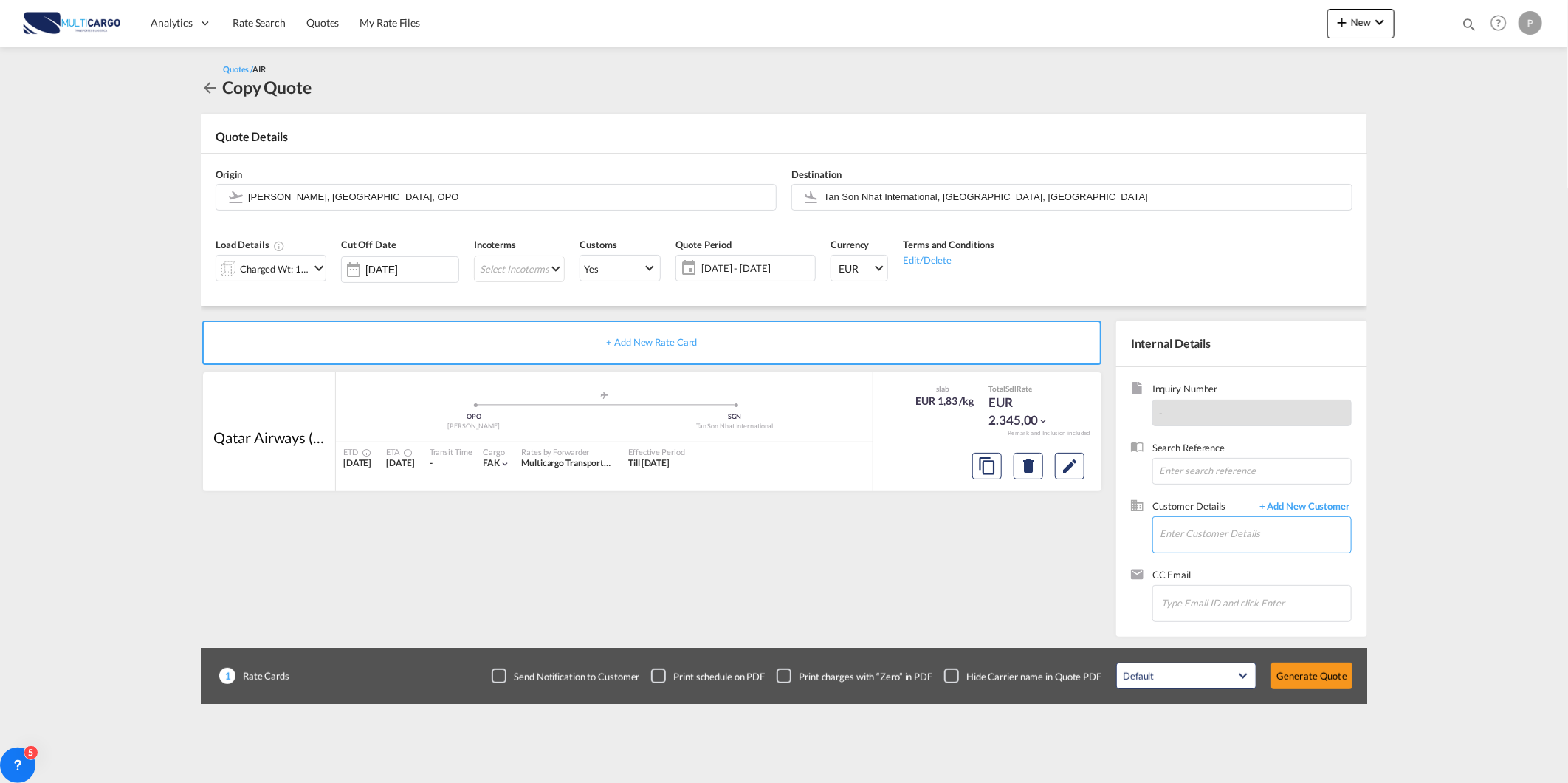
click at [1294, 537] on input "Enter Customer Details" at bounding box center [1256, 533] width 191 height 33
paste input "Inland Haulage LCL"
click at [1310, 530] on input "Inland Haulage LCL" at bounding box center [1256, 533] width 191 height 33
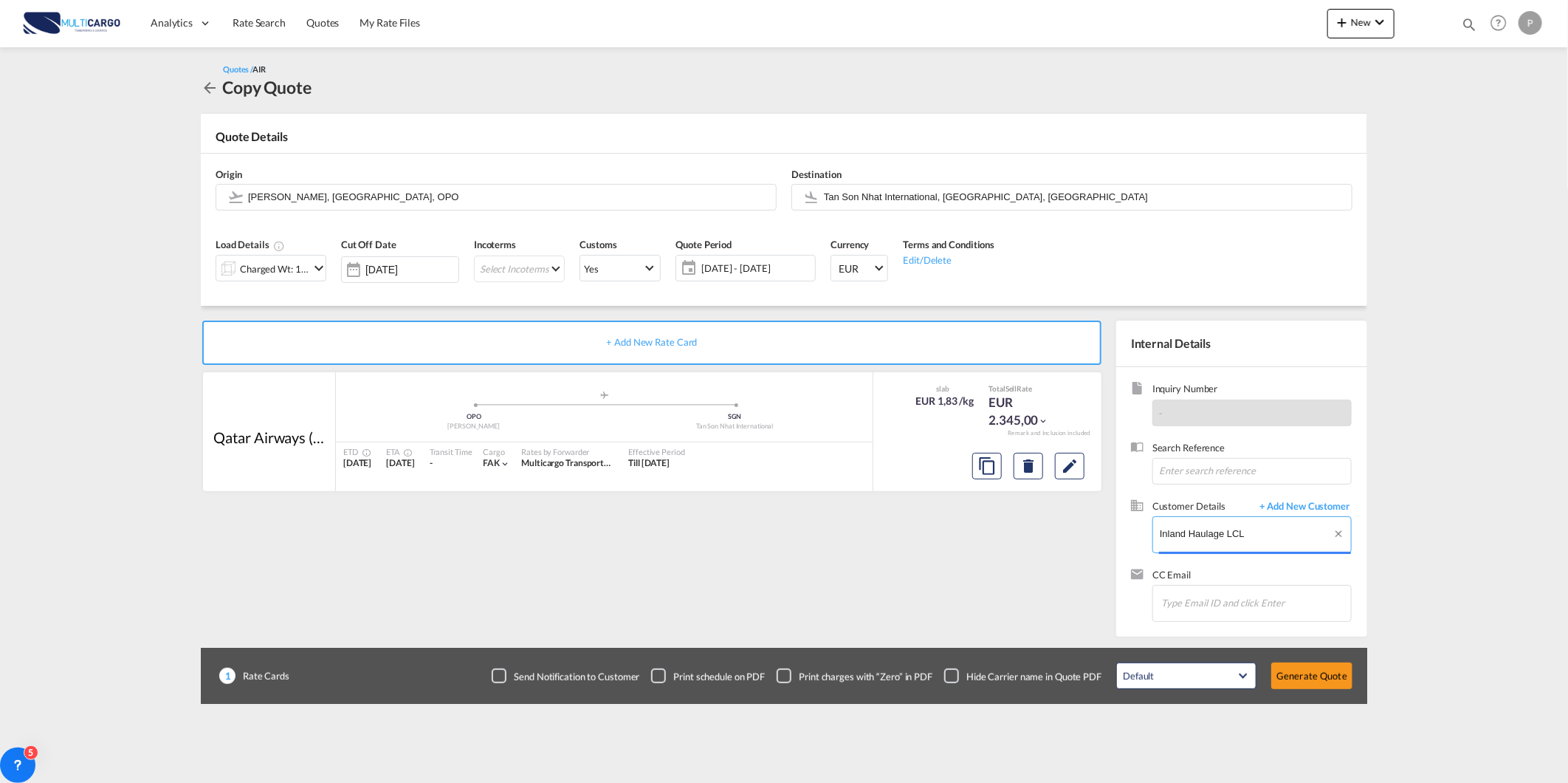
paste input "[EMAIL_ADDRESS][DOMAIN_NAME]"
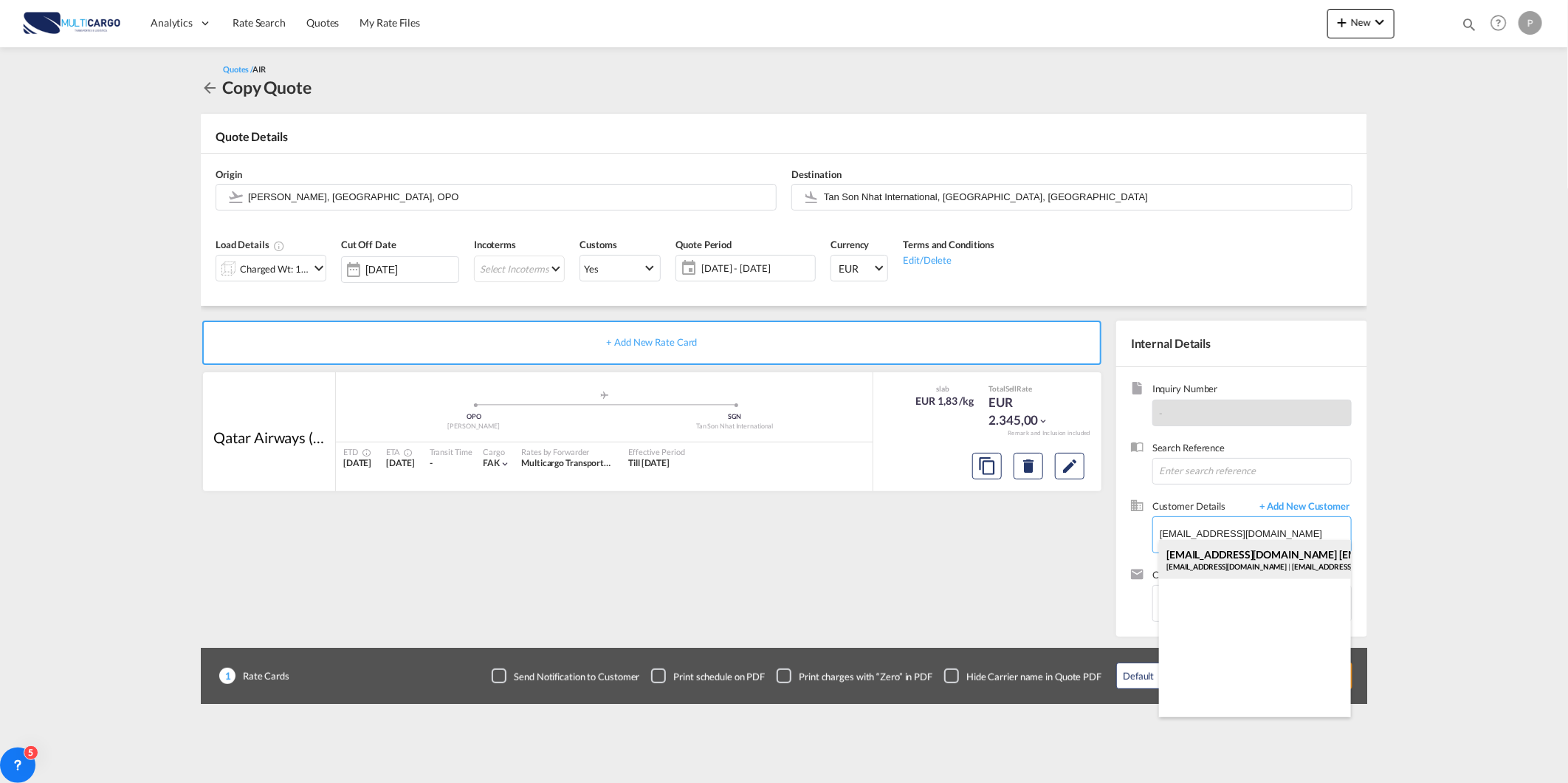
click at [1281, 552] on div "[EMAIL_ADDRESS][DOMAIN_NAME] [EMAIL_ADDRESS][DOMAIN_NAME] [EMAIL_ADDRESS][DOMAI…" at bounding box center [1255, 560] width 192 height 39
type input "[EMAIL_ADDRESS][DOMAIN_NAME], [EMAIL_ADDRESS][DOMAIN_NAME] [EMAIL_ADDRESS][DOMA…"
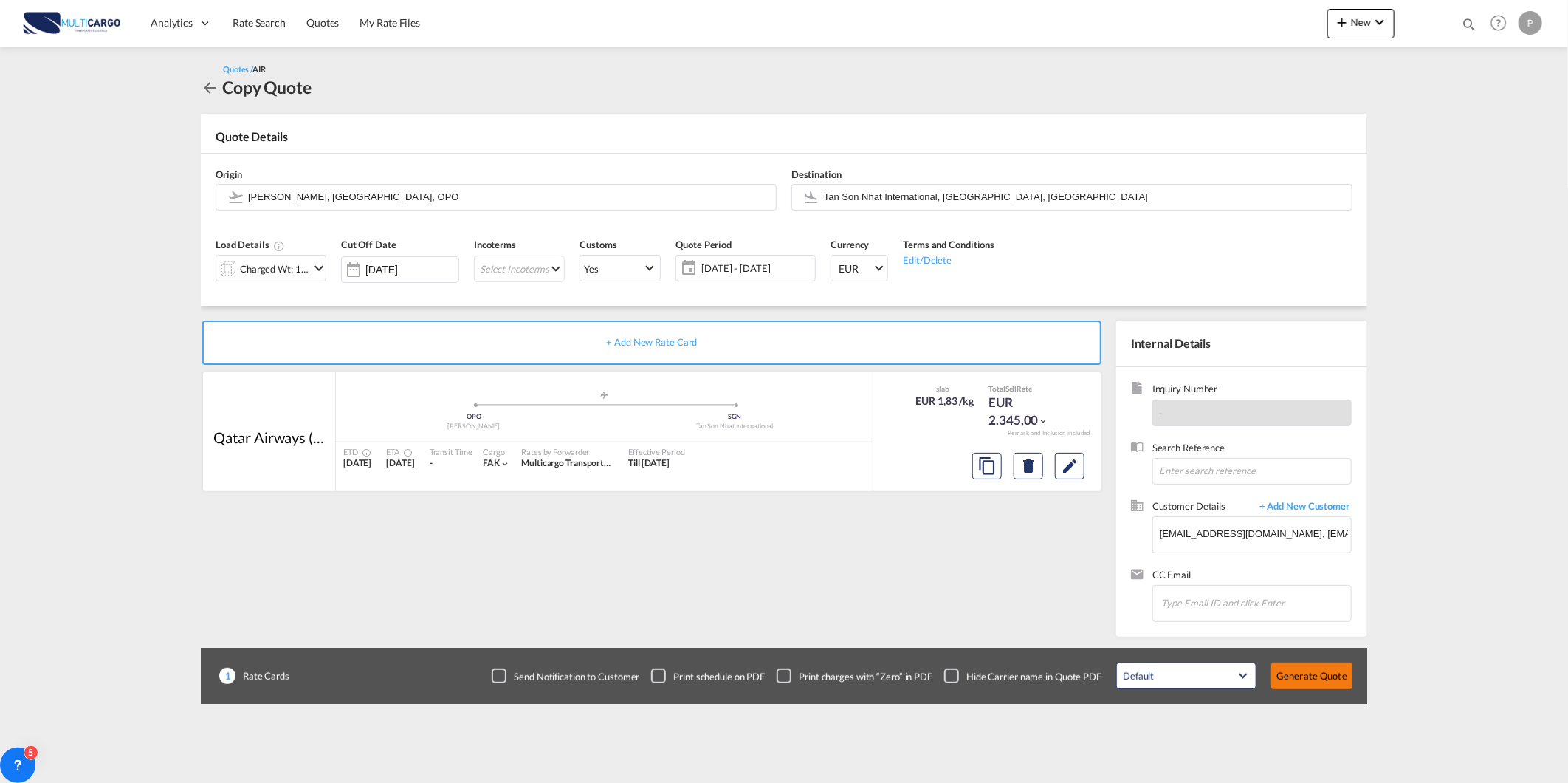
click at [1305, 687] on button "Generate Quote" at bounding box center [1312, 676] width 82 height 26
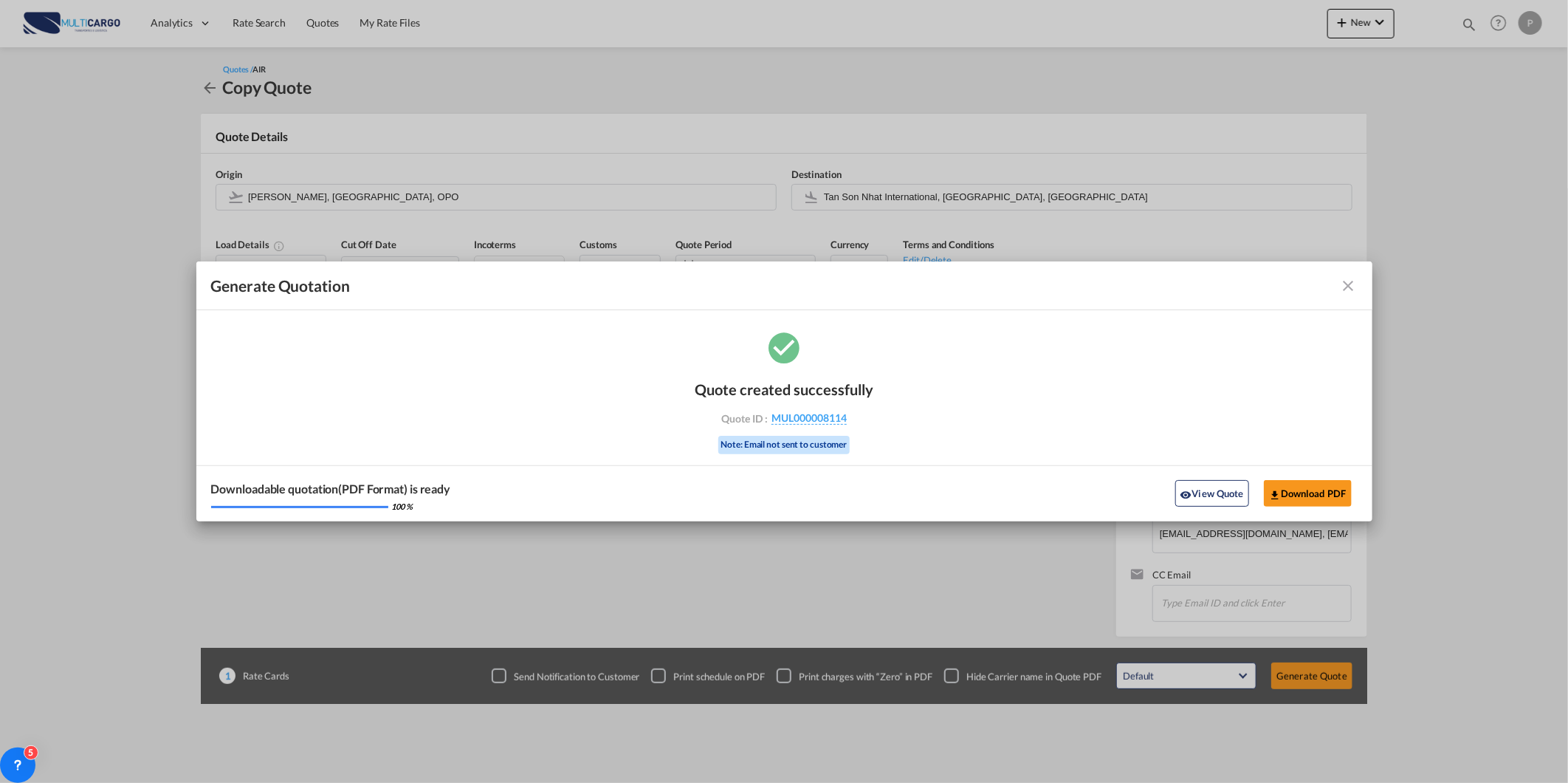
click at [1174, 496] on div "View Quote Download PDF" at bounding box center [1263, 494] width 189 height 26
click at [1191, 498] on button "View Quote" at bounding box center [1212, 493] width 74 height 26
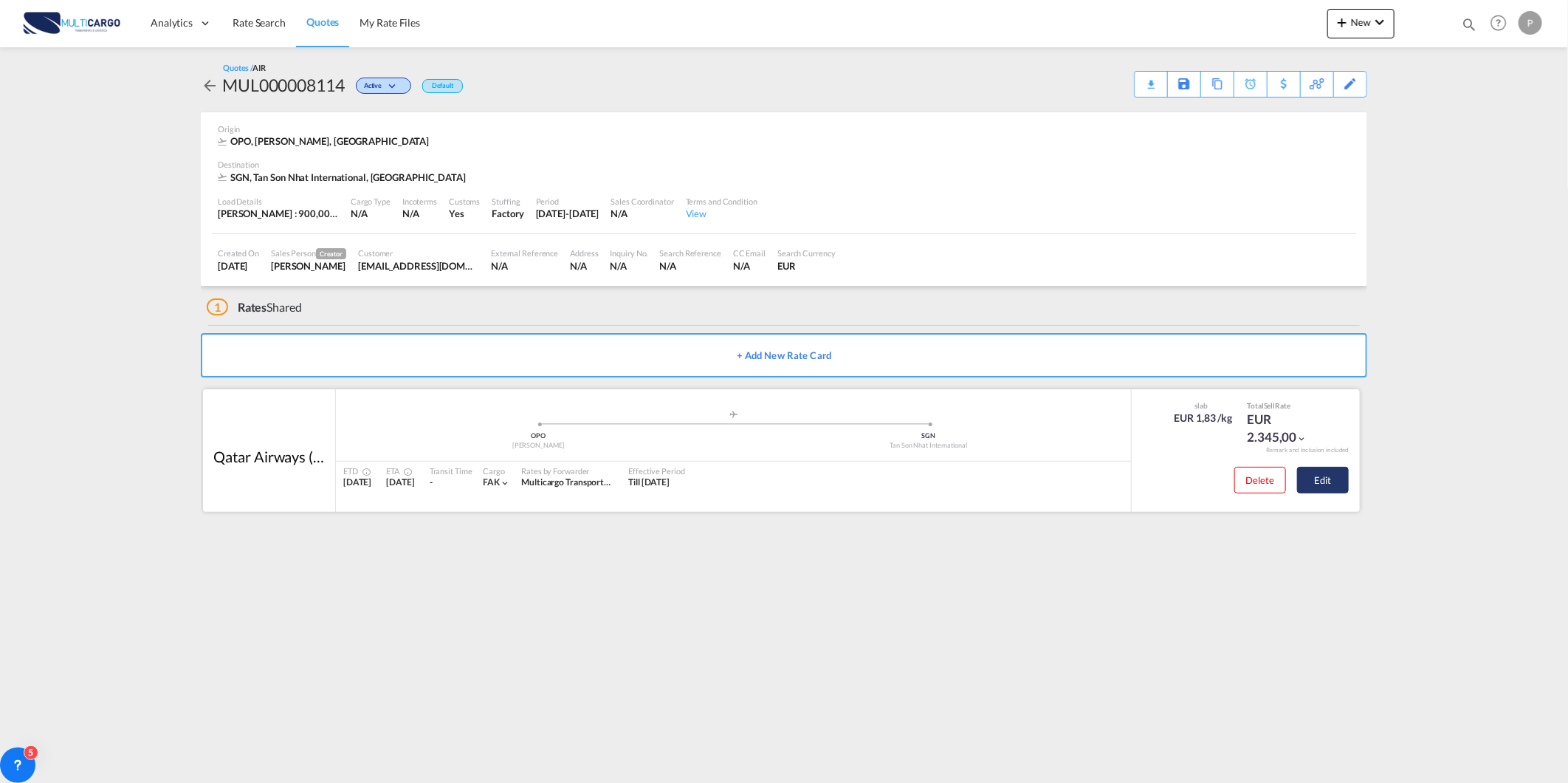
click at [1328, 477] on button "Edit" at bounding box center [1323, 480] width 52 height 26
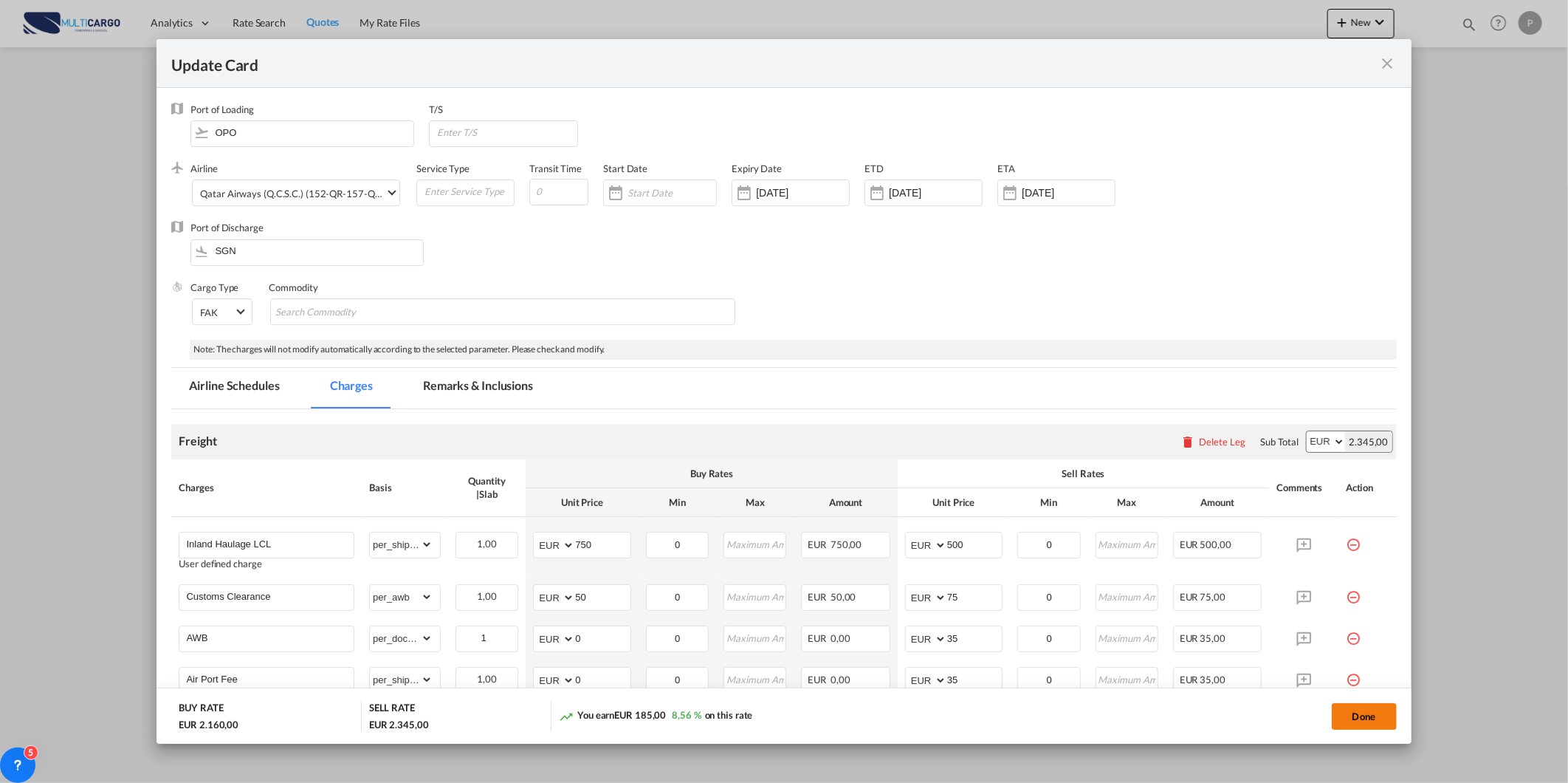
click at [1360, 727] on button "Done" at bounding box center [1364, 716] width 65 height 26
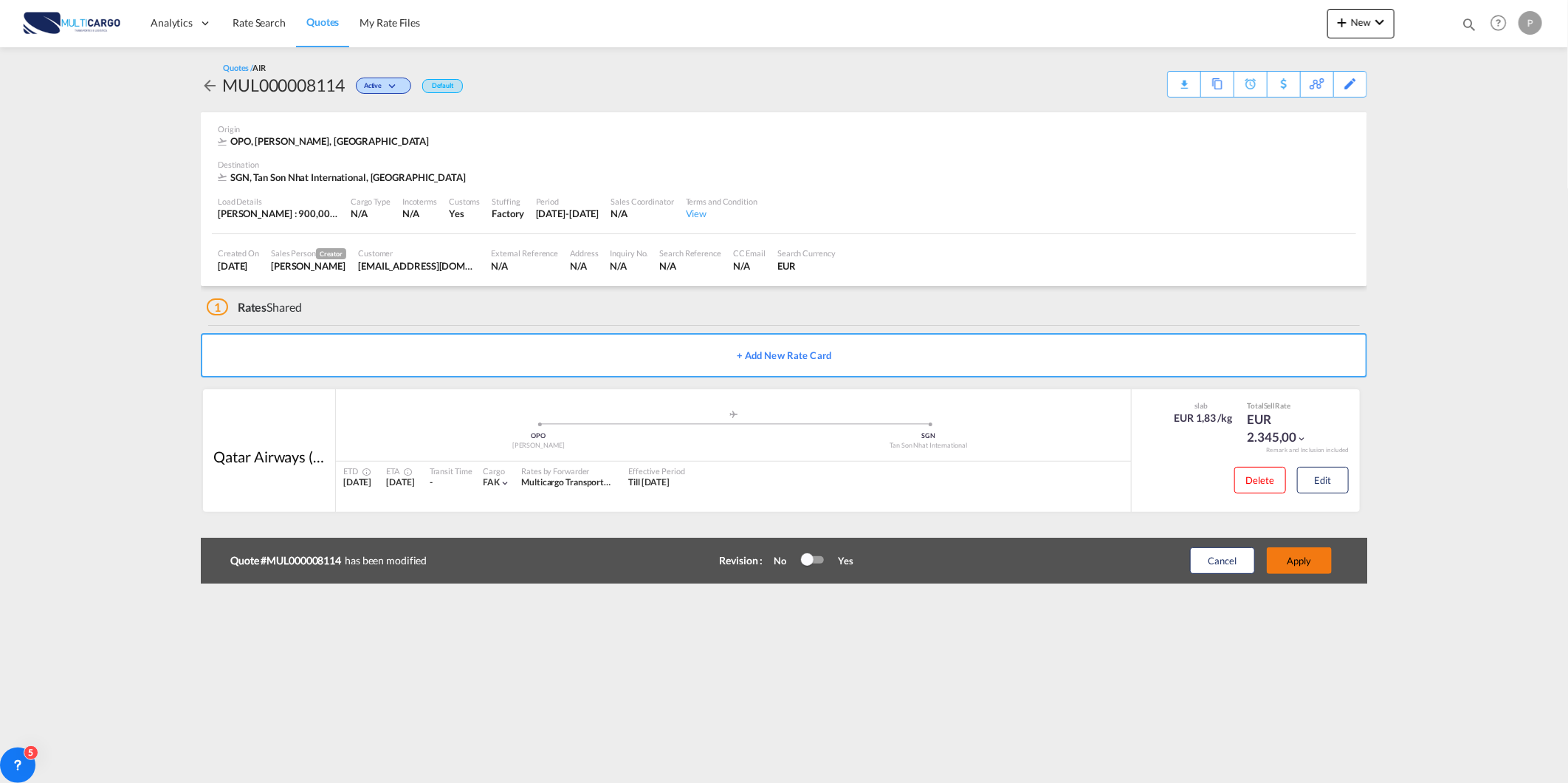
click at [1286, 566] on button "Apply" at bounding box center [1299, 560] width 65 height 26
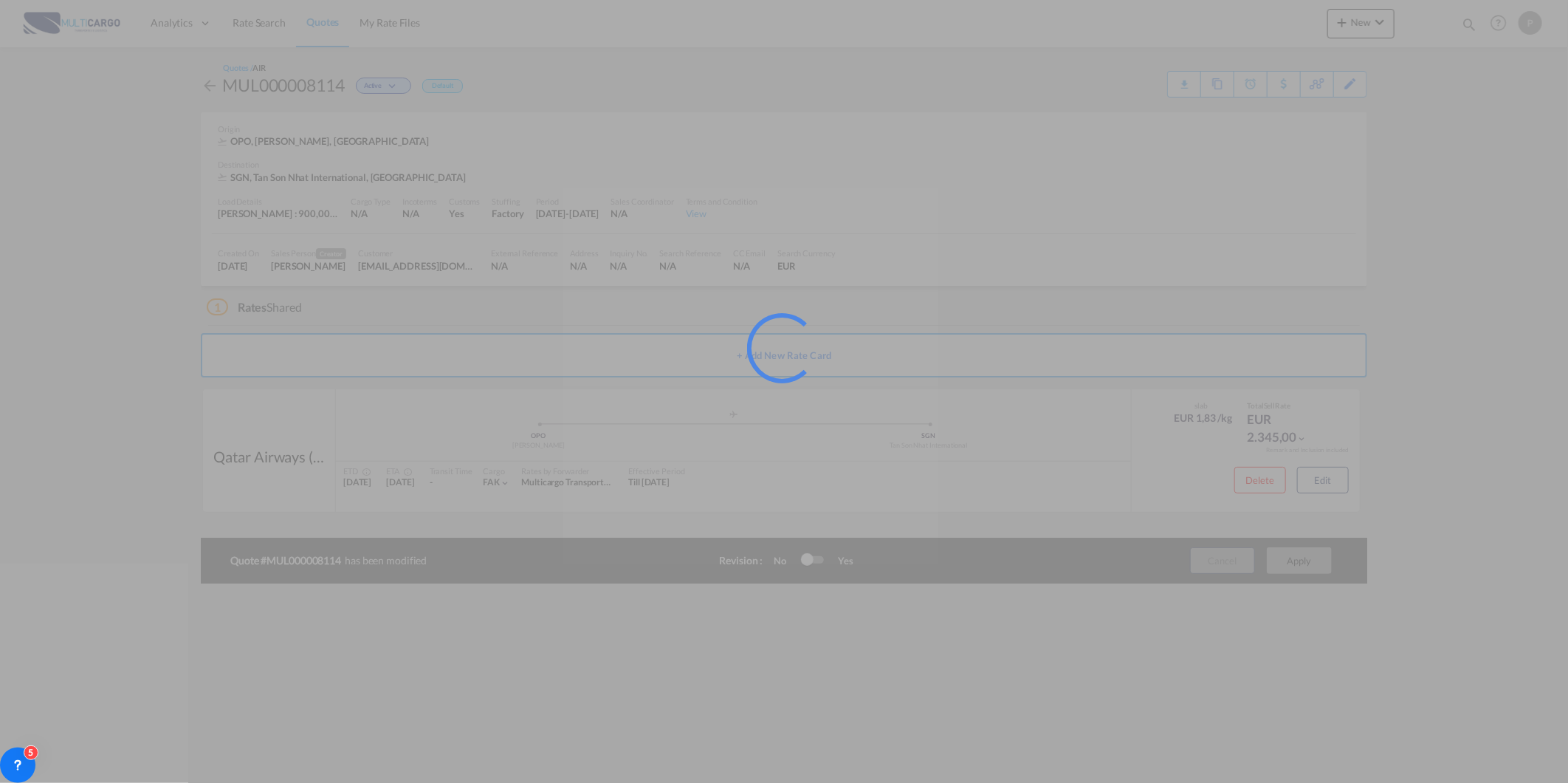
click at [326, 17] on div at bounding box center [784, 392] width 1568 height 783
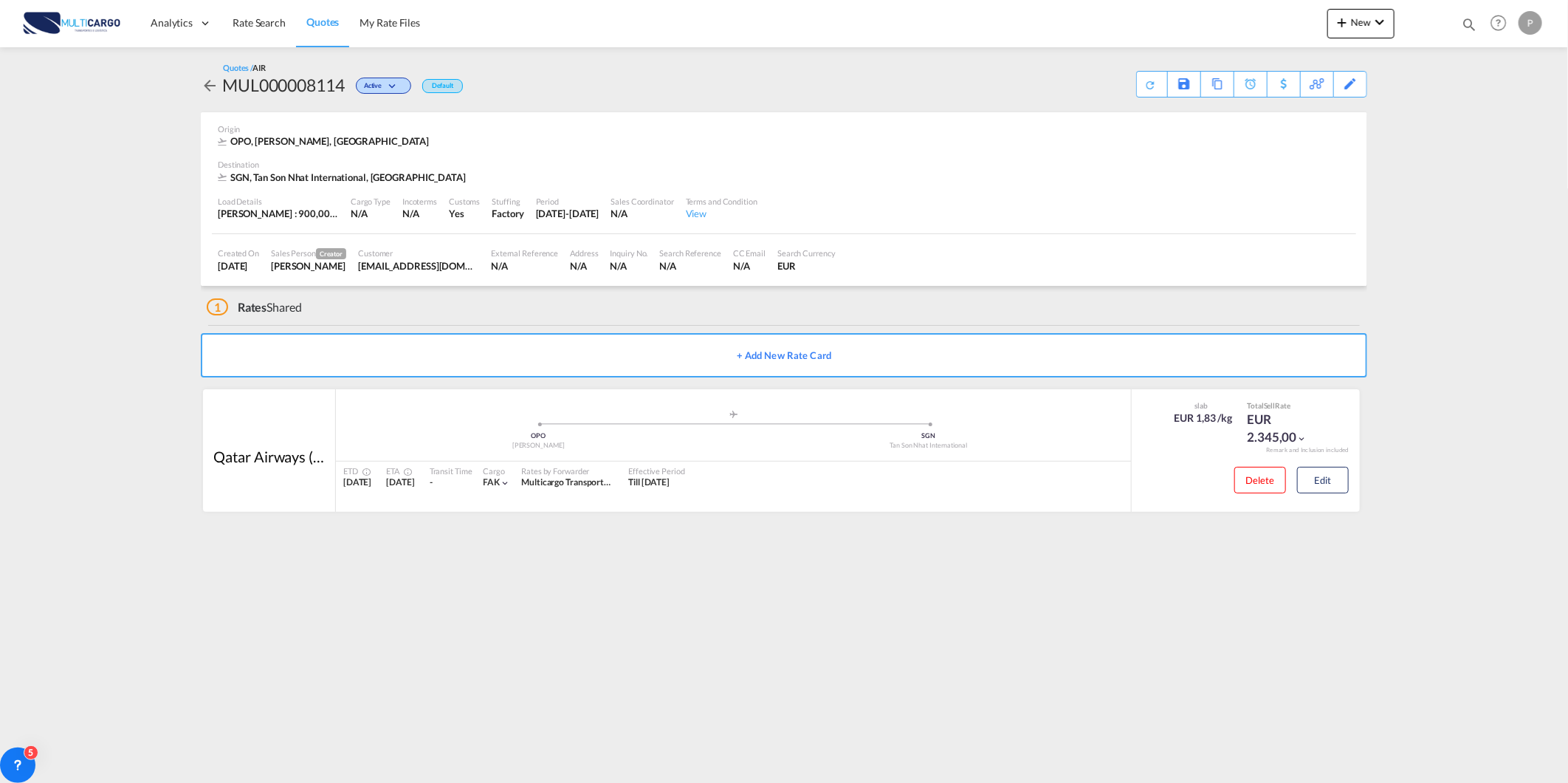
click at [338, 28] on link "Quotes" at bounding box center [323, 23] width 53 height 48
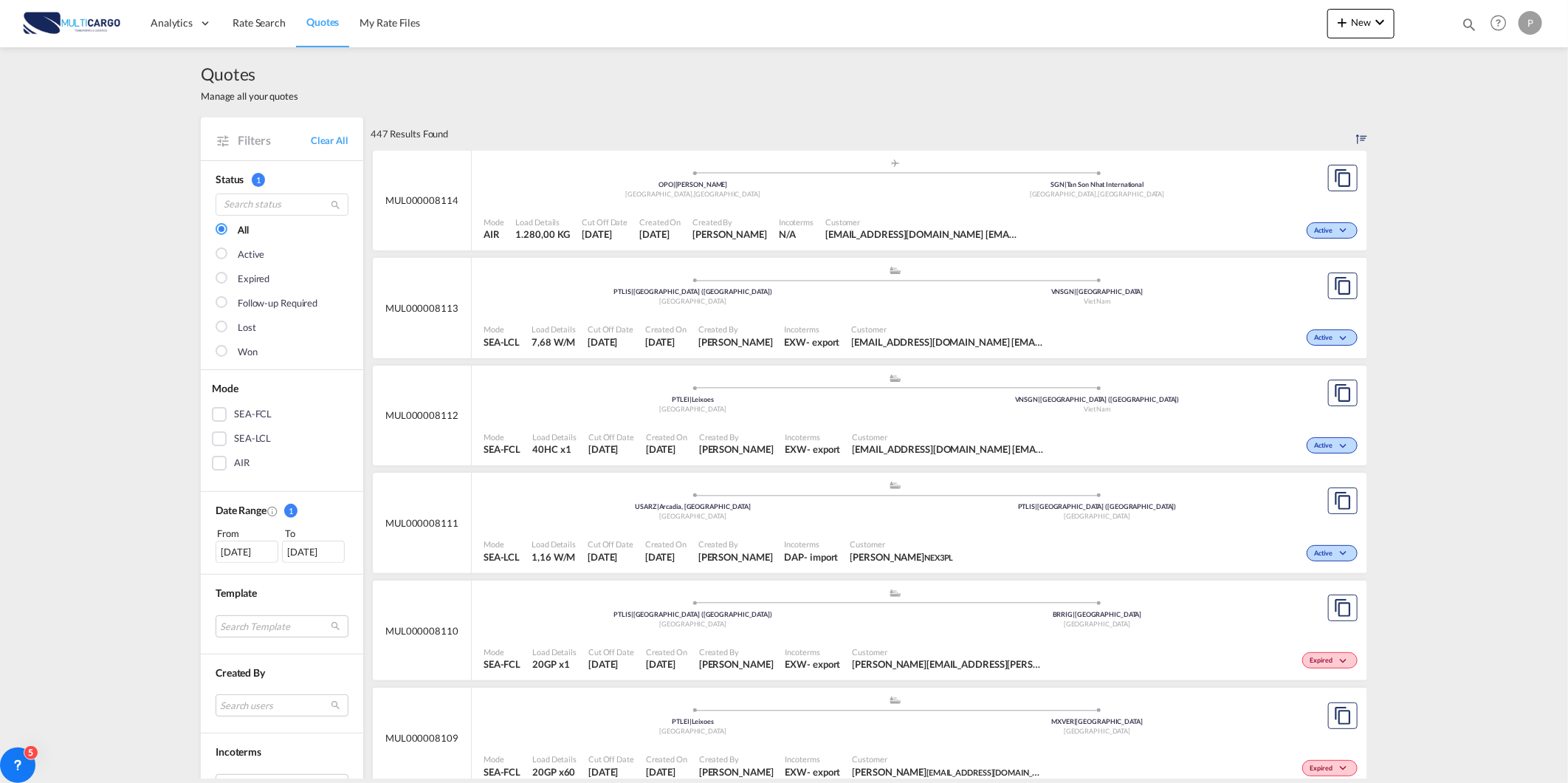
click at [1040, 336] on span "[EMAIL_ADDRESS][DOMAIN_NAME] [EMAIL_ADDRESS][DOMAIN_NAME] [EMAIL_ADDRESS][DOMAI…" at bounding box center [948, 342] width 192 height 13
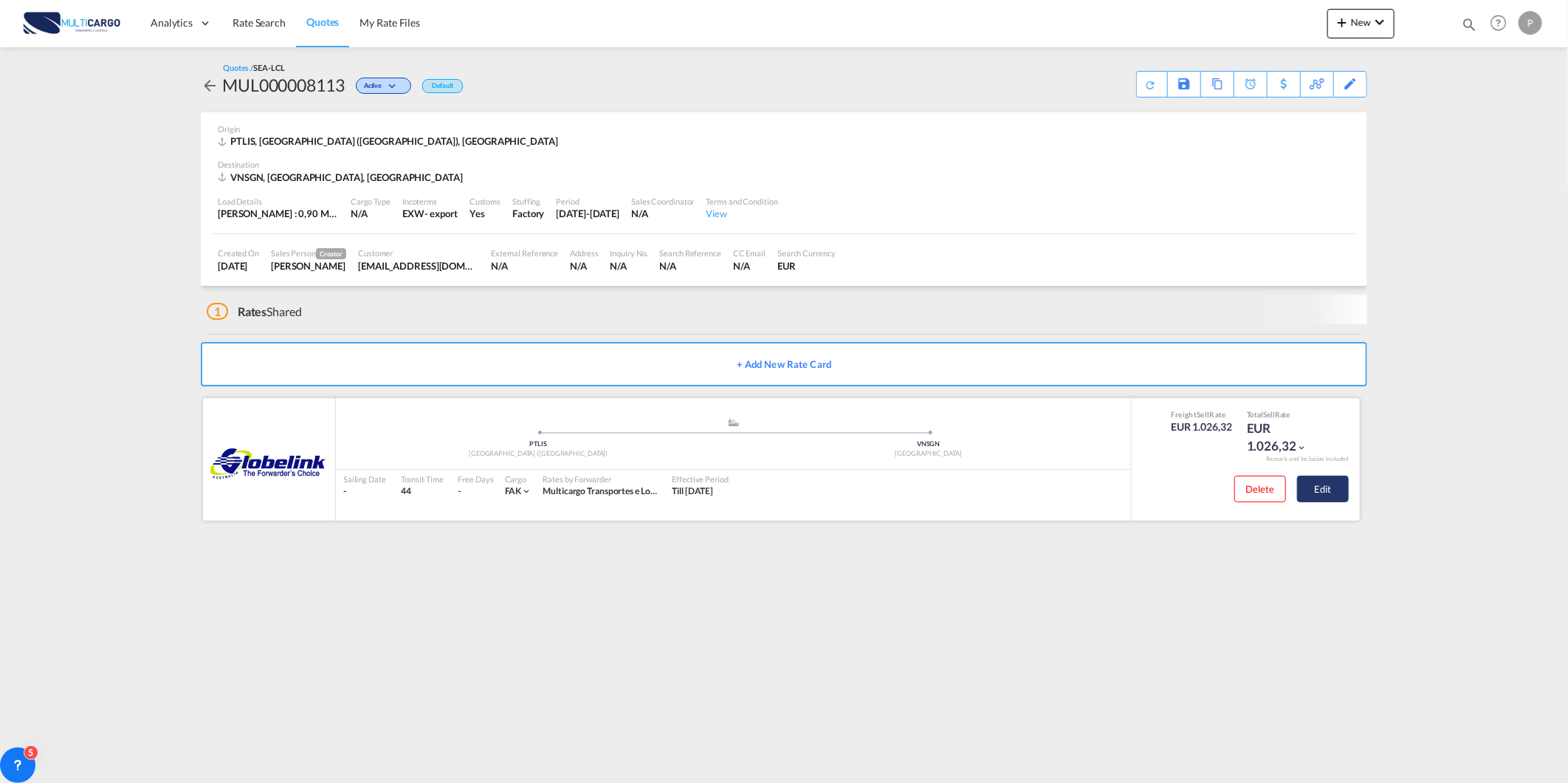
click at [1328, 497] on button "Edit" at bounding box center [1323, 489] width 52 height 26
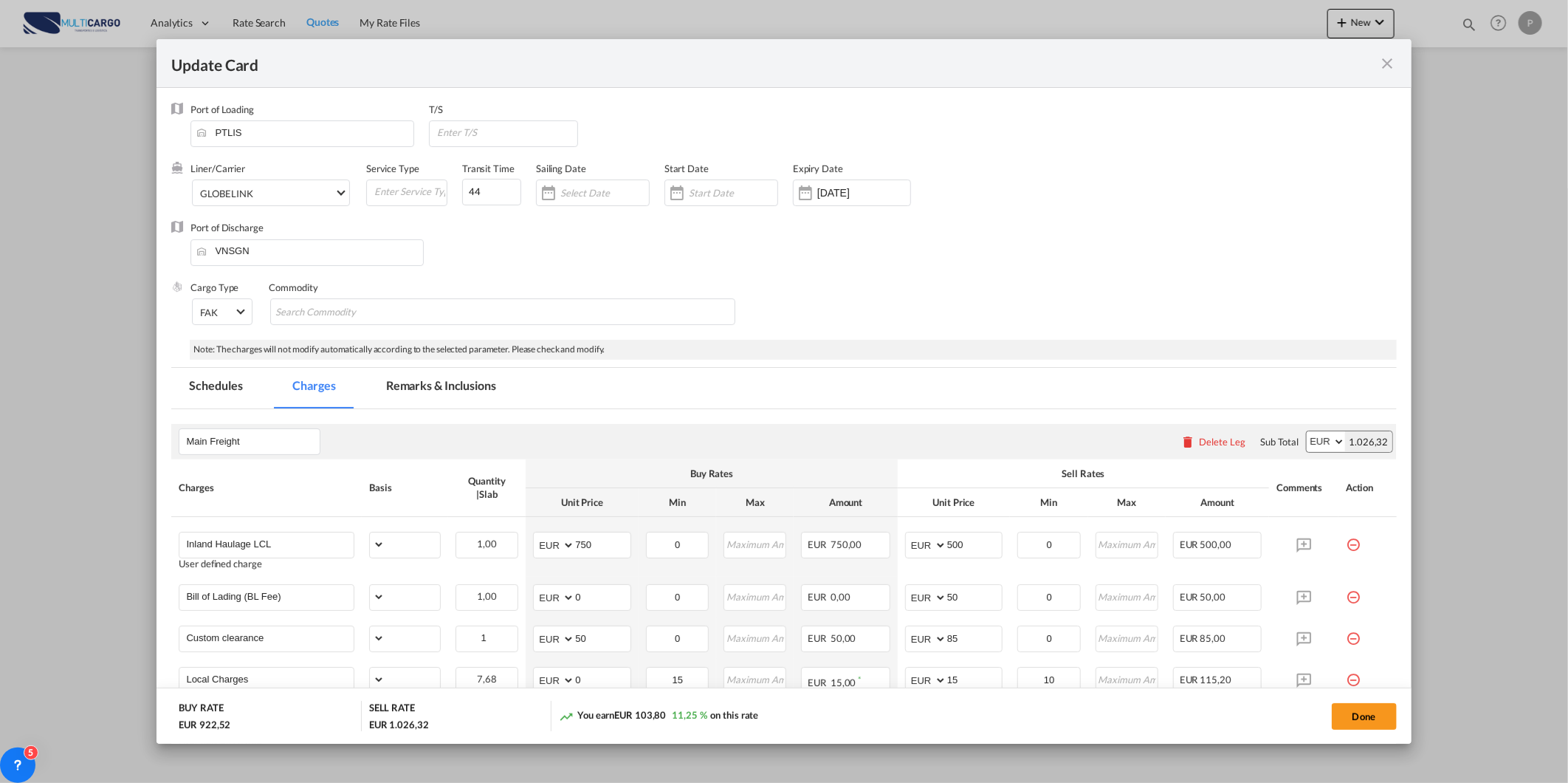
select select "per_shipment"
select select "per_bl"
select select "per_document"
select select "per_cbm"
select select "per_hbl"
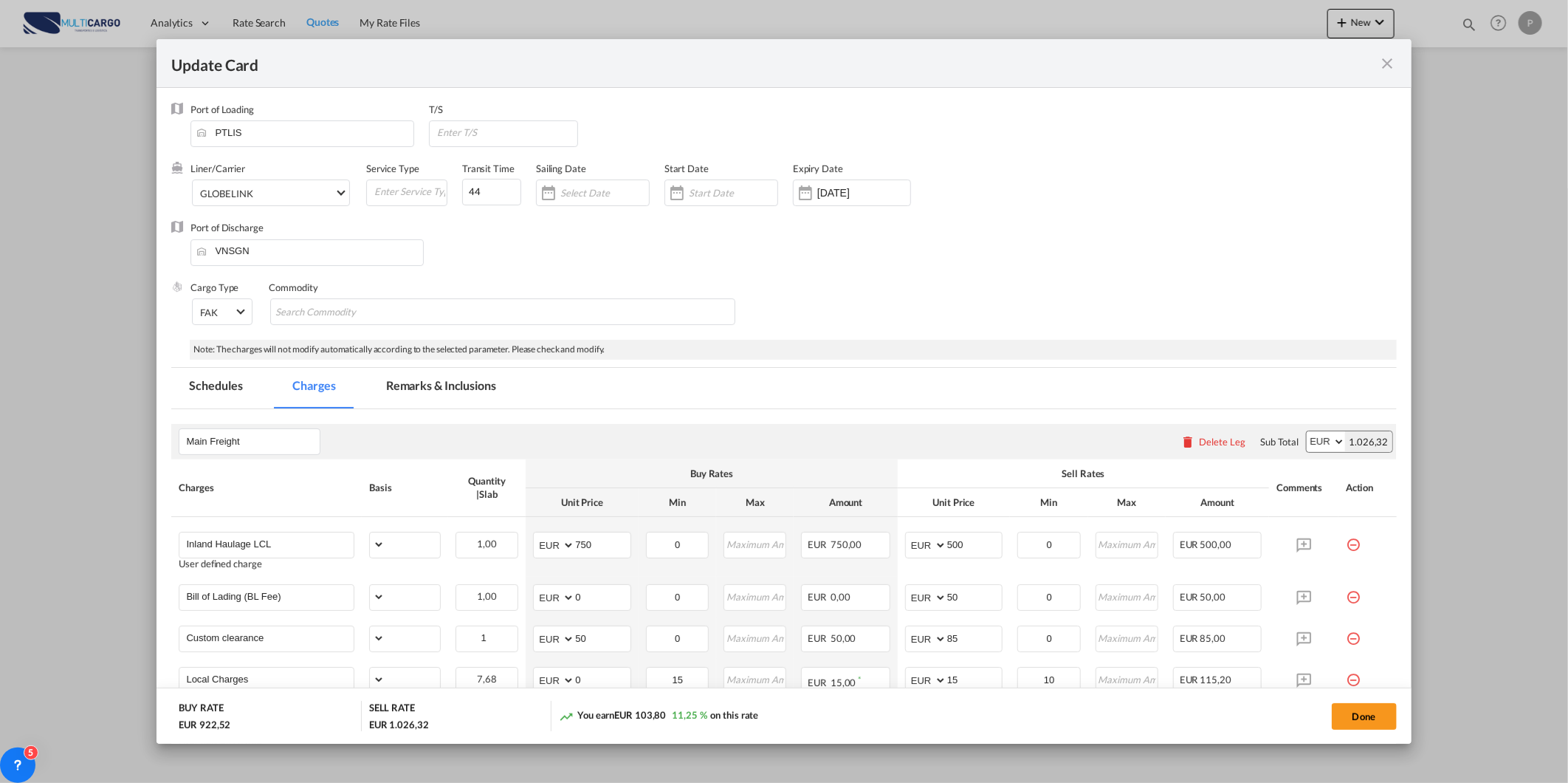
select select "per_cbm"
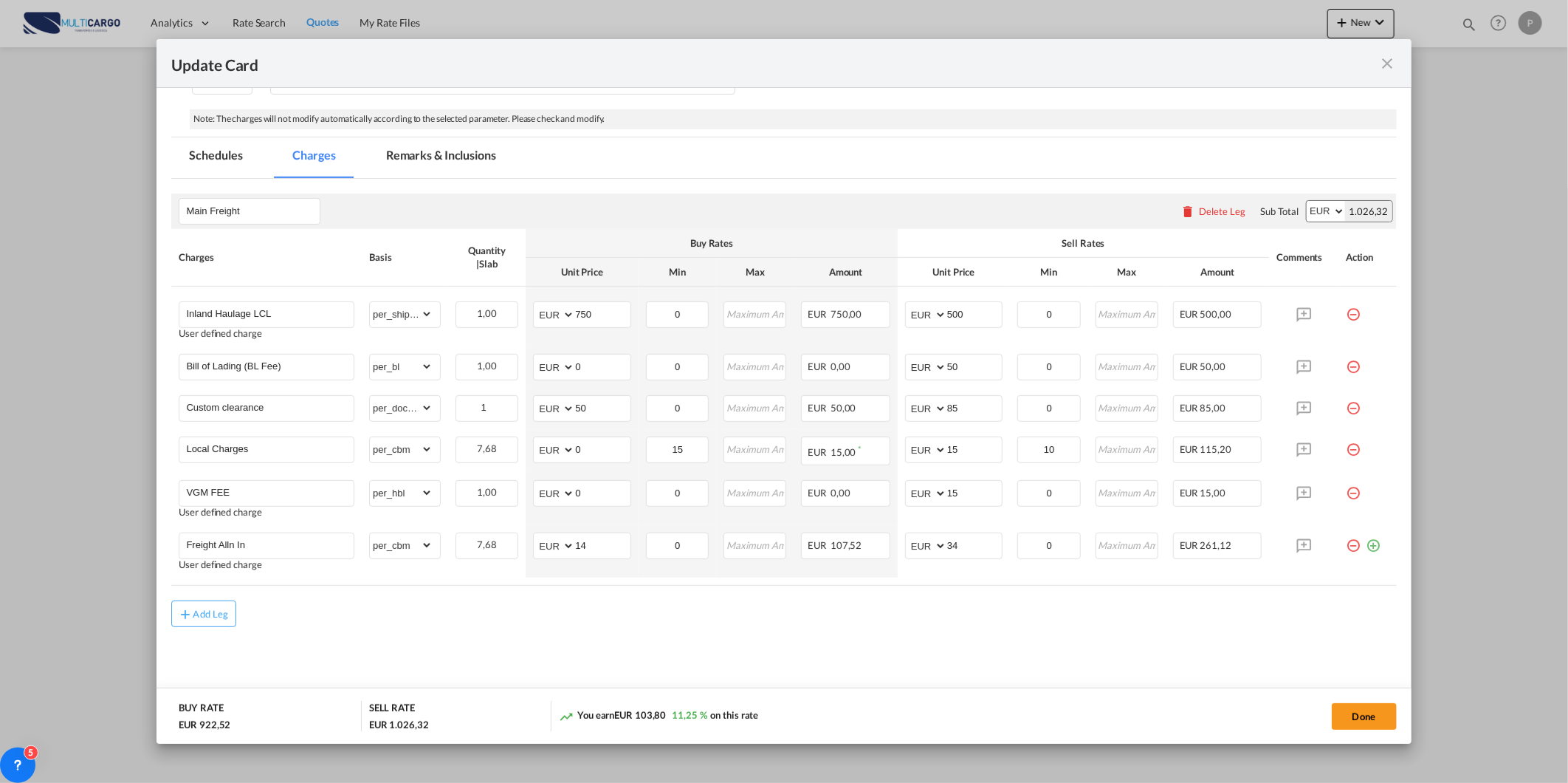
scroll to position [235, 0]
drag, startPoint x: 1235, startPoint y: 467, endPoint x: 602, endPoint y: 657, distance: 660.9
click at [602, 657] on md-content "Main Freight Please enter leg name Leg Name Already Exists Delete Leg Sub Total…" at bounding box center [784, 442] width 1225 height 535
click at [1366, 541] on md-icon "icon-plus-circle-outline green-400-fg" at bounding box center [1374, 536] width 15 height 15
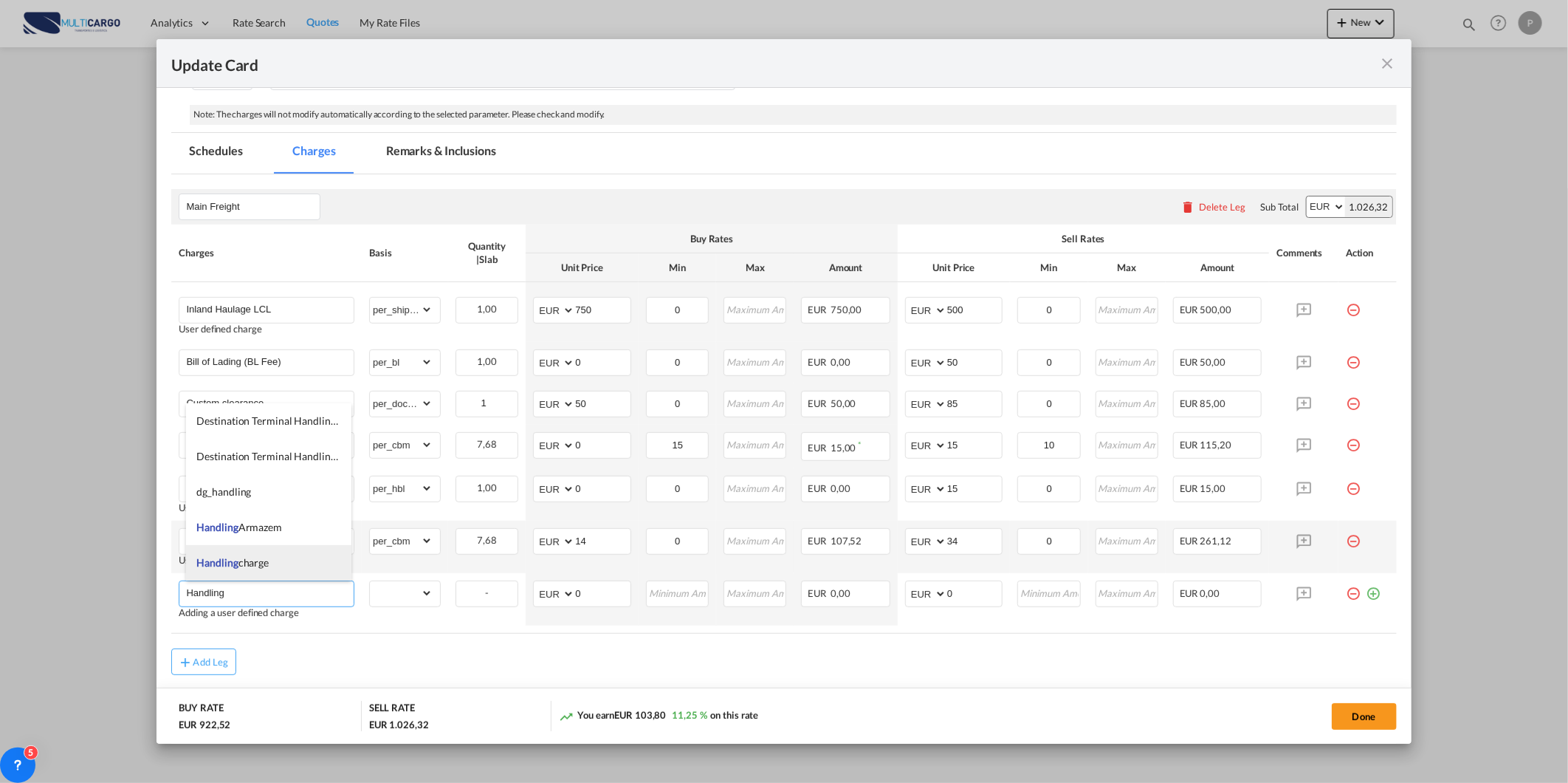
click at [297, 567] on li "Handling charge" at bounding box center [268, 563] width 166 height 36
type input "Handling charge"
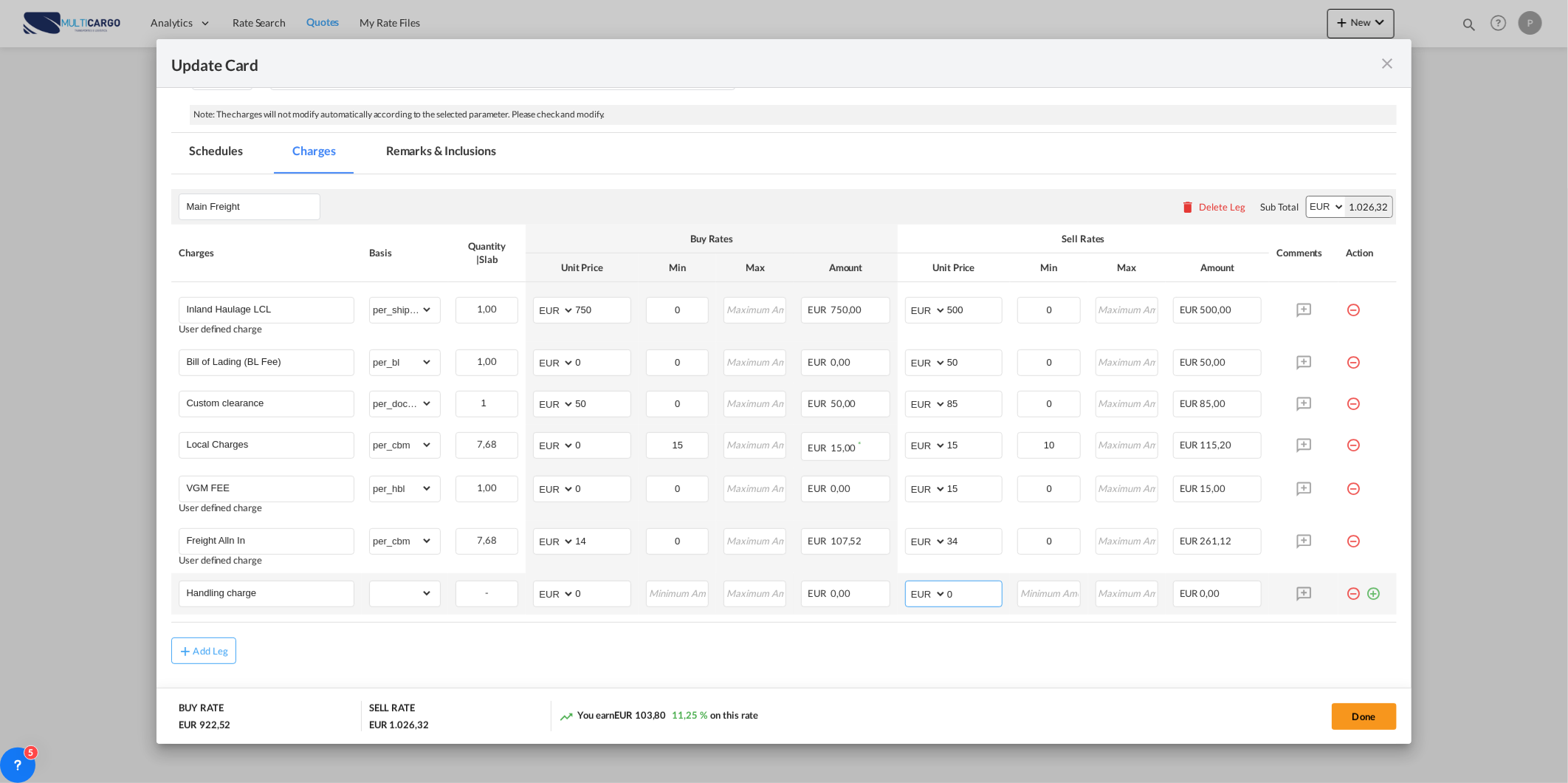
drag, startPoint x: 953, startPoint y: 582, endPoint x: 873, endPoint y: 609, distance: 84.4
click at [882, 606] on tr "Handling charge Please Enter Already Exists gross_weight volumetric_weight per_…" at bounding box center [784, 594] width 1225 height 41
type input "80"
click at [399, 602] on select "gross_weight volumetric_weight per_shipment per_bl per_km per_hawb per_kg flat …" at bounding box center [401, 592] width 63 height 23
select select "per_shipment"
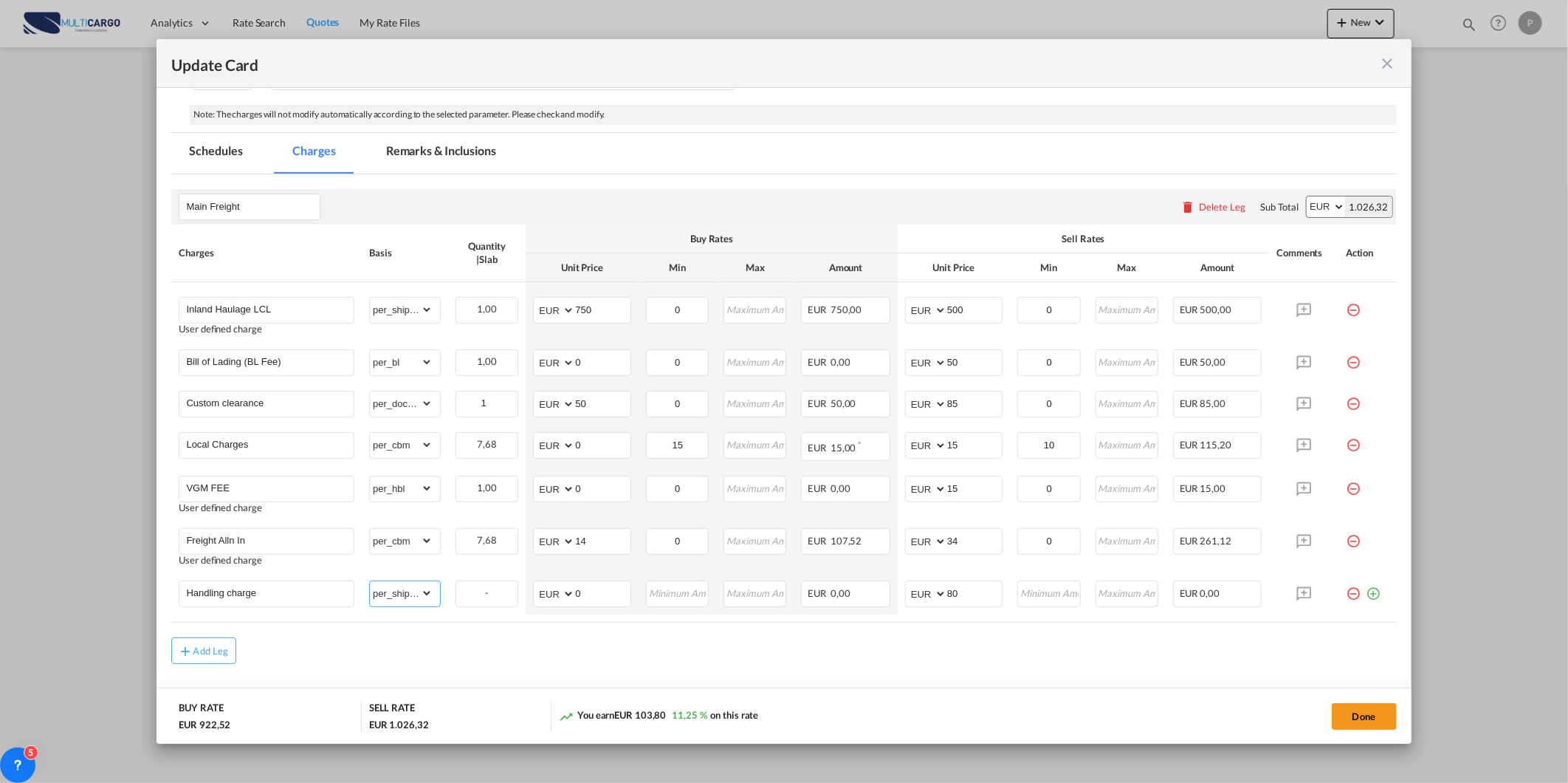
click at [370, 581] on select "gross_weight volumetric_weight per_shipment per_bl per_km per_hawb per_kg flat …" at bounding box center [401, 592] width 63 height 23
click at [586, 660] on div "Add Leg" at bounding box center [784, 651] width 1225 height 26
click at [1354, 719] on button "Done" at bounding box center [1364, 716] width 65 height 26
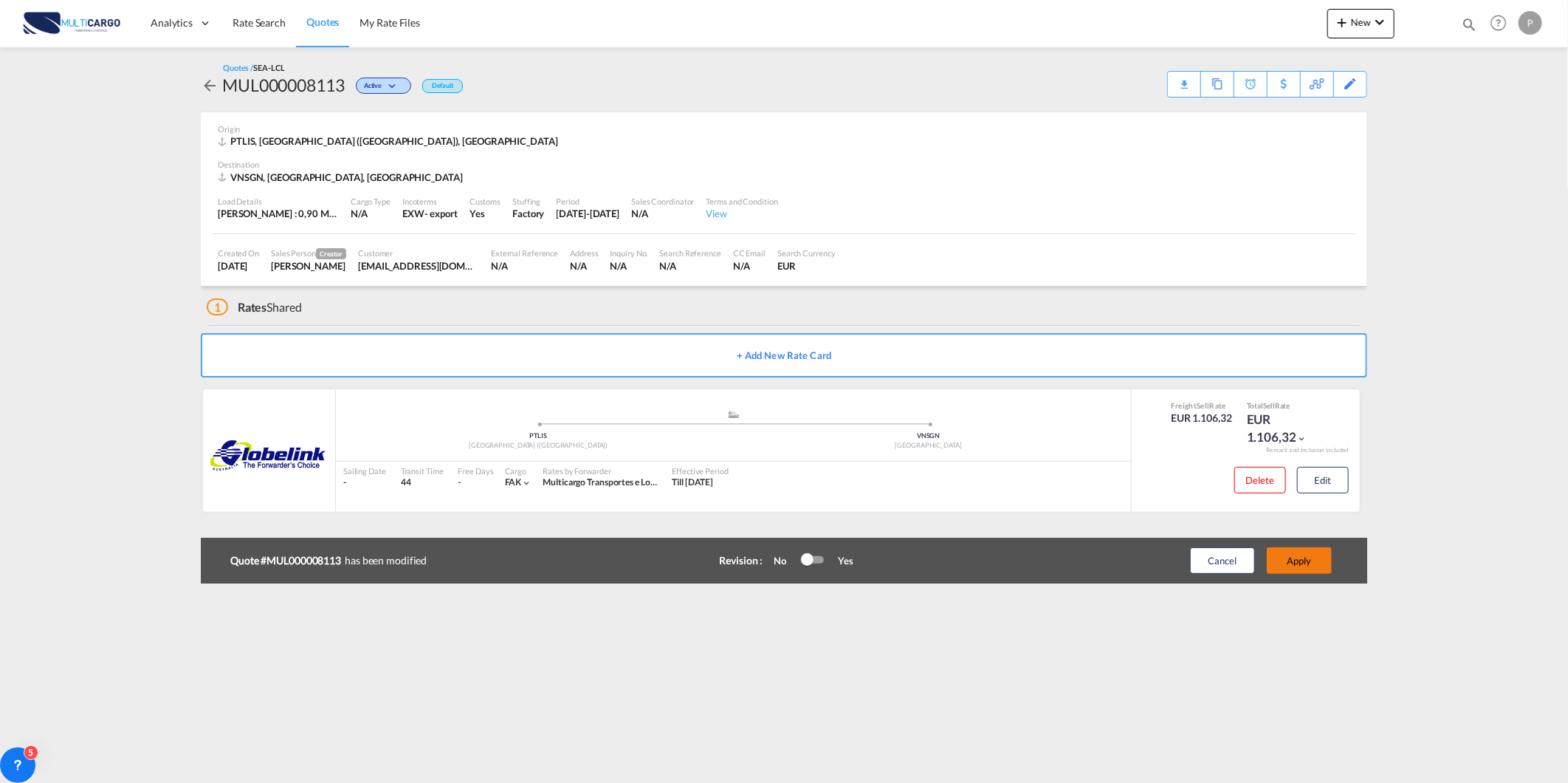
click at [1307, 563] on button "Apply" at bounding box center [1299, 560] width 65 height 26
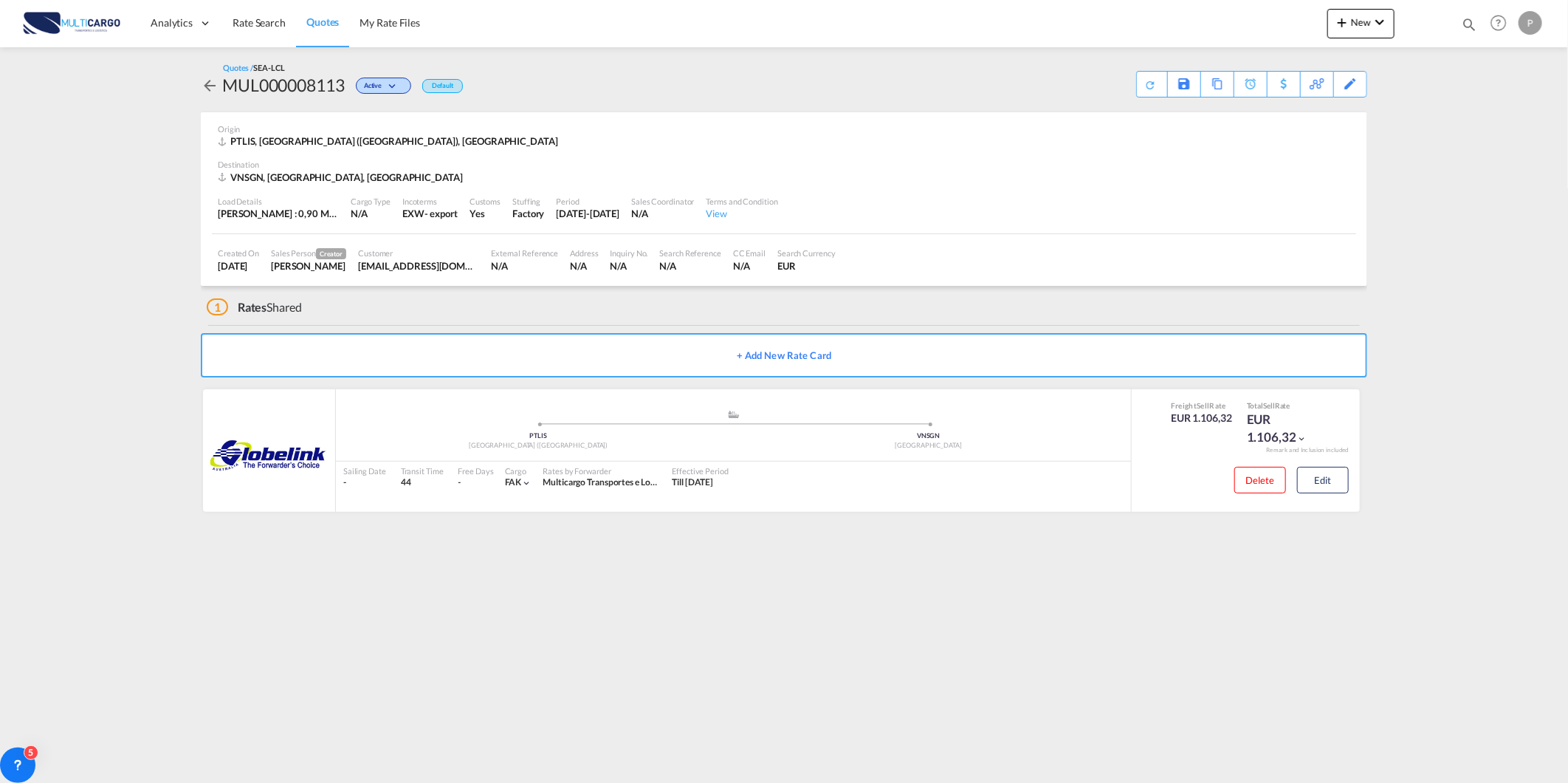
click at [323, 19] on span "Quotes" at bounding box center [323, 22] width 33 height 12
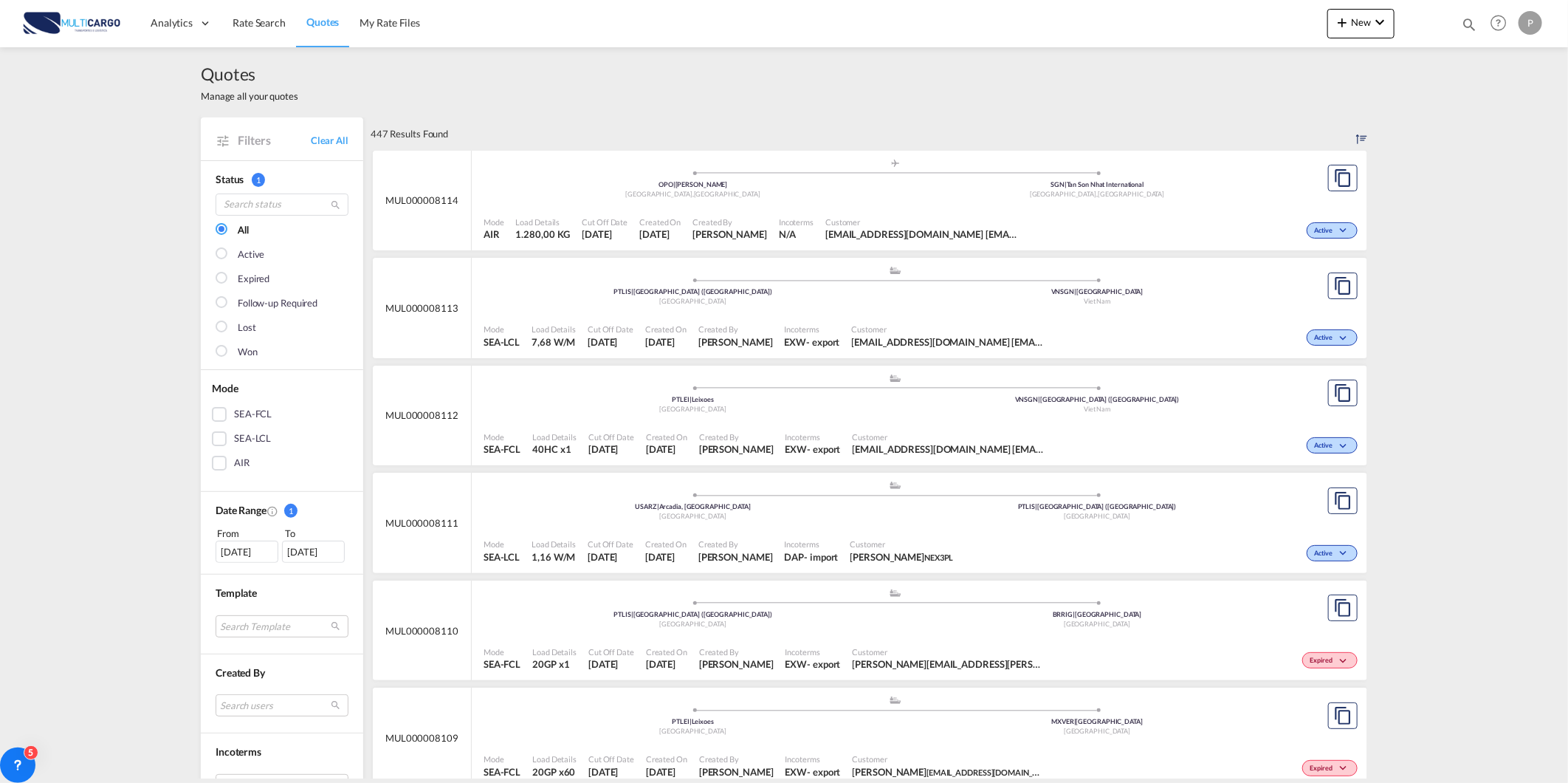
click at [936, 207] on div ".a{fill:#aaa8ad;} .a{fill:#aaa8ad;} PTLEI | Leixoes Portugal VNSGN | [GEOGRAPHI…" at bounding box center [894, 181] width 823 height 48
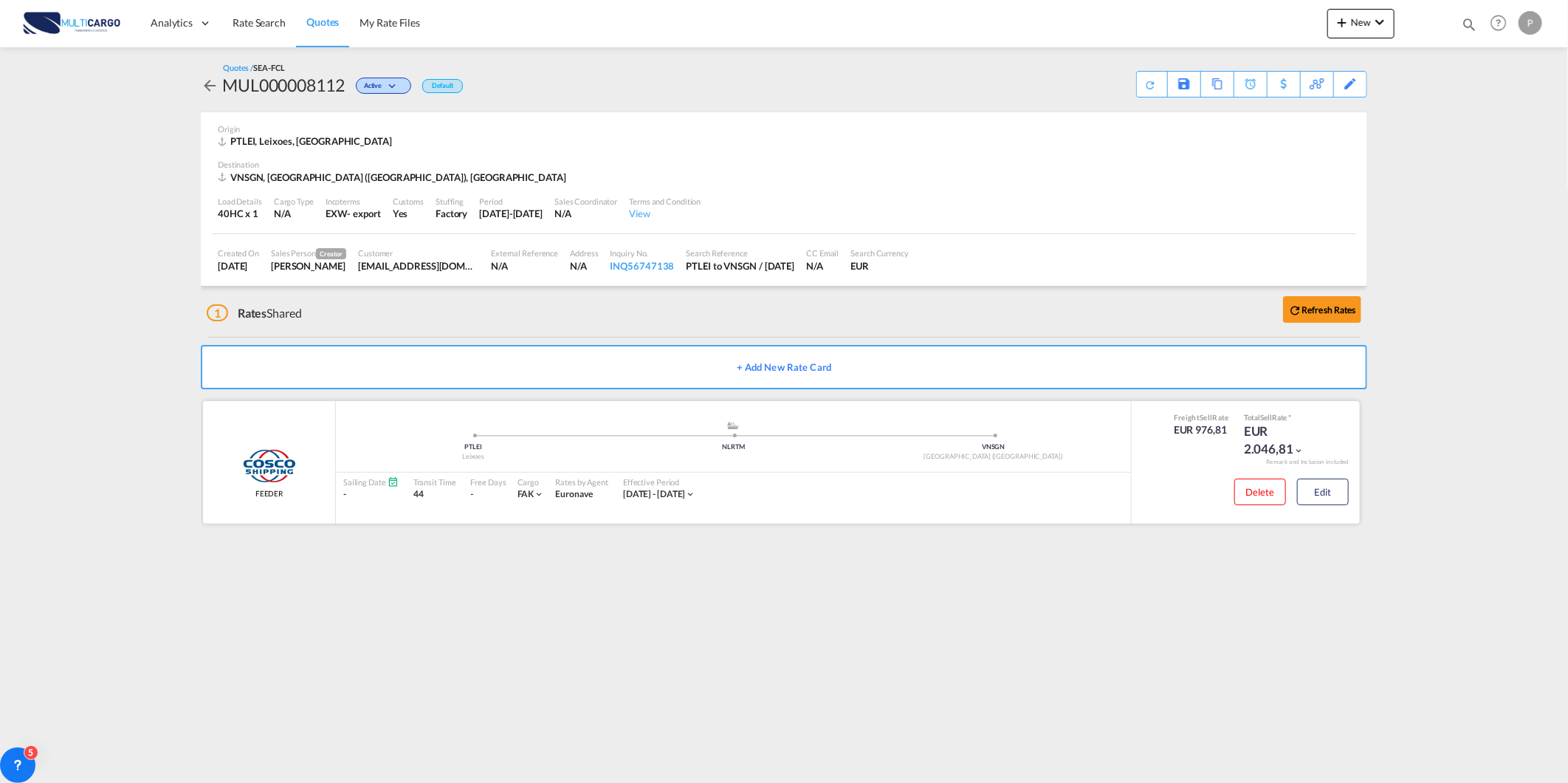
click at [1329, 477] on div "Delete Edit" at bounding box center [1286, 497] width 126 height 39
click at [1331, 493] on button "Edit" at bounding box center [1323, 492] width 52 height 26
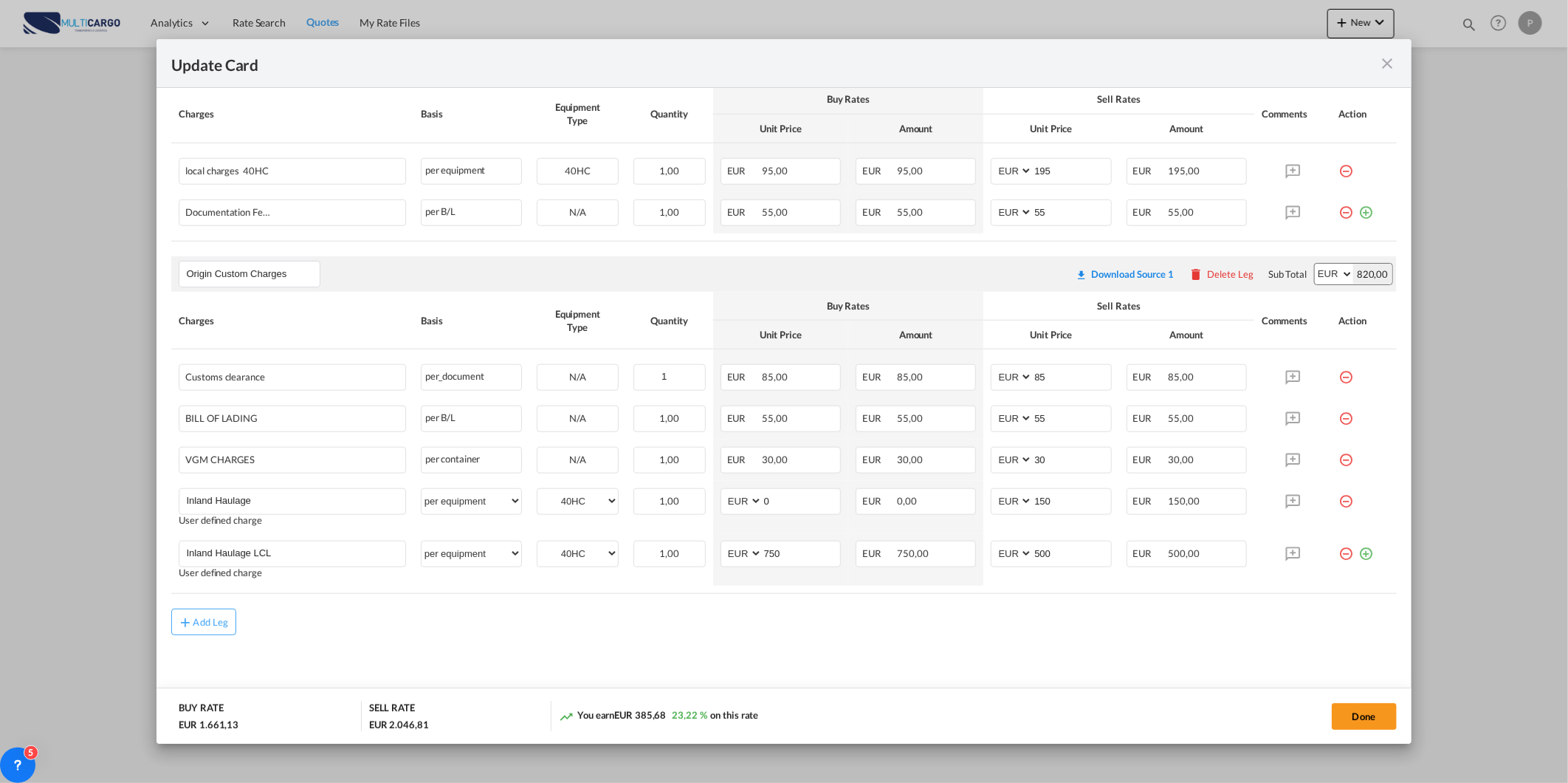
scroll to position [706, 0]
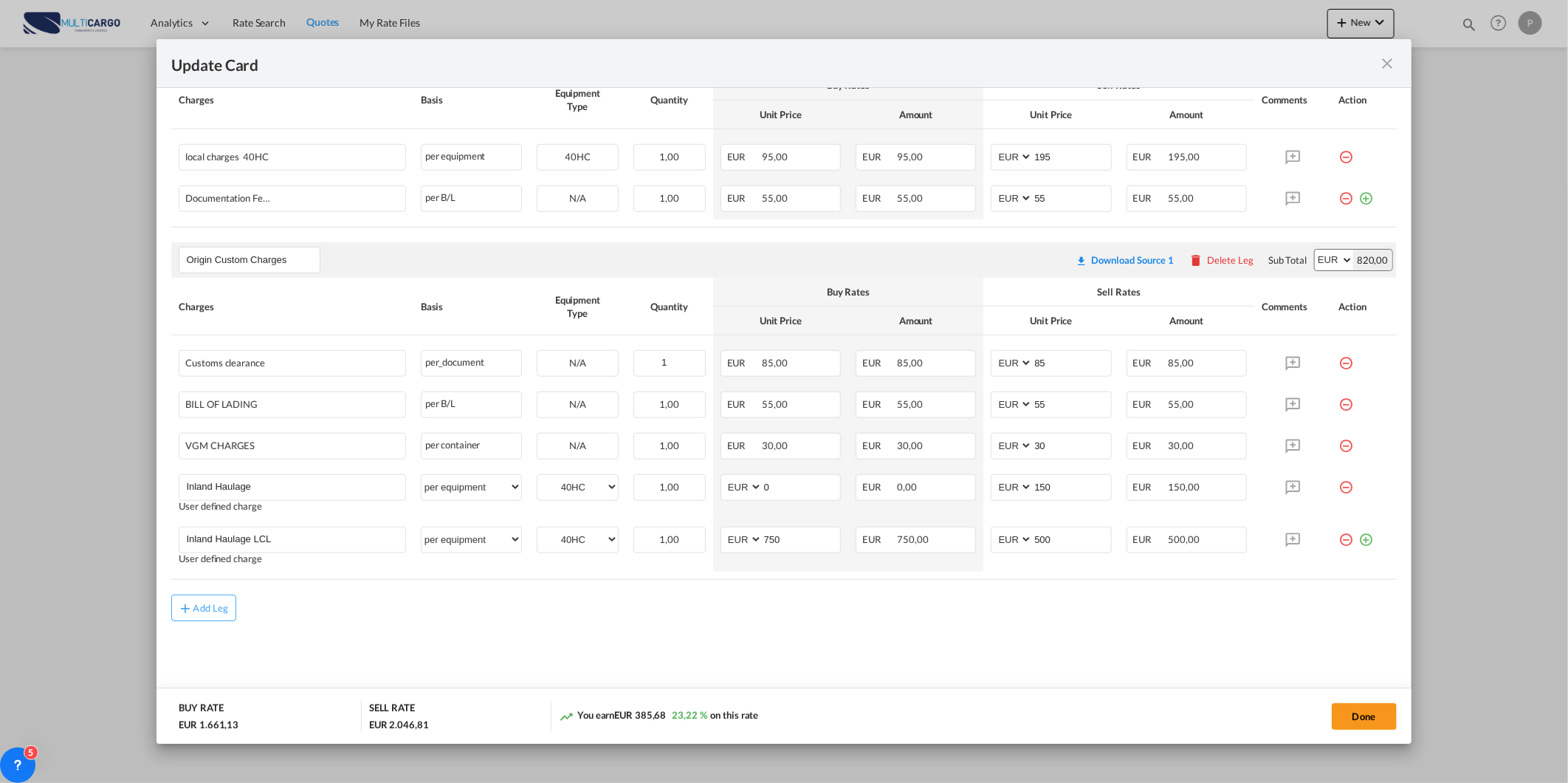
click at [1388, 64] on md-icon "icon-close fg-AAA8AD m-0 pointer" at bounding box center [1388, 63] width 18 height 18
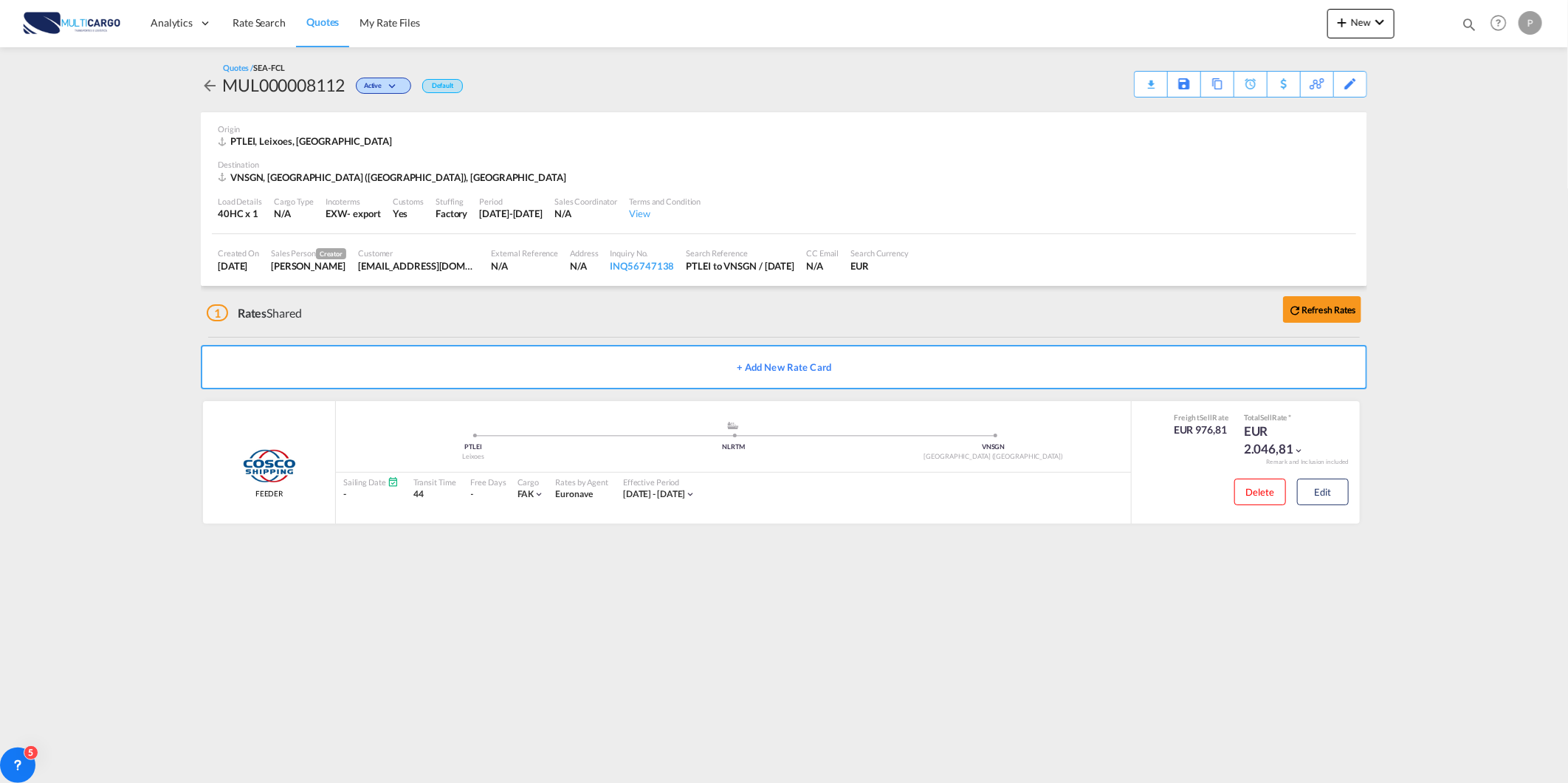
click at [326, 20] on span "Quotes" at bounding box center [323, 22] width 33 height 12
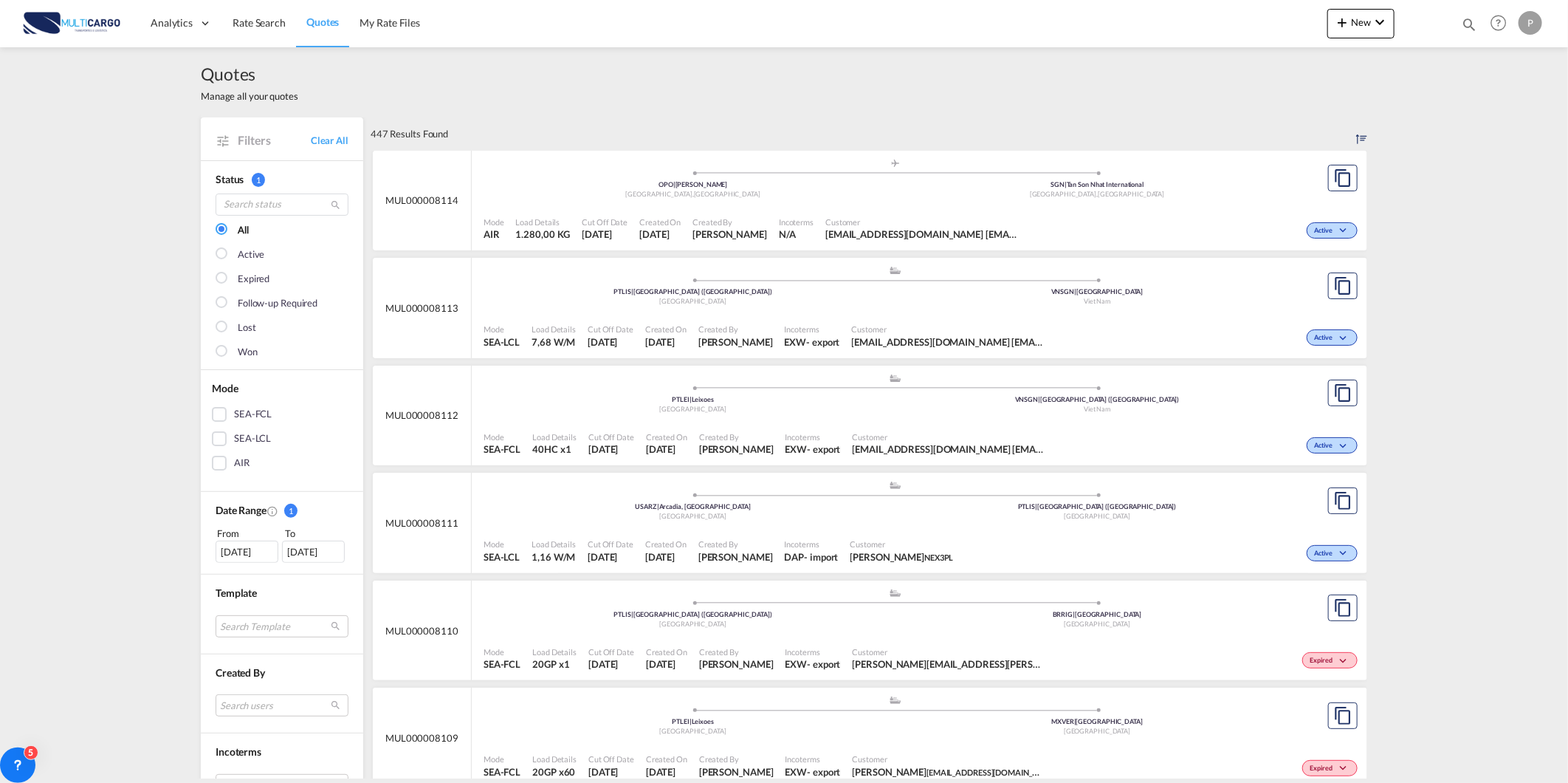
click at [890, 213] on div "Customer [EMAIL_ADDRESS][DOMAIN_NAME] [EMAIL_ADDRESS][DOMAIN_NAME] [EMAIL_ADDRE…" at bounding box center [921, 228] width 204 height 37
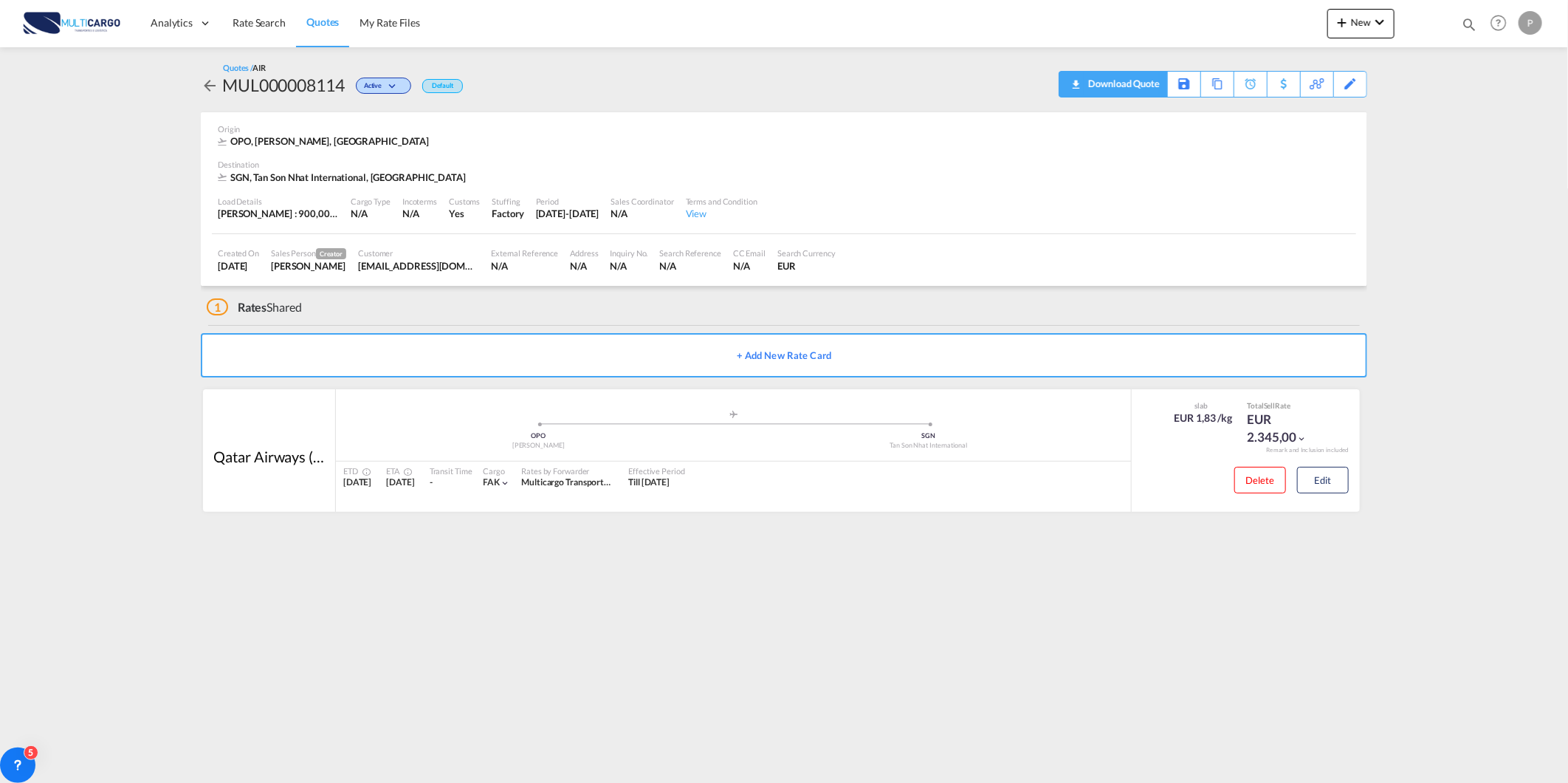
click at [1131, 92] on div "Download Quote" at bounding box center [1122, 83] width 75 height 23
click at [329, 21] on span "Quotes" at bounding box center [323, 22] width 33 height 12
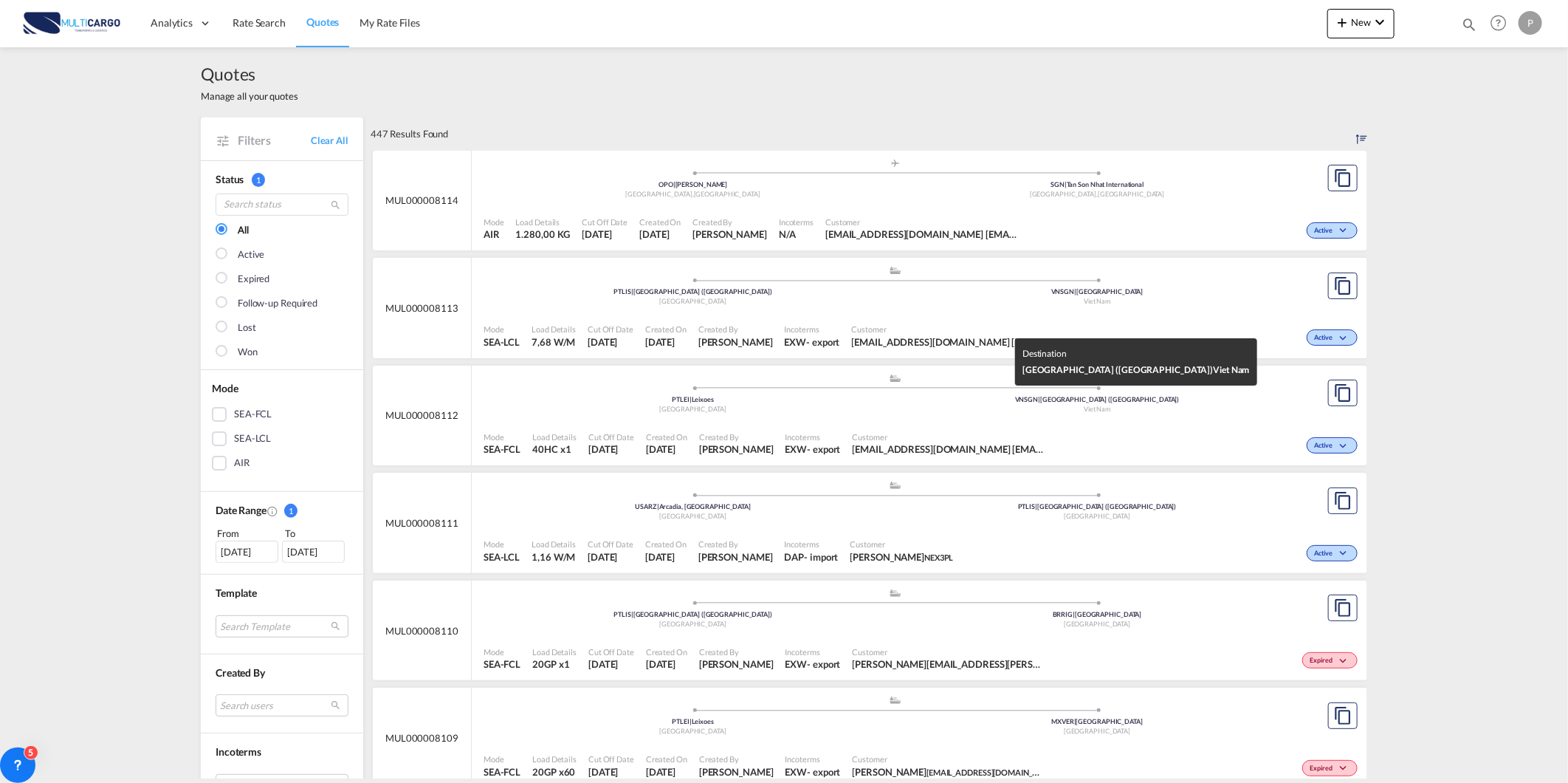
click at [948, 414] on div "Viet Nam" at bounding box center [1097, 409] width 404 height 9
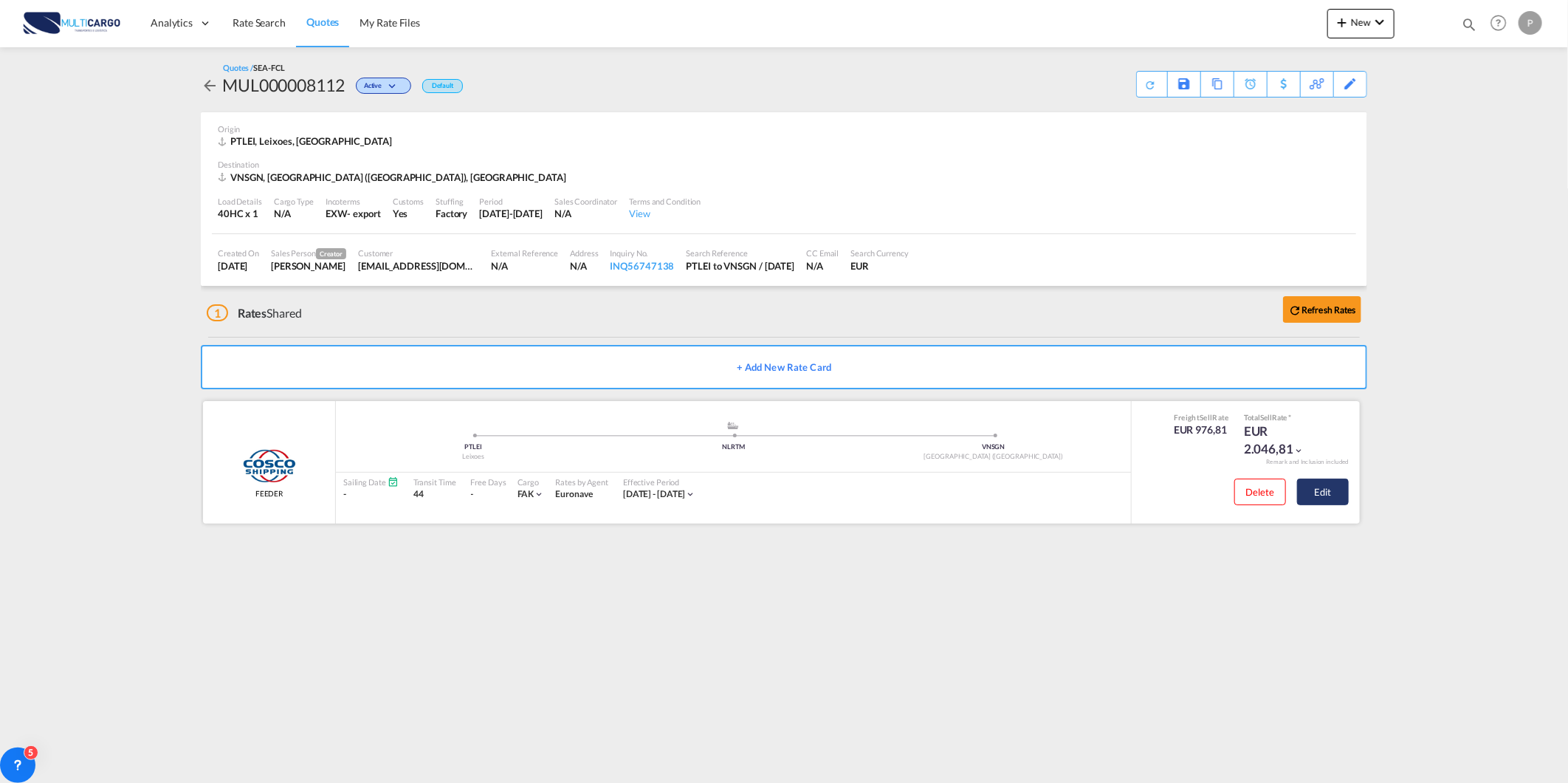
drag, startPoint x: 1313, startPoint y: 502, endPoint x: 1313, endPoint y: 491, distance: 11.0
click at [1313, 500] on button "Edit" at bounding box center [1323, 492] width 52 height 26
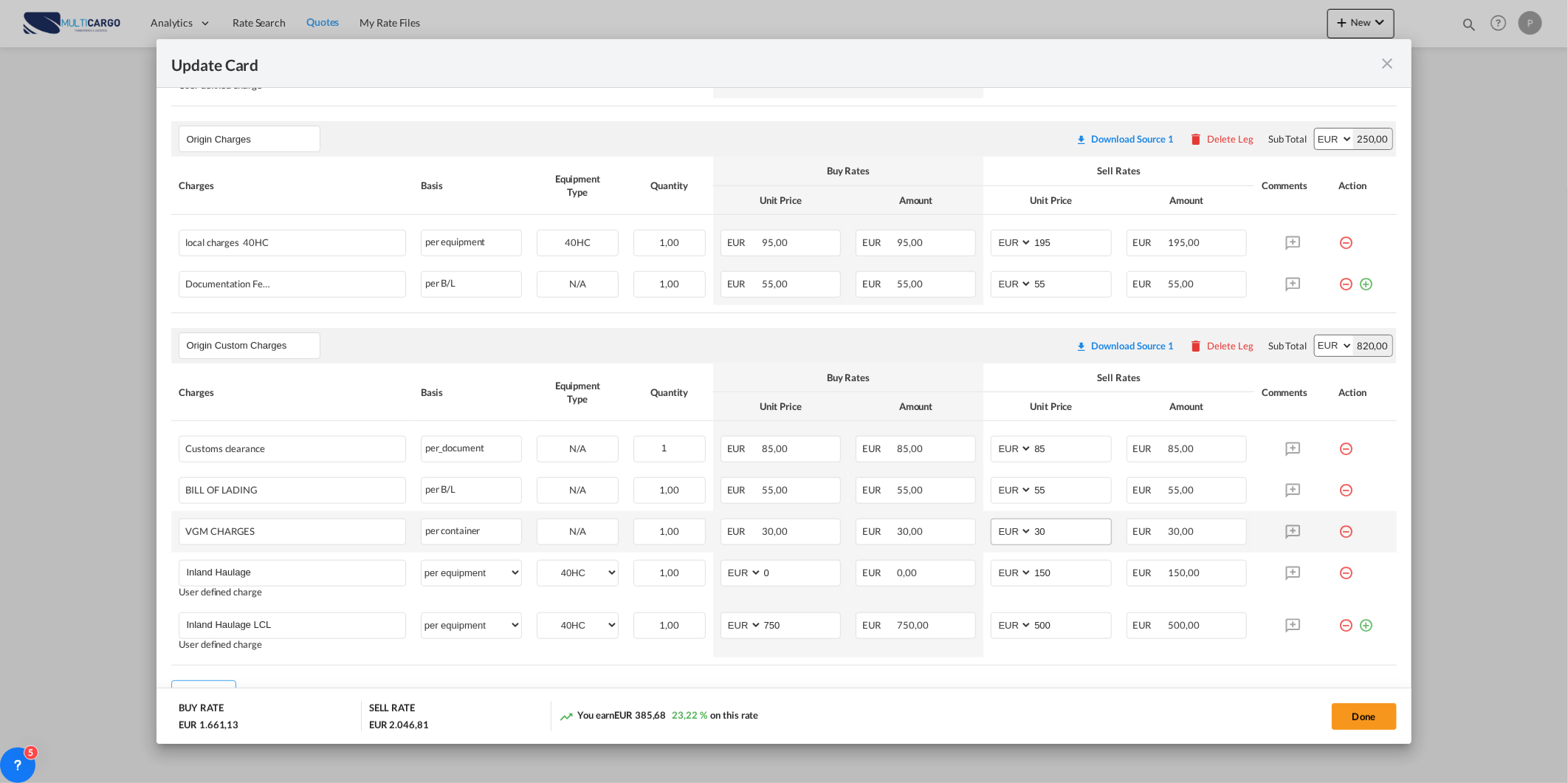
scroll to position [656, 0]
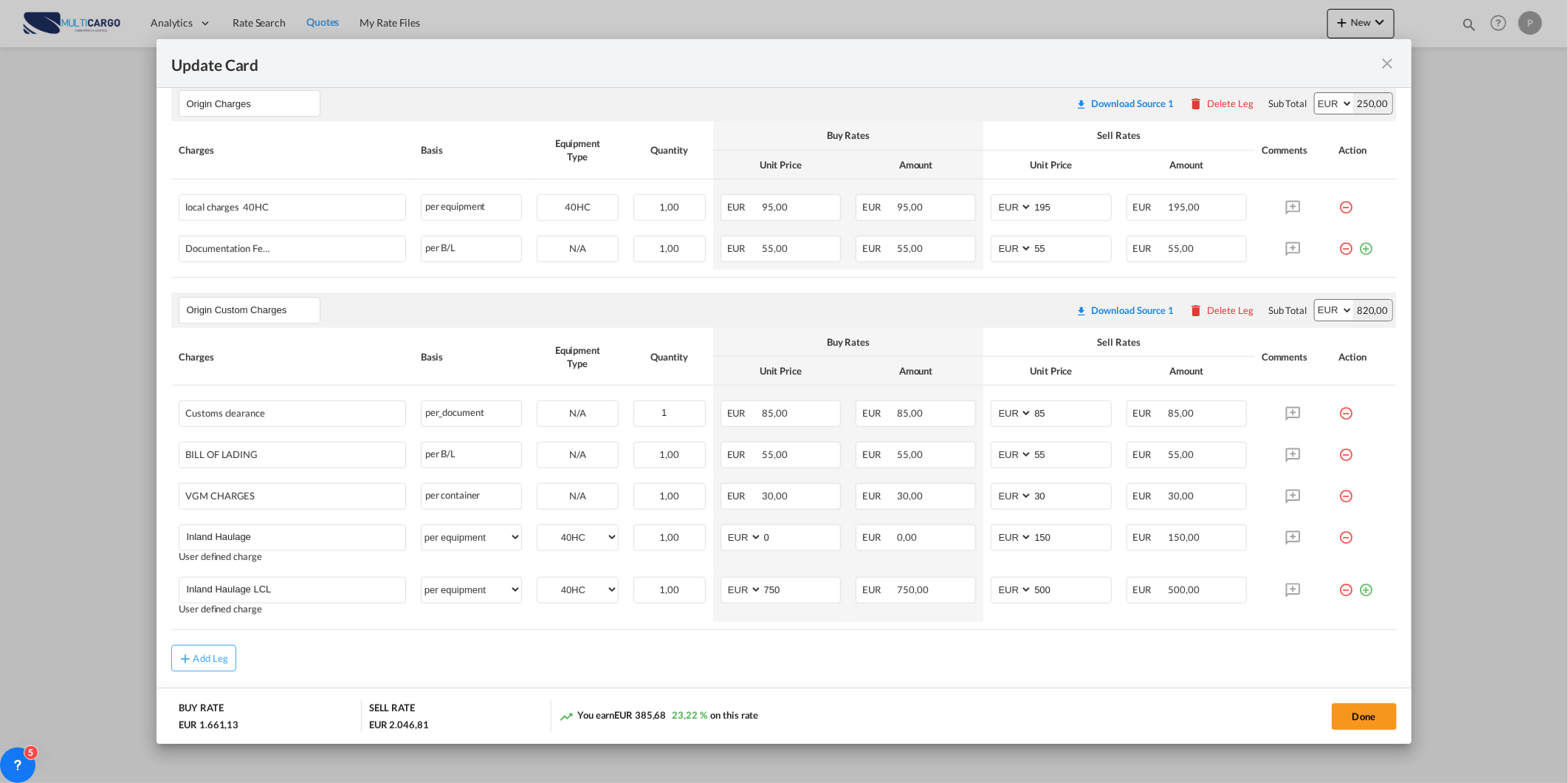
click at [1388, 64] on md-icon "icon-close fg-AAA8AD m-0 pointer" at bounding box center [1388, 63] width 18 height 18
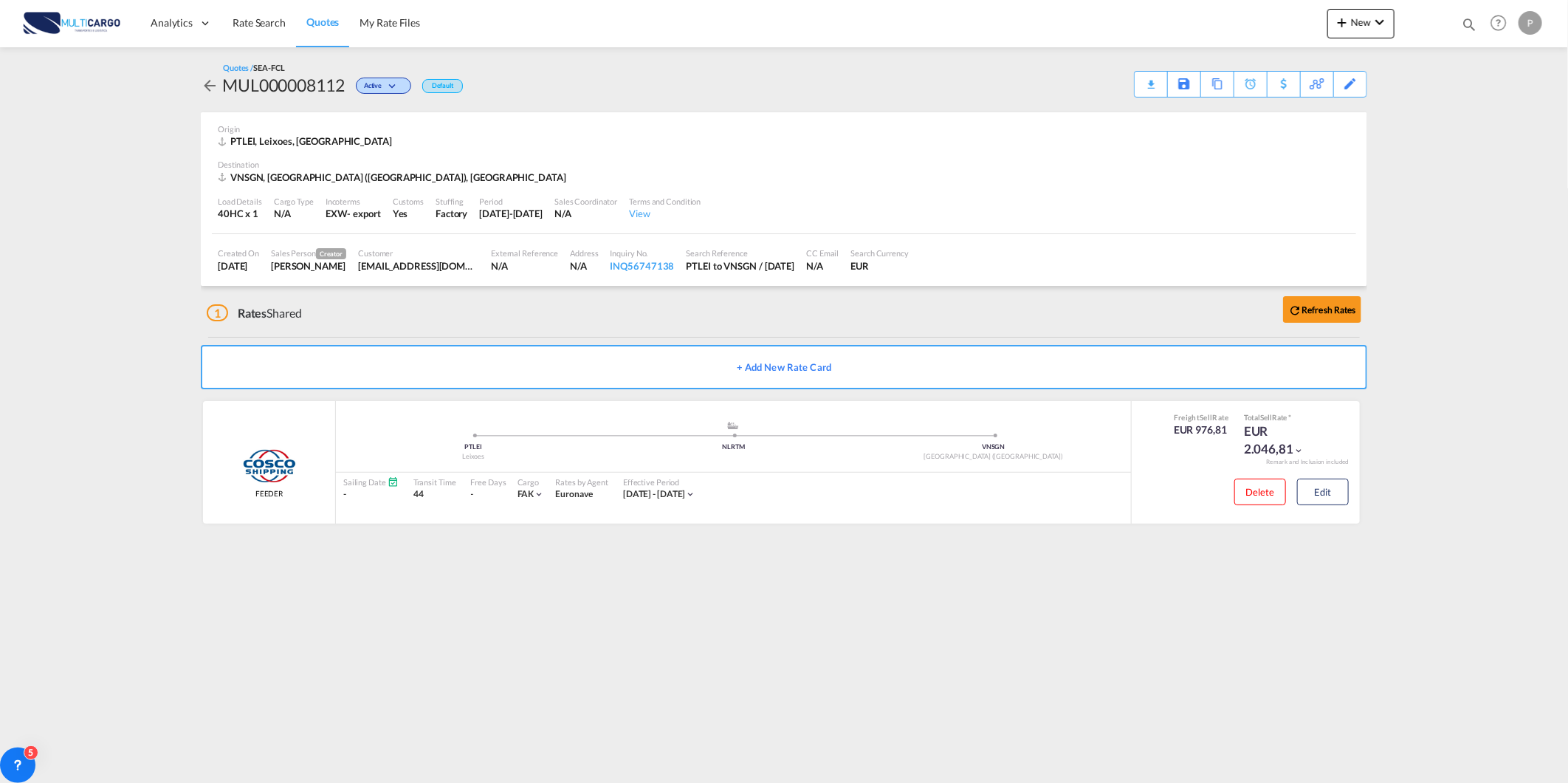
click at [189, 85] on md-content "Analytics Reports Dashboard Rate Search Quotes My Rate Files New Rates Ratecard" at bounding box center [784, 392] width 1568 height 783
click at [203, 84] on md-icon "icon-arrow-left" at bounding box center [209, 85] width 18 height 18
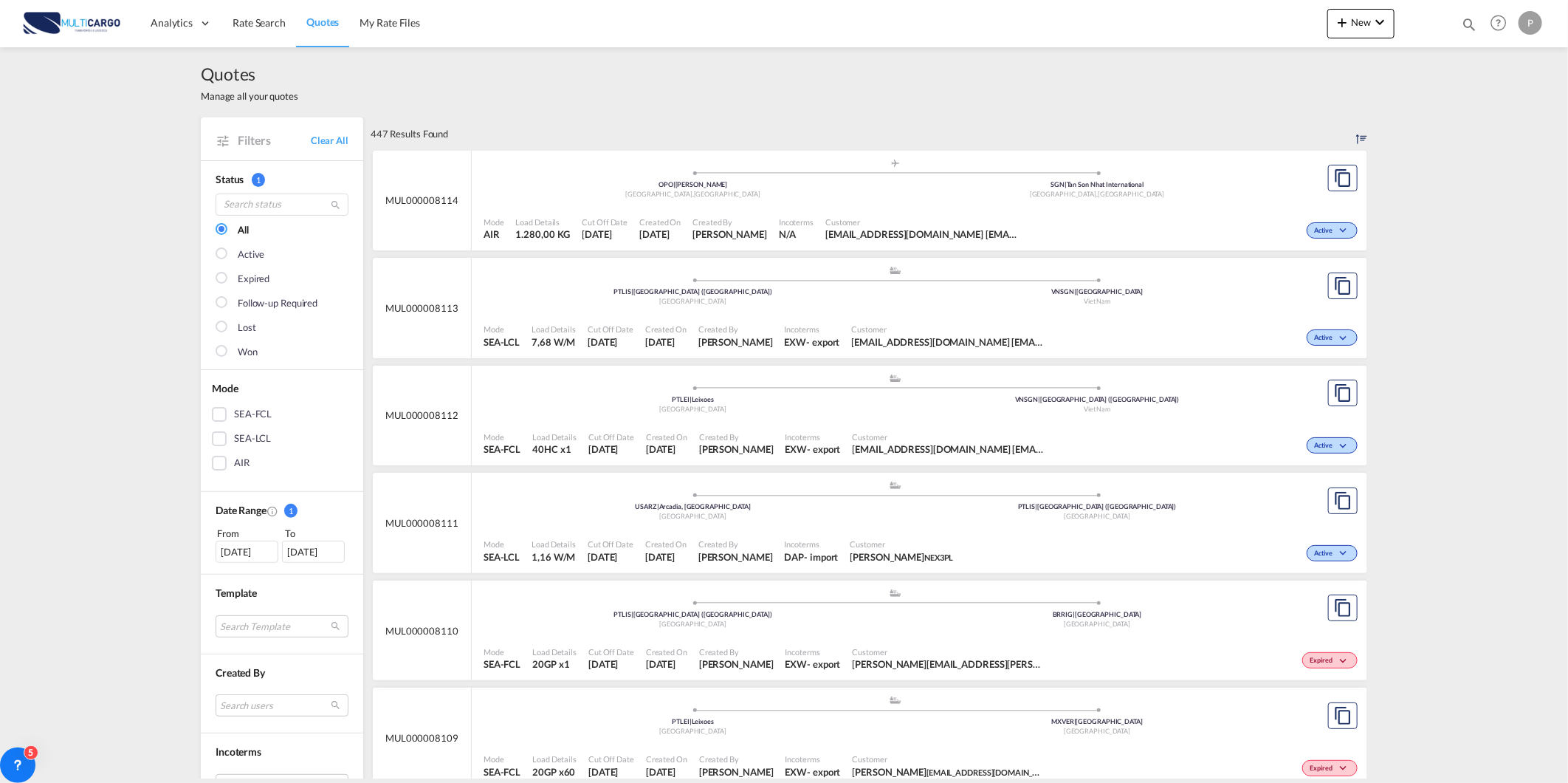
click at [1137, 318] on div "Active" at bounding box center [1206, 335] width 312 height 37
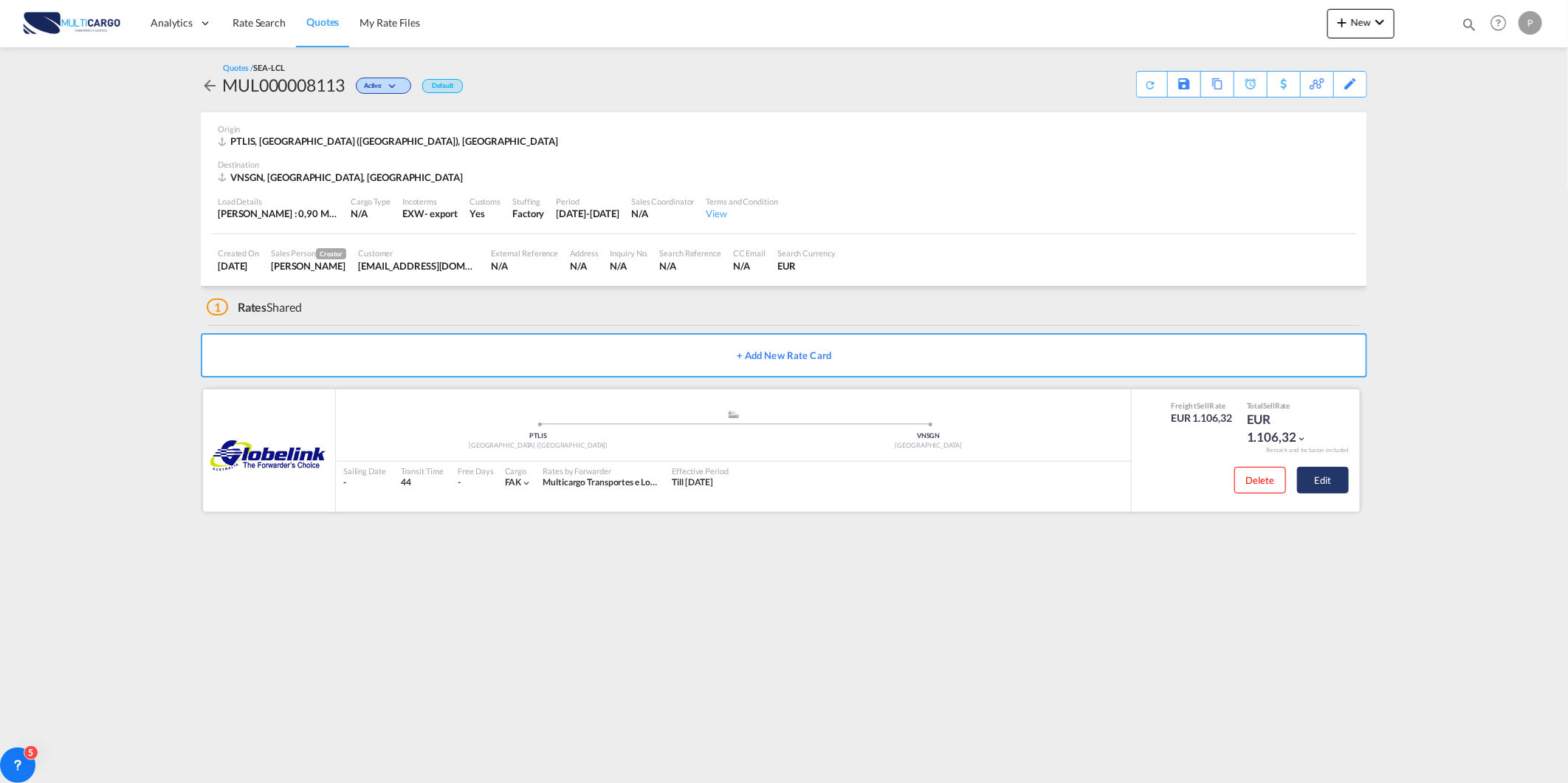
click at [1304, 470] on button "Edit" at bounding box center [1323, 480] width 52 height 26
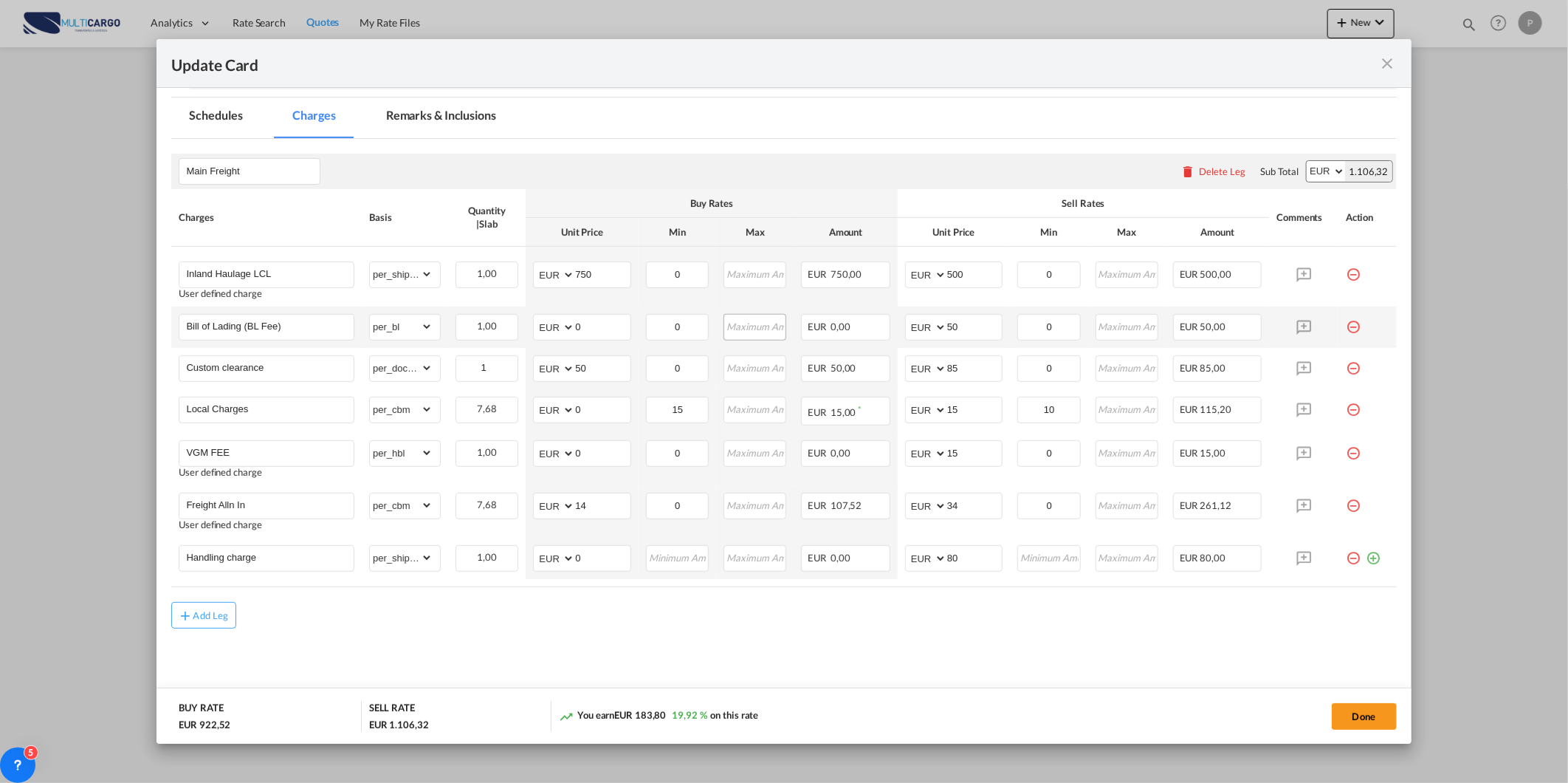
scroll to position [277, 0]
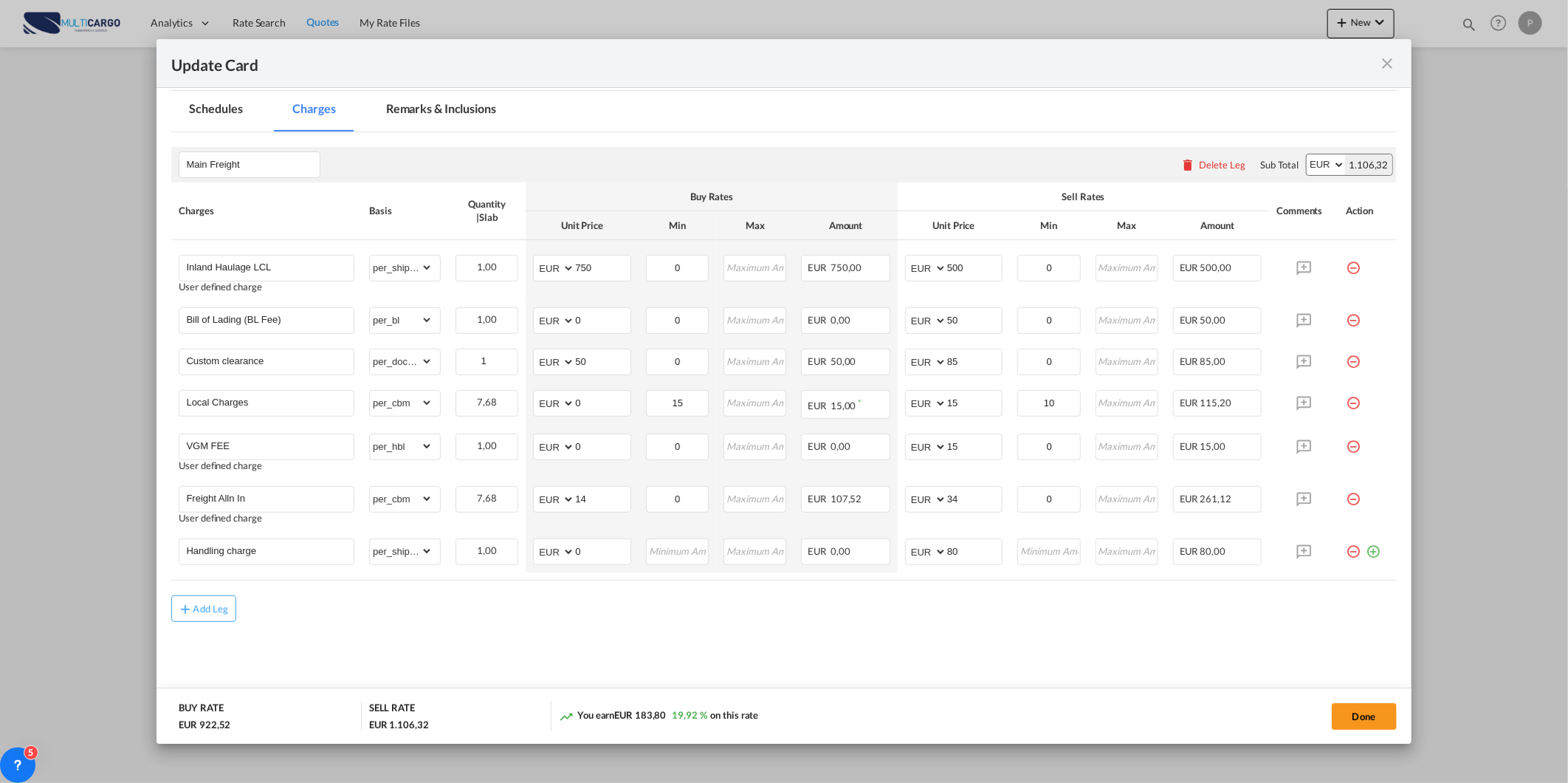
drag, startPoint x: 1384, startPoint y: 724, endPoint x: 1343, endPoint y: 672, distance: 66.2
click at [1384, 724] on button "Done" at bounding box center [1364, 716] width 65 height 26
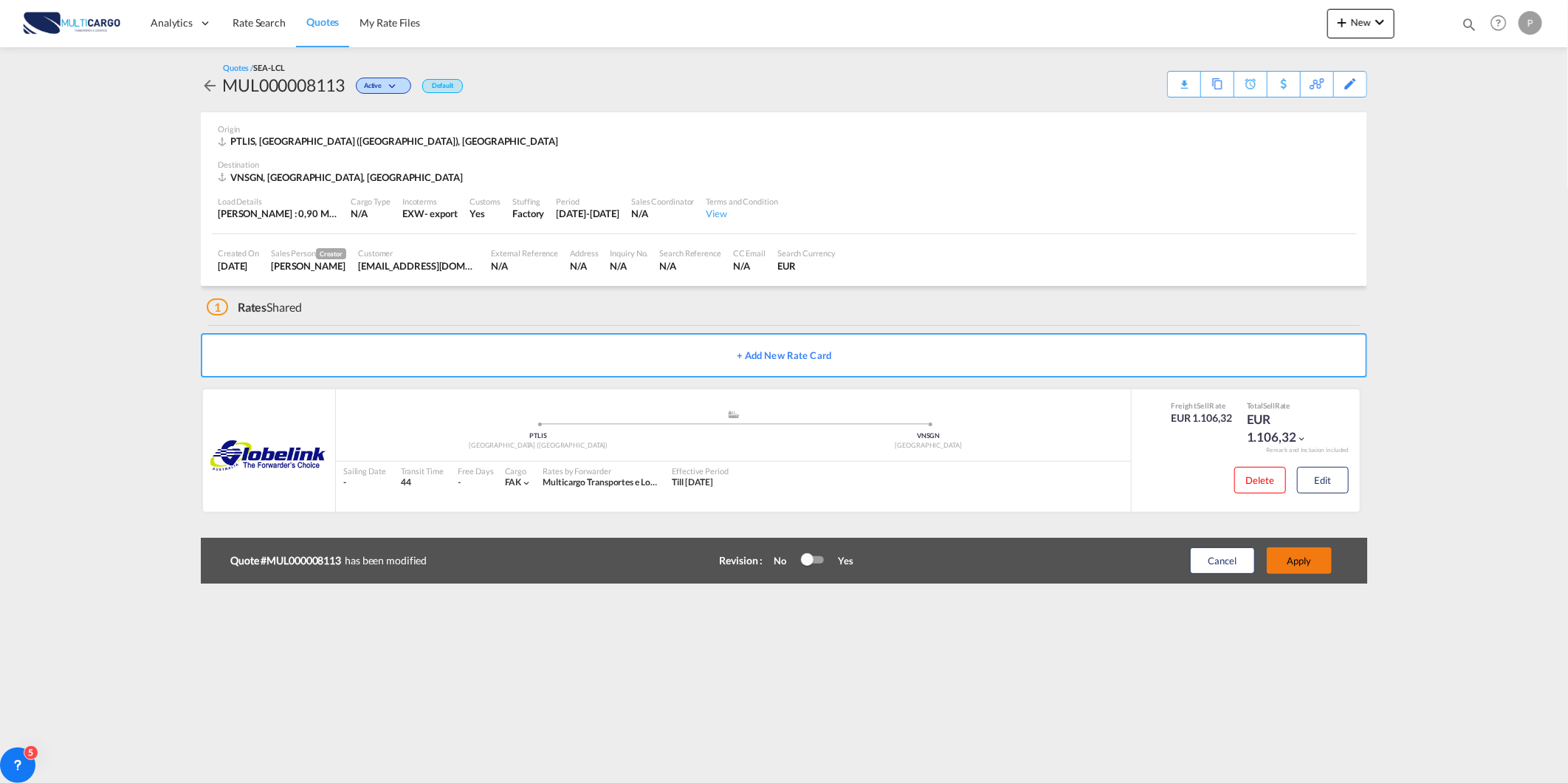
click at [1301, 570] on button "Apply" at bounding box center [1299, 560] width 65 height 26
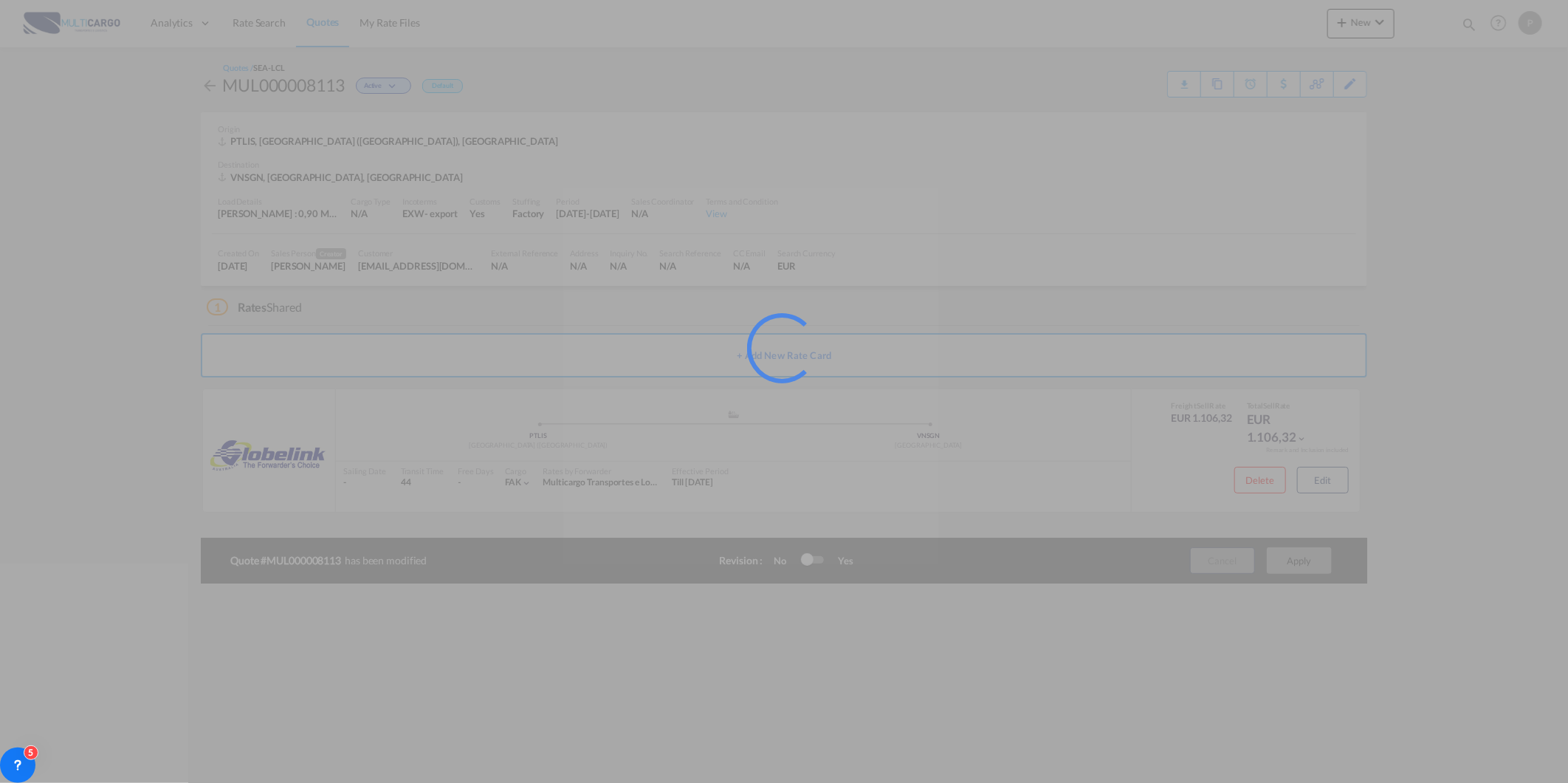
click at [1182, 89] on div at bounding box center [784, 392] width 1568 height 783
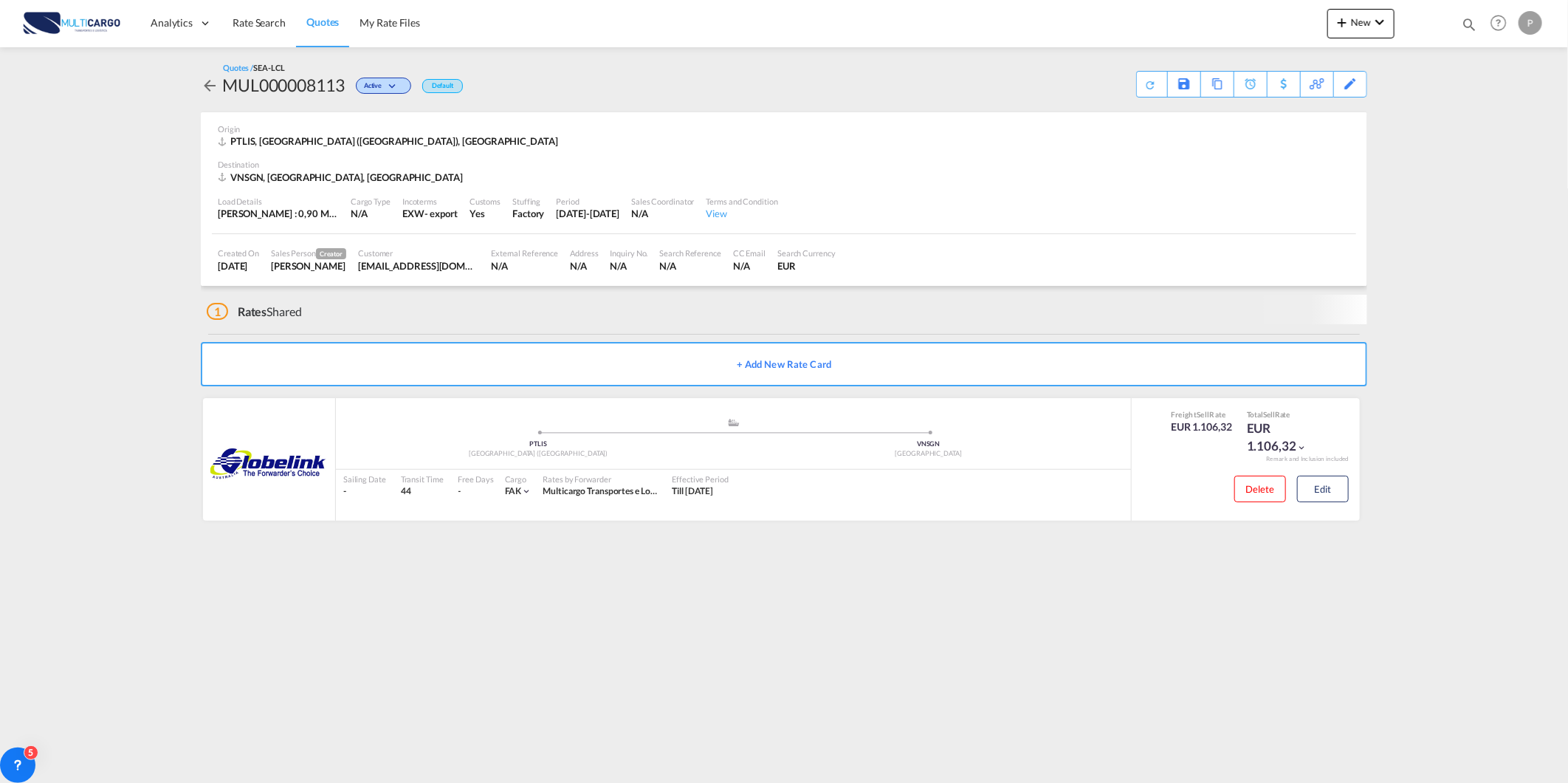
click at [1150, 92] on download-pdf at bounding box center [1152, 84] width 16 height 25
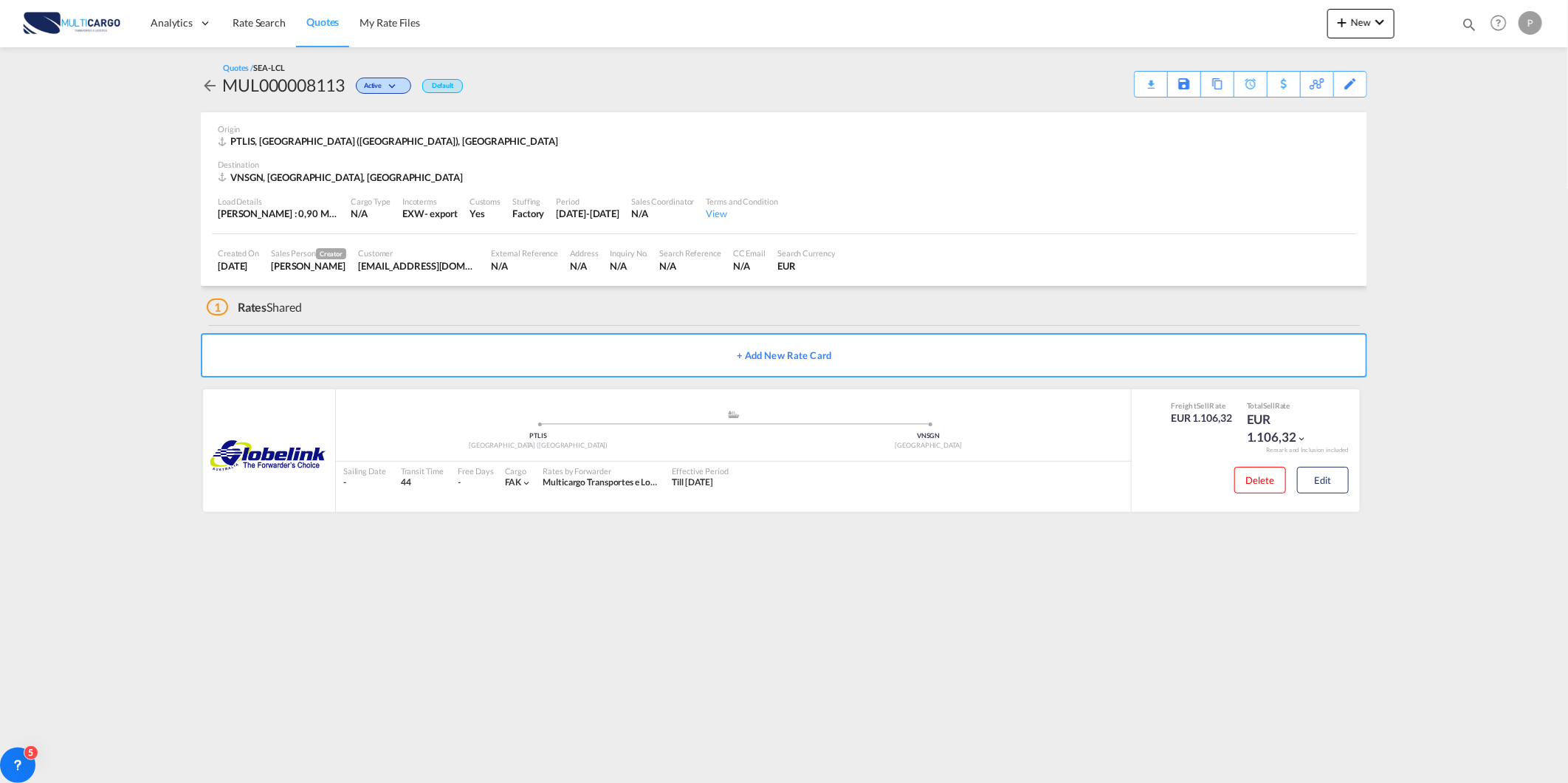
click at [0, 0] on div "Download Quote" at bounding box center [0, 0] width 0 height 0
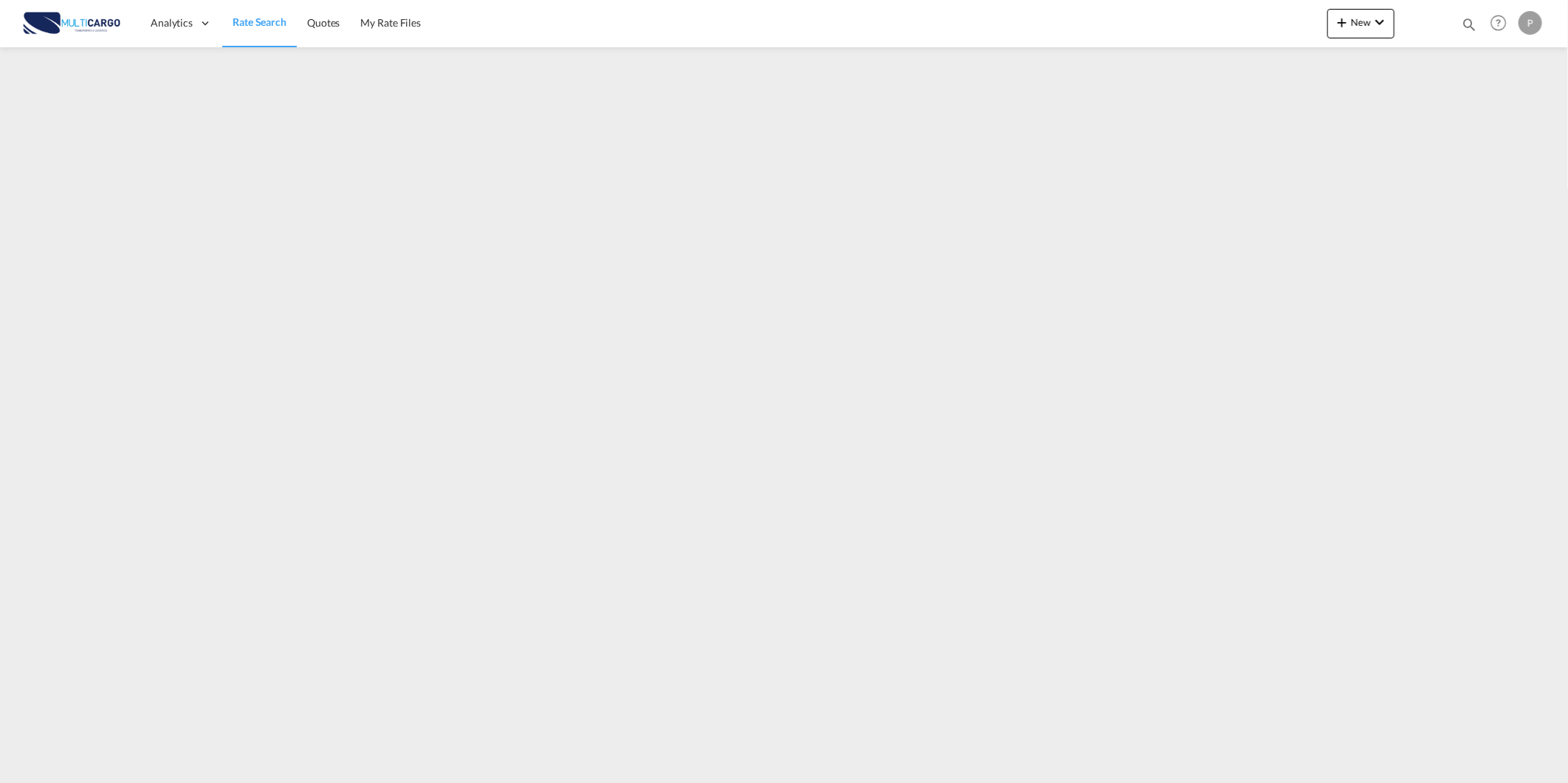
click at [1470, 18] on md-icon "icon-magnify" at bounding box center [1469, 23] width 16 height 16
drag, startPoint x: 1263, startPoint y: 23, endPoint x: 1261, endPoint y: 38, distance: 15.1
click at [1263, 23] on select "Quotes" at bounding box center [1234, 24] width 70 height 26
select select "Quotes"
click at [1199, 11] on select "Quotes" at bounding box center [1234, 24] width 70 height 26
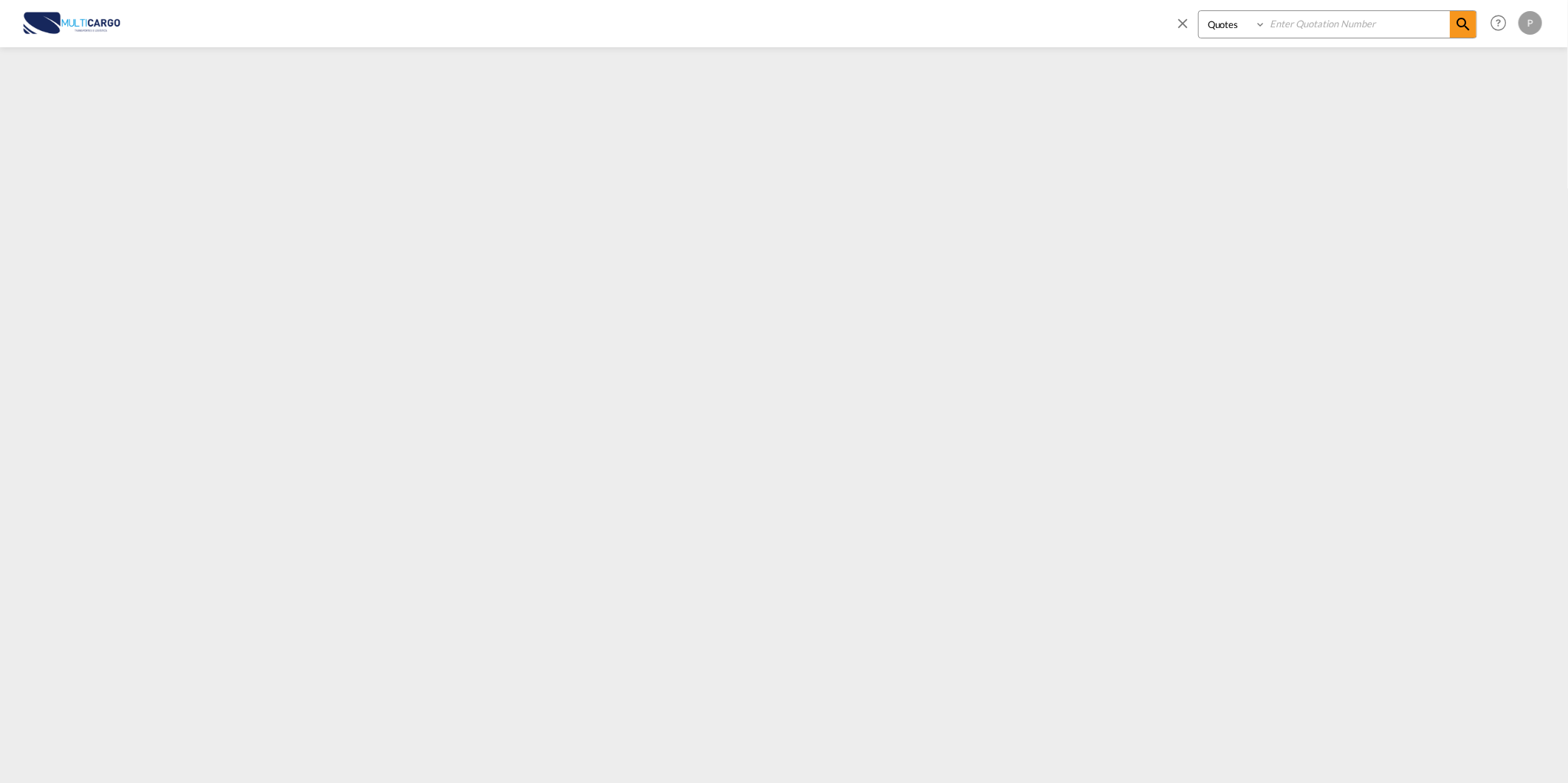
click at [1282, 16] on input at bounding box center [1358, 24] width 184 height 26
type input "8058"
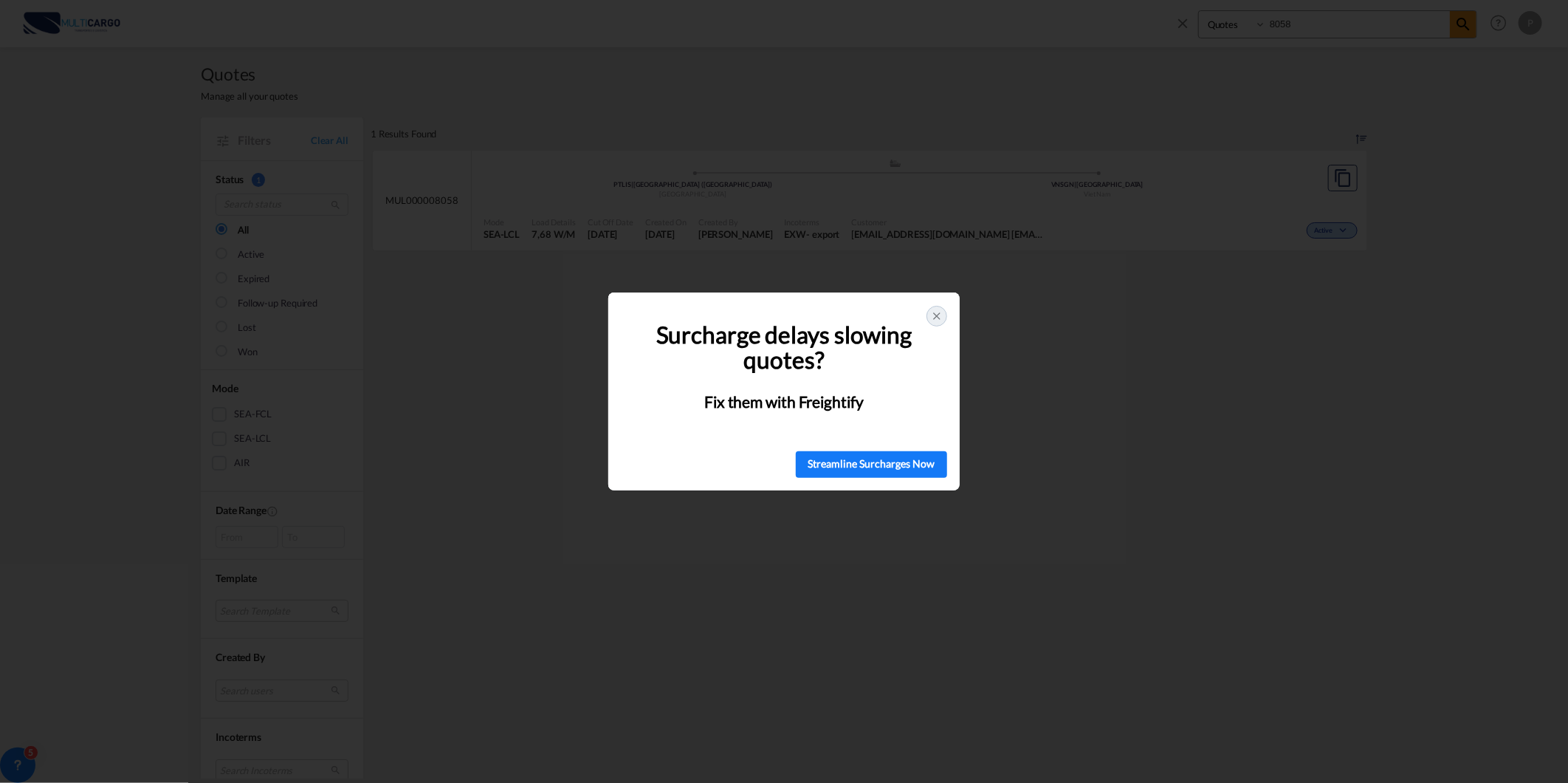
click at [940, 318] on icon at bounding box center [936, 315] width 12 height 12
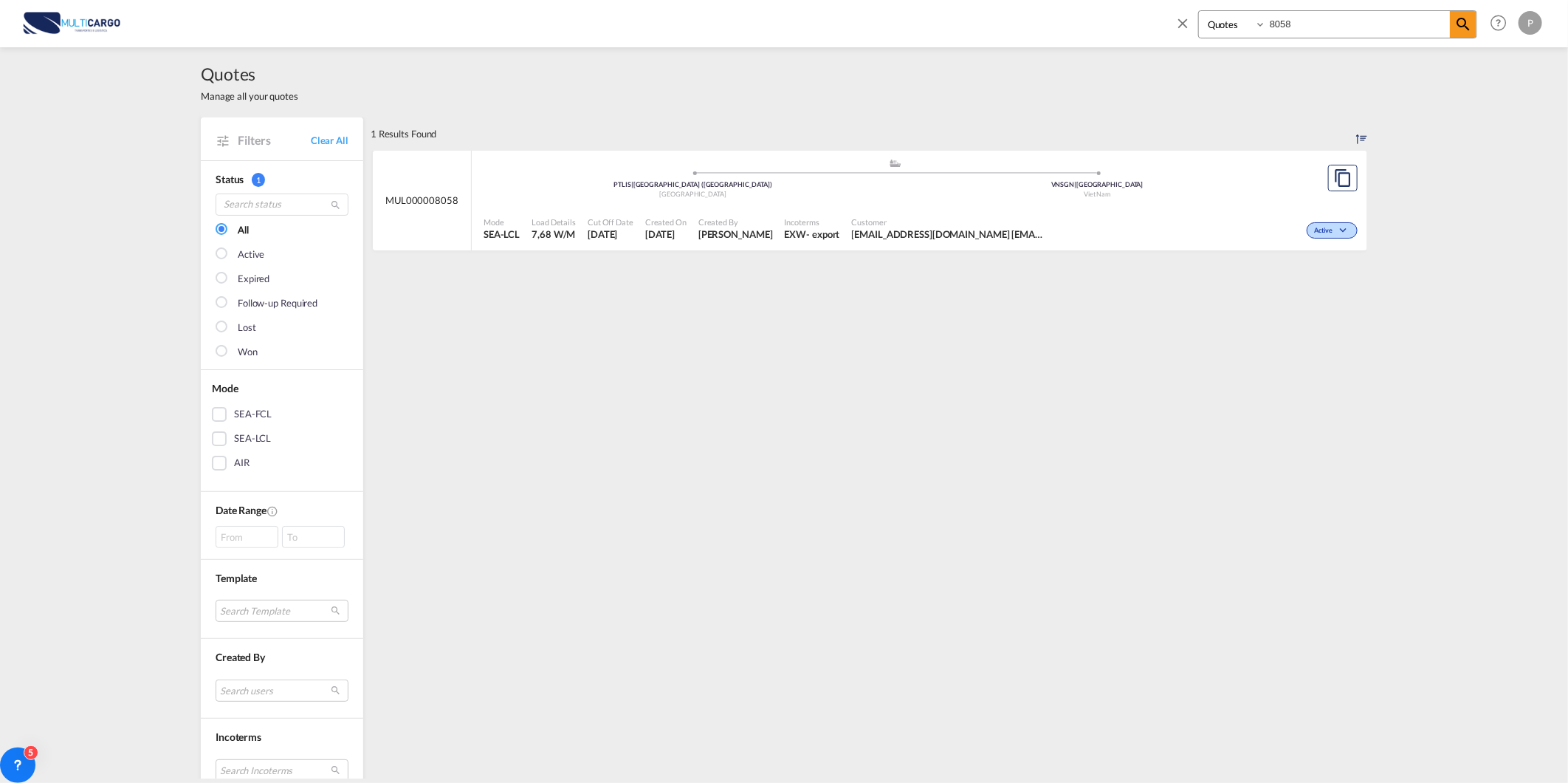
click at [698, 223] on div "Created By Patricia Barroso" at bounding box center [736, 228] width 86 height 37
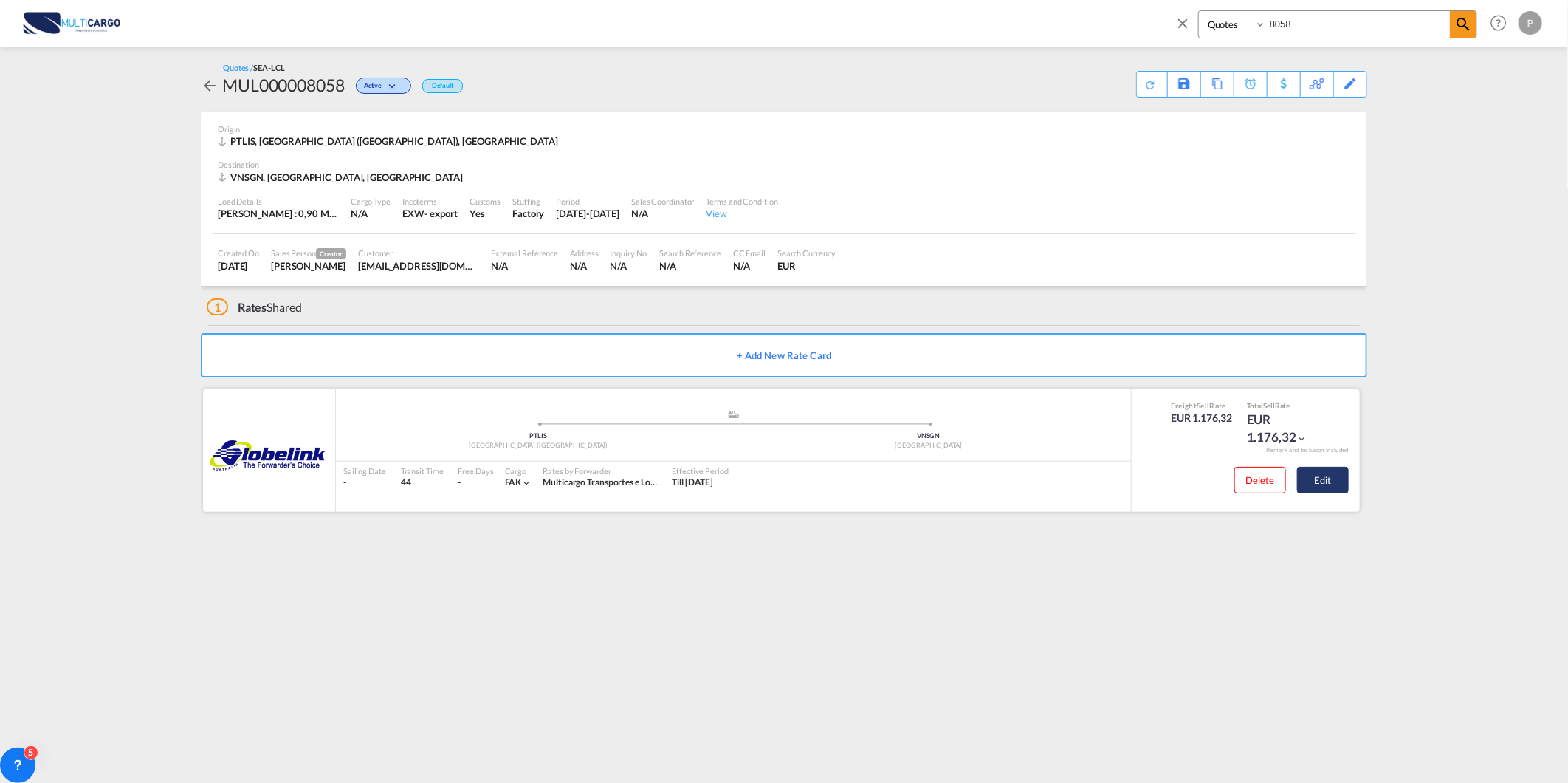
click at [1319, 473] on button "Edit" at bounding box center [1323, 480] width 52 height 26
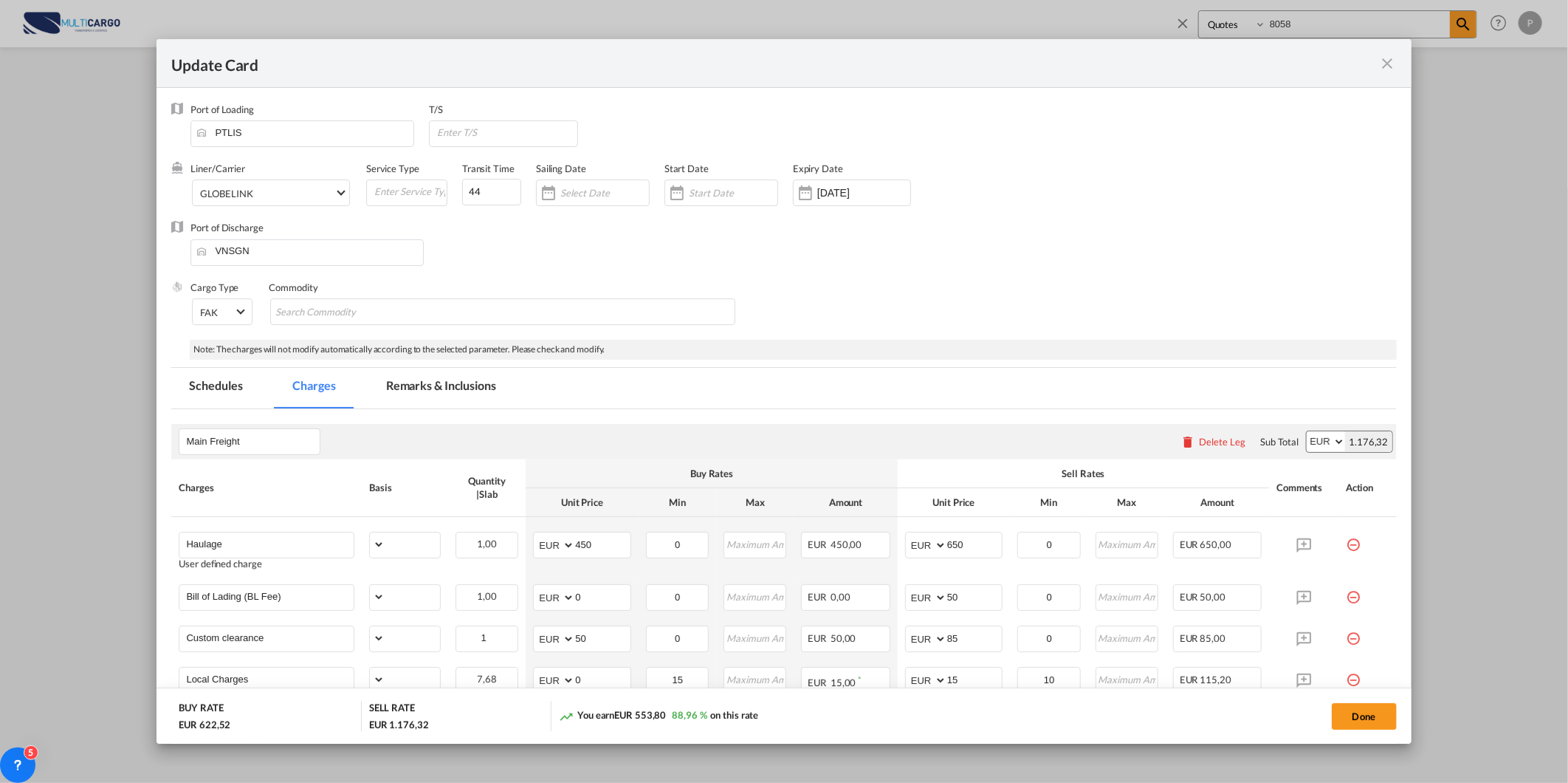
select select "per_shipment"
select select "per_bl"
select select "per_document"
select select "per_cbm"
select select "per_hbl"
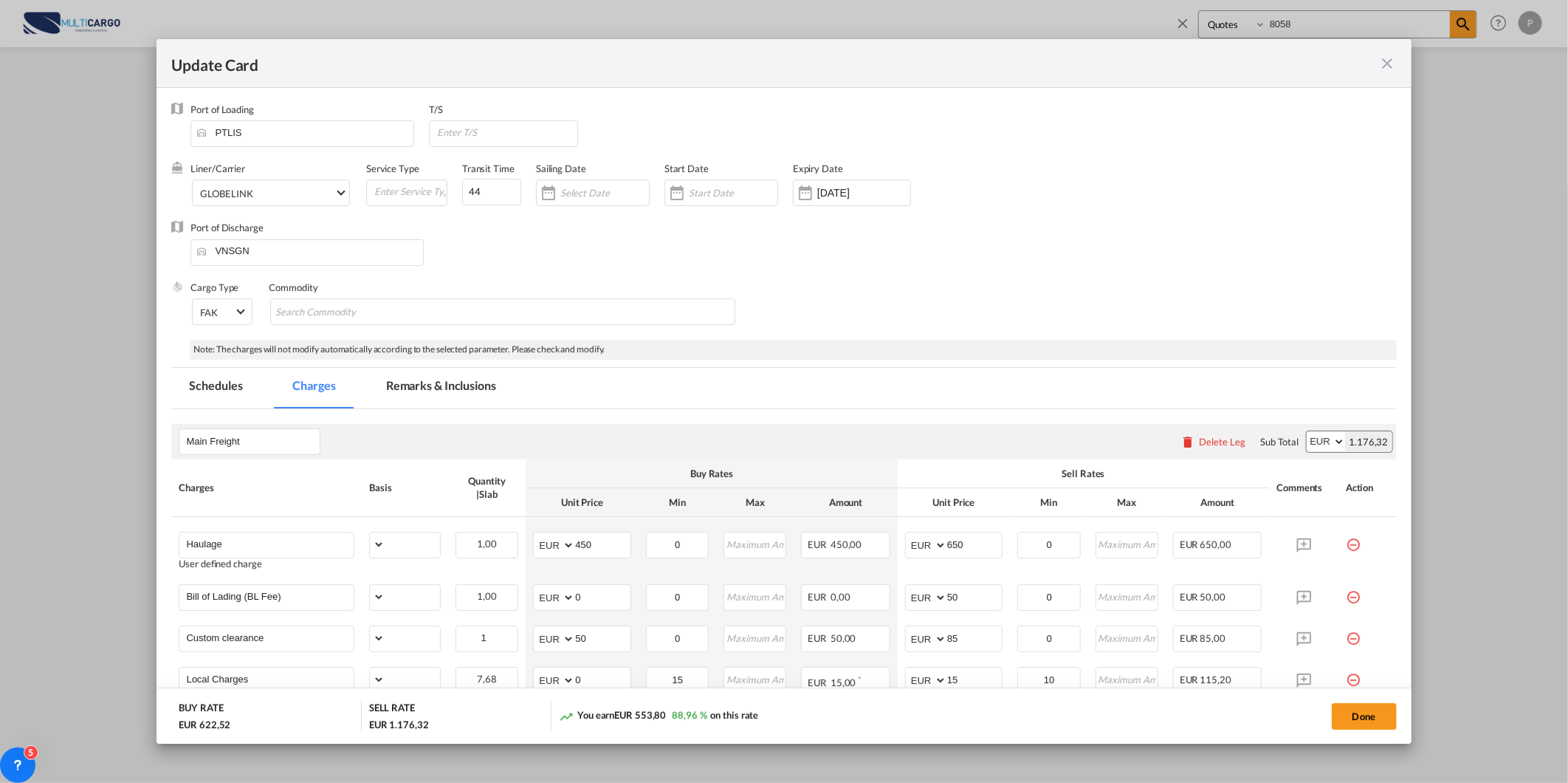
select select "per_cbm"
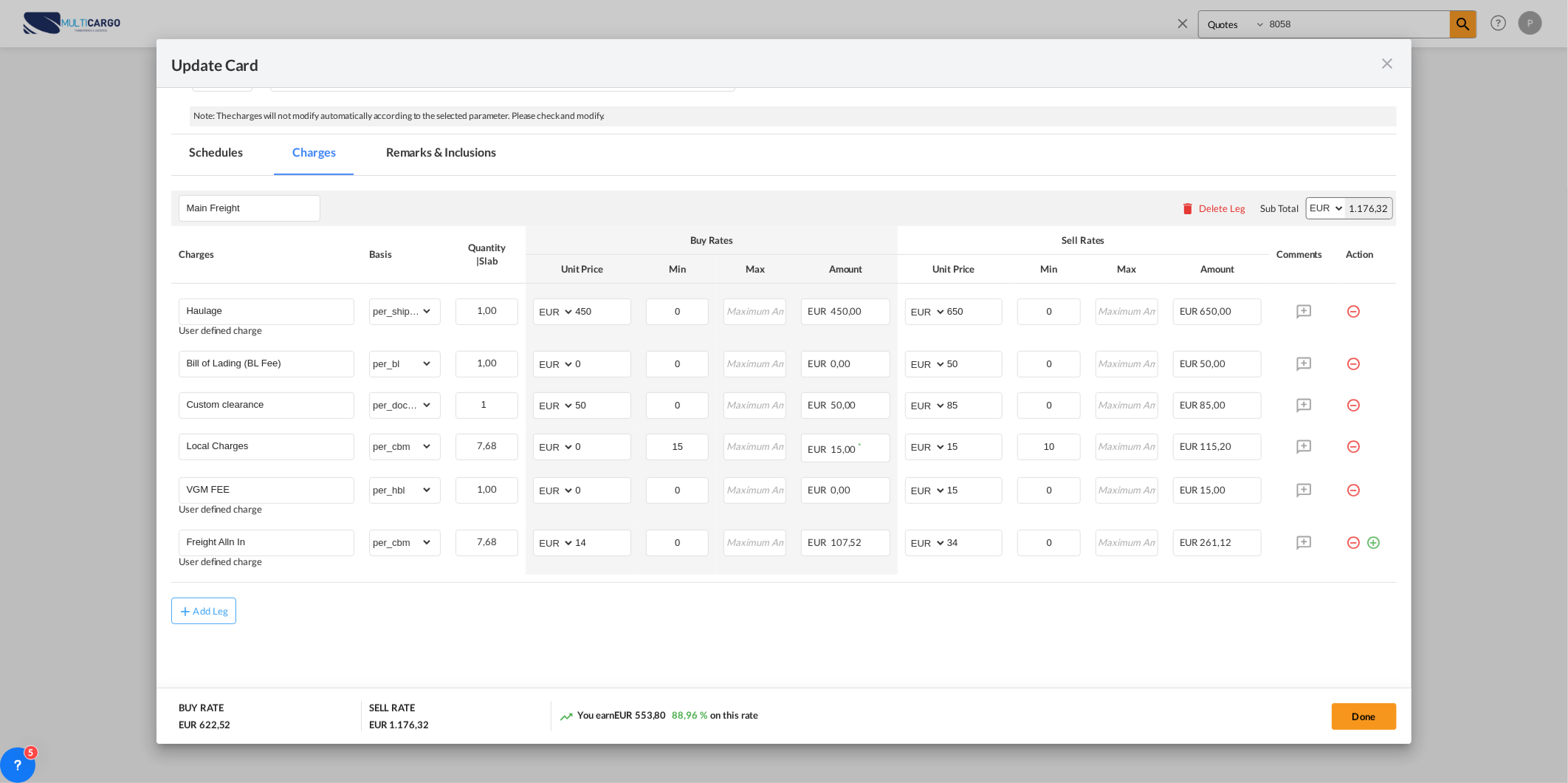
scroll to position [235, 0]
click at [1382, 62] on md-icon "icon-close fg-AAA8AD m-0 pointer" at bounding box center [1388, 63] width 18 height 18
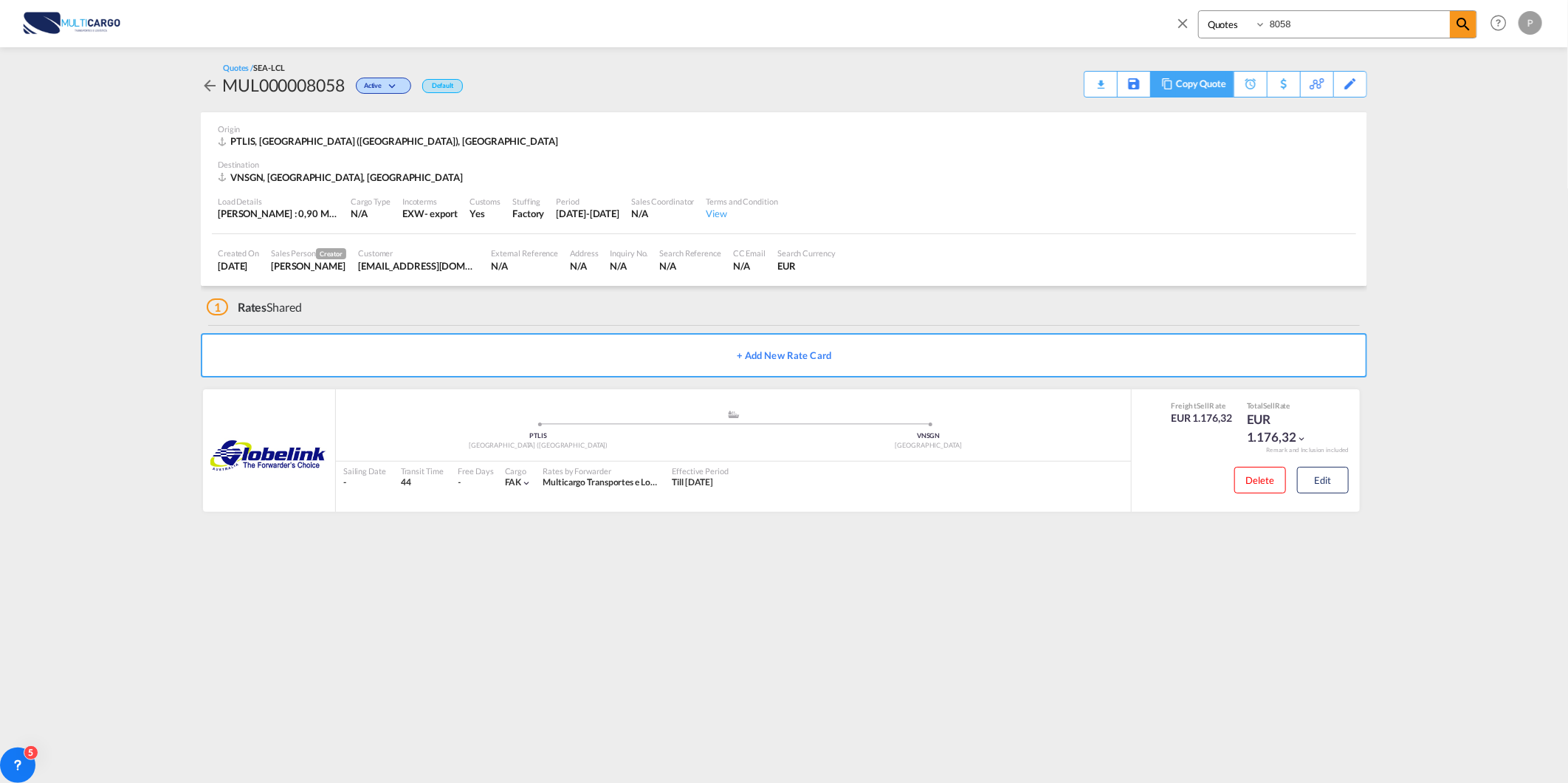
click at [1214, 75] on div "Copy Quote" at bounding box center [1201, 84] width 51 height 25
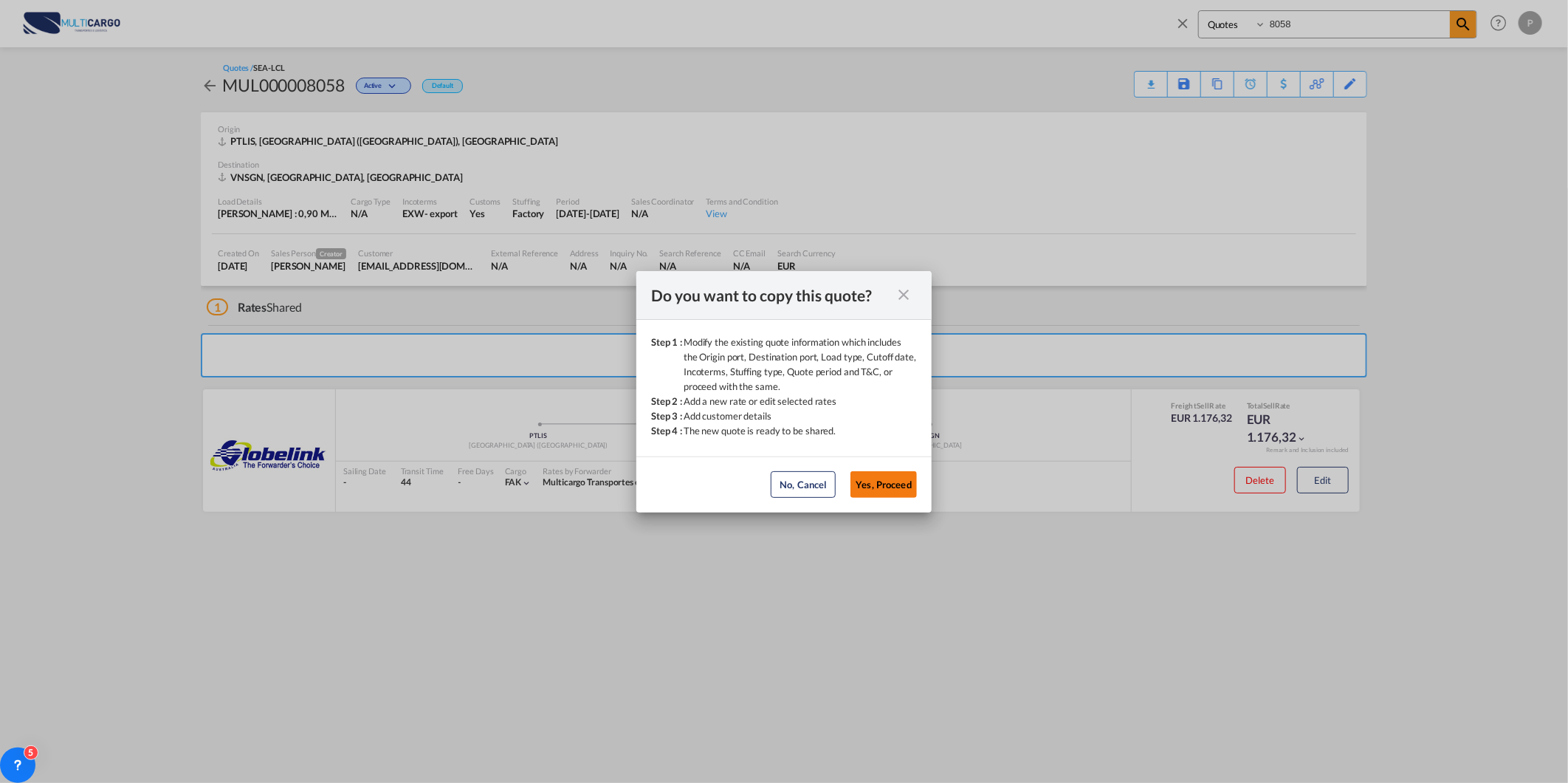
click at [896, 484] on button "Yes, Proceed" at bounding box center [883, 484] width 67 height 26
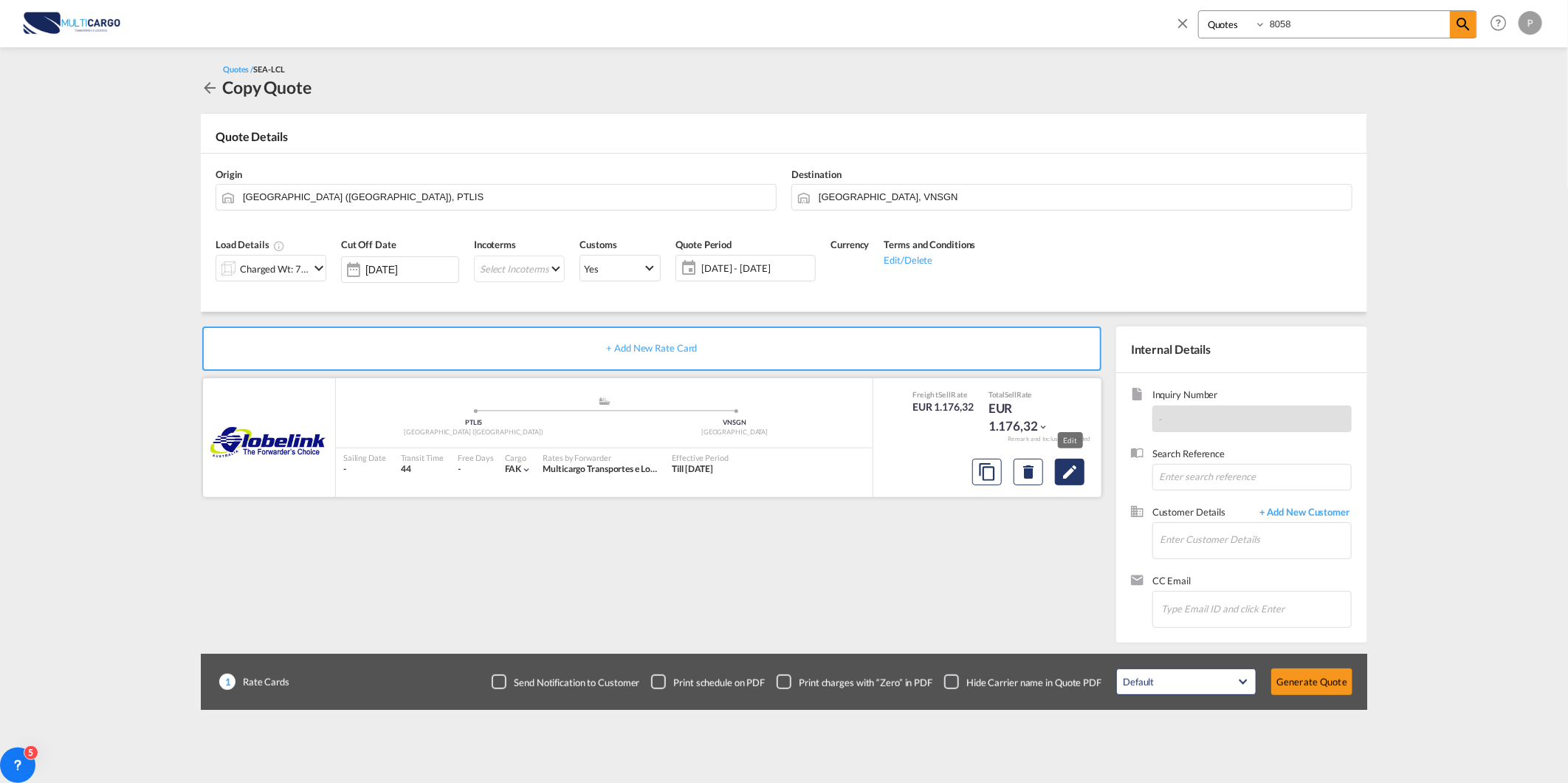
click at [1075, 477] on md-icon "Edit" at bounding box center [1070, 471] width 18 height 18
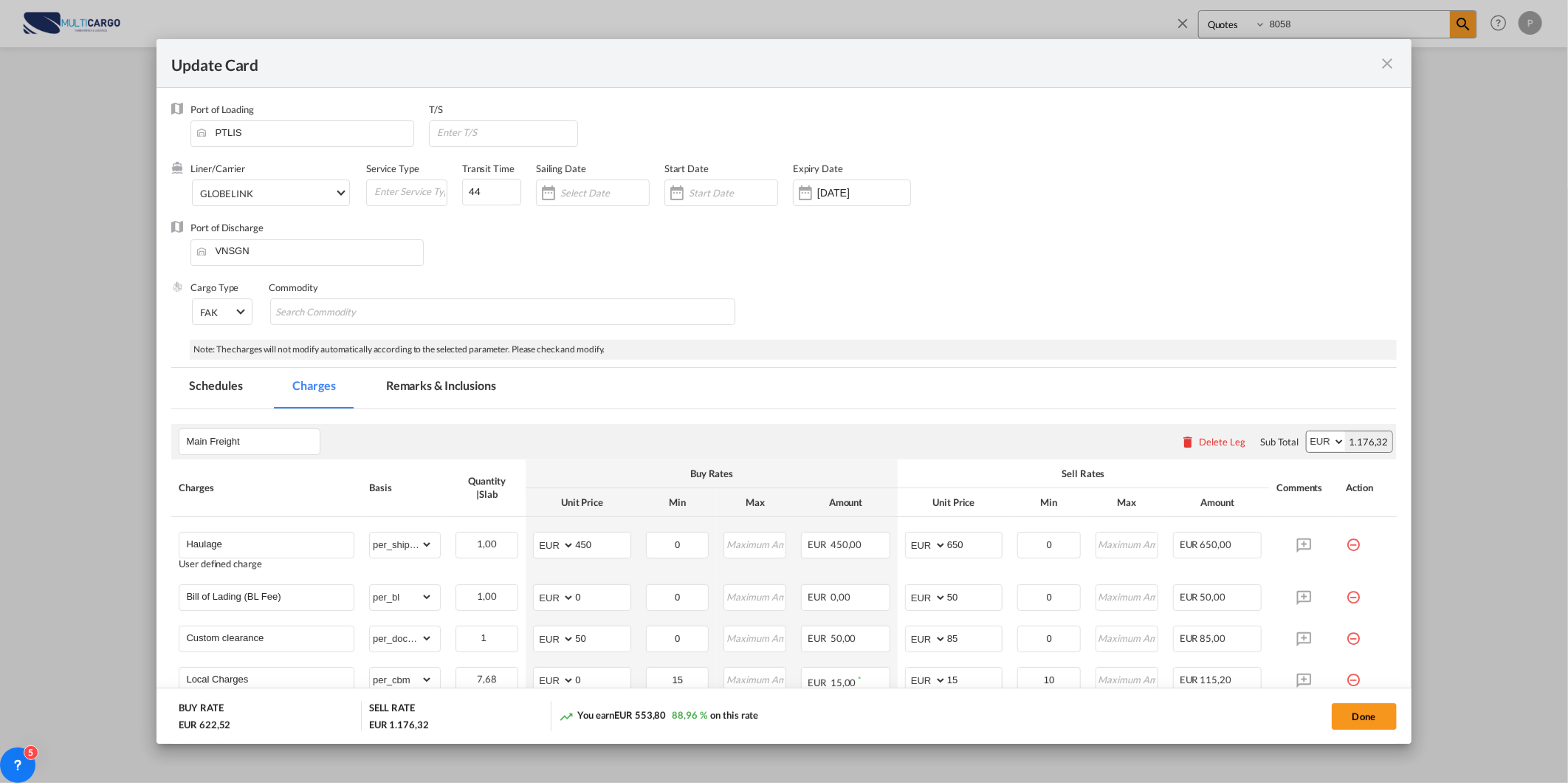
scroll to position [235, 0]
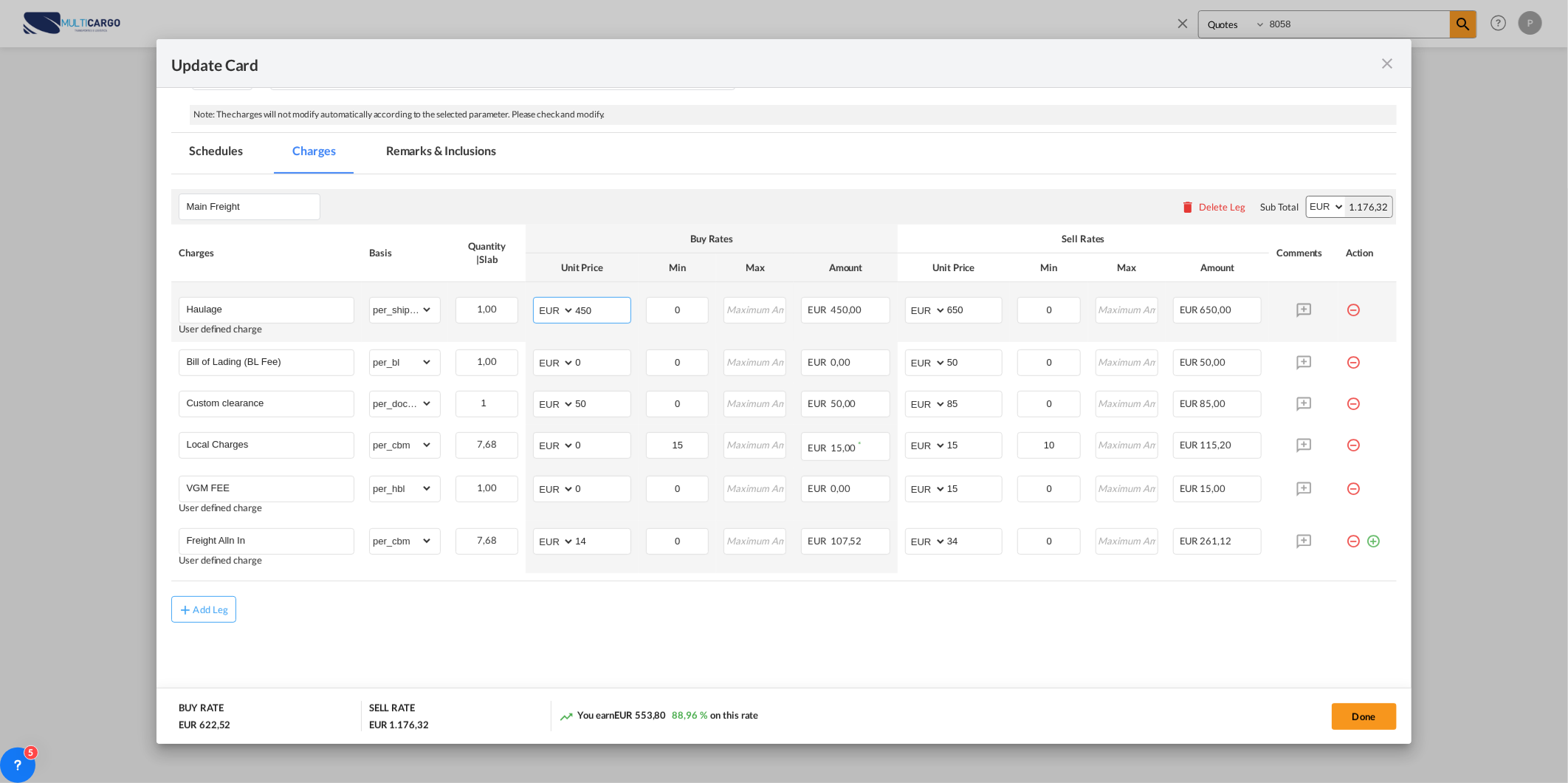
drag, startPoint x: 598, startPoint y: 307, endPoint x: 565, endPoint y: 312, distance: 33.4
click at [565, 312] on md-input-container "AED AFN ALL AMD ANG AOA ARS AUD AWG AZN BAM BBD BDT BGN BHD BIF BMD BND BOB BRL…" at bounding box center [582, 310] width 98 height 26
click at [565, 312] on select "AED AFN ALL AMD ANG AOA ARS AUD AWG AZN BAM BBD BDT BGN BHD BIF BMD BND BOB BRL…" at bounding box center [555, 310] width 38 height 21
click at [596, 309] on input "450" at bounding box center [602, 309] width 54 height 23
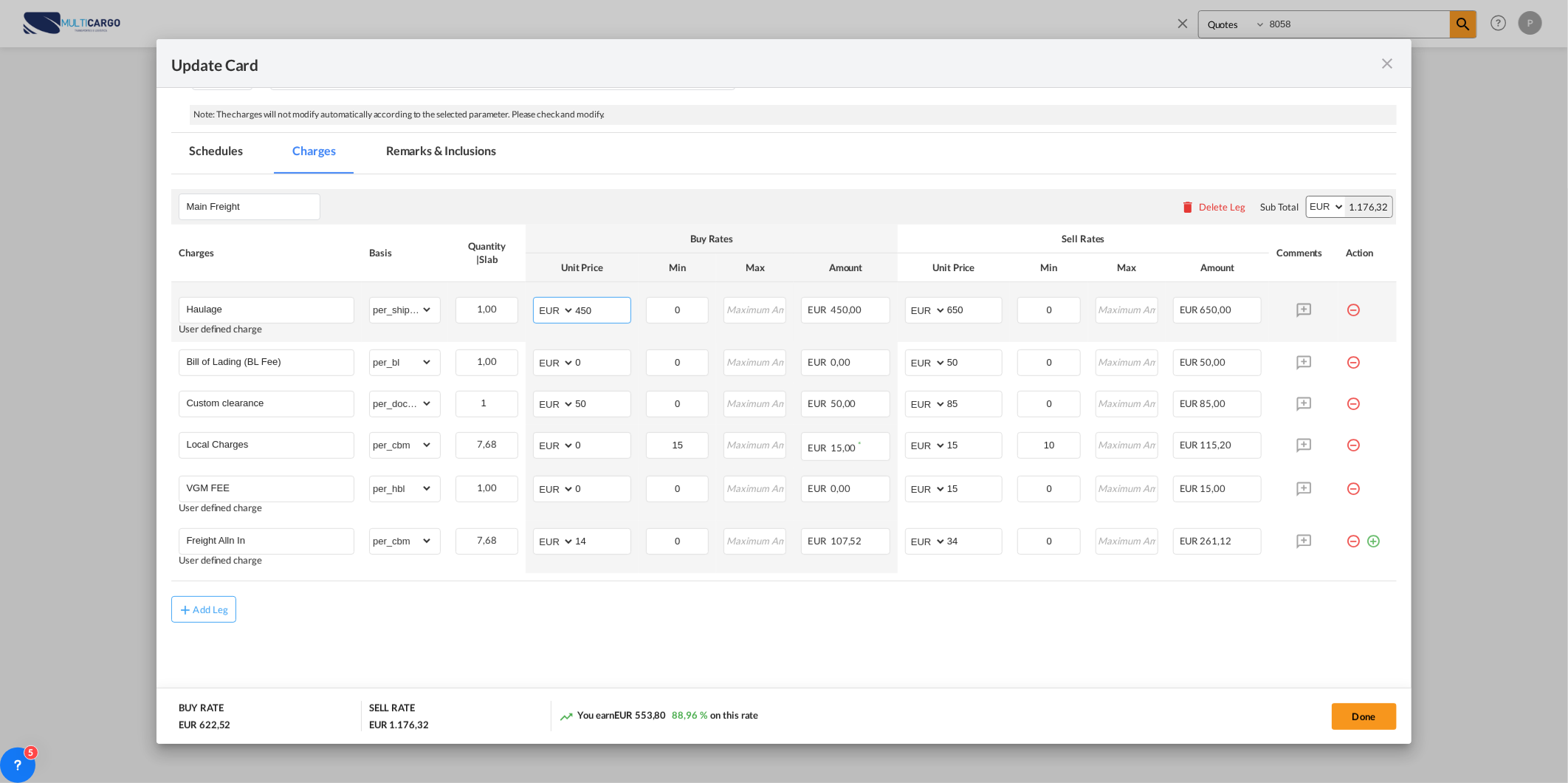
click at [596, 309] on input "450" at bounding box center [602, 309] width 54 height 23
type input "750"
drag, startPoint x: 962, startPoint y: 311, endPoint x: 935, endPoint y: 310, distance: 27.0
click at [948, 307] on input "650" at bounding box center [975, 309] width 54 height 23
type input "450"
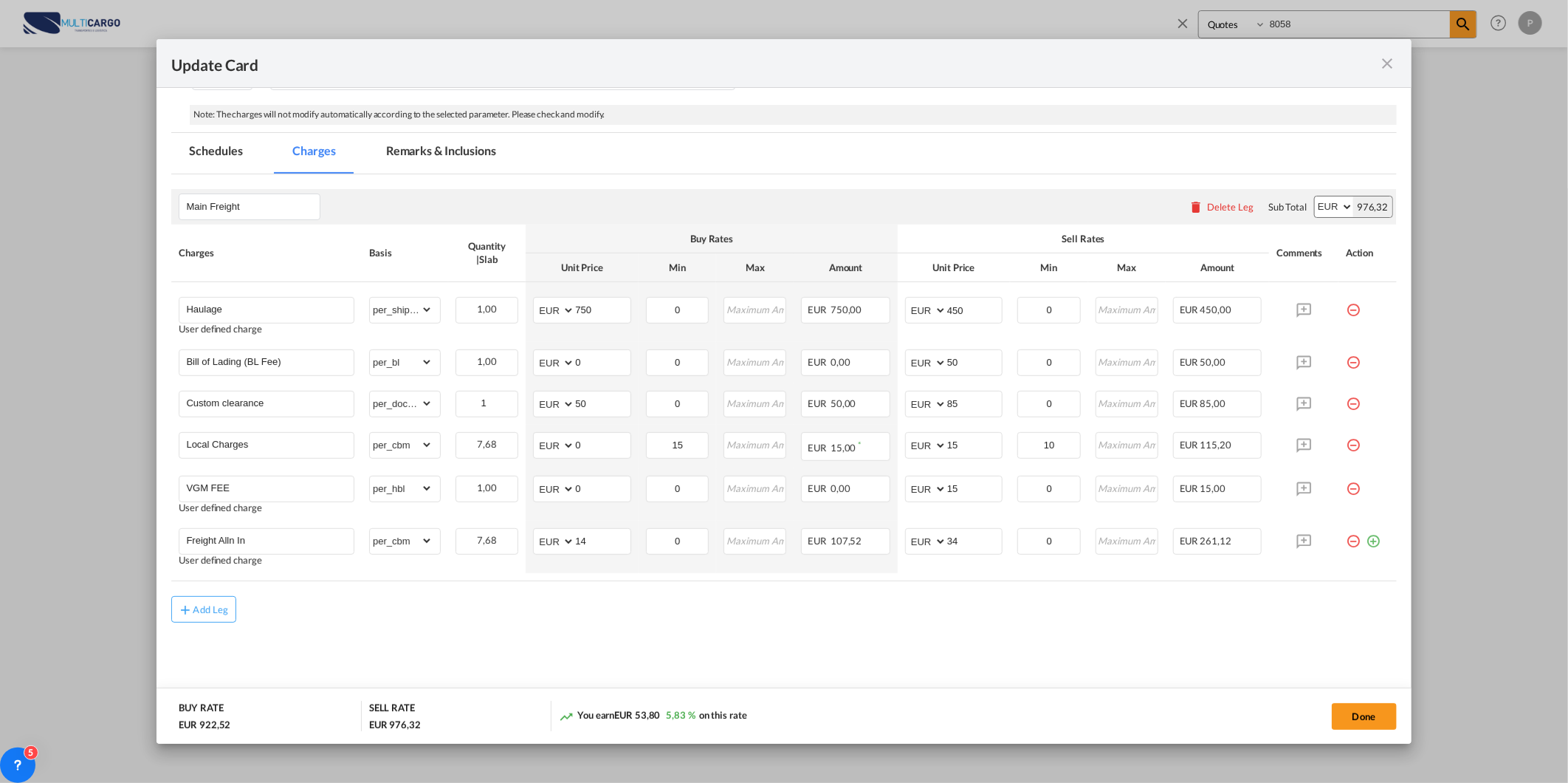
click at [799, 657] on md-content "Main Freight Please enter leg name Leg Name Already Exists Delete Leg Sub Total…" at bounding box center [784, 442] width 1225 height 535
click at [315, 313] on input "Haulage" at bounding box center [269, 309] width 168 height 23
paste input "Inland Haulage LCL"
type input "Inland Haulage LCL"
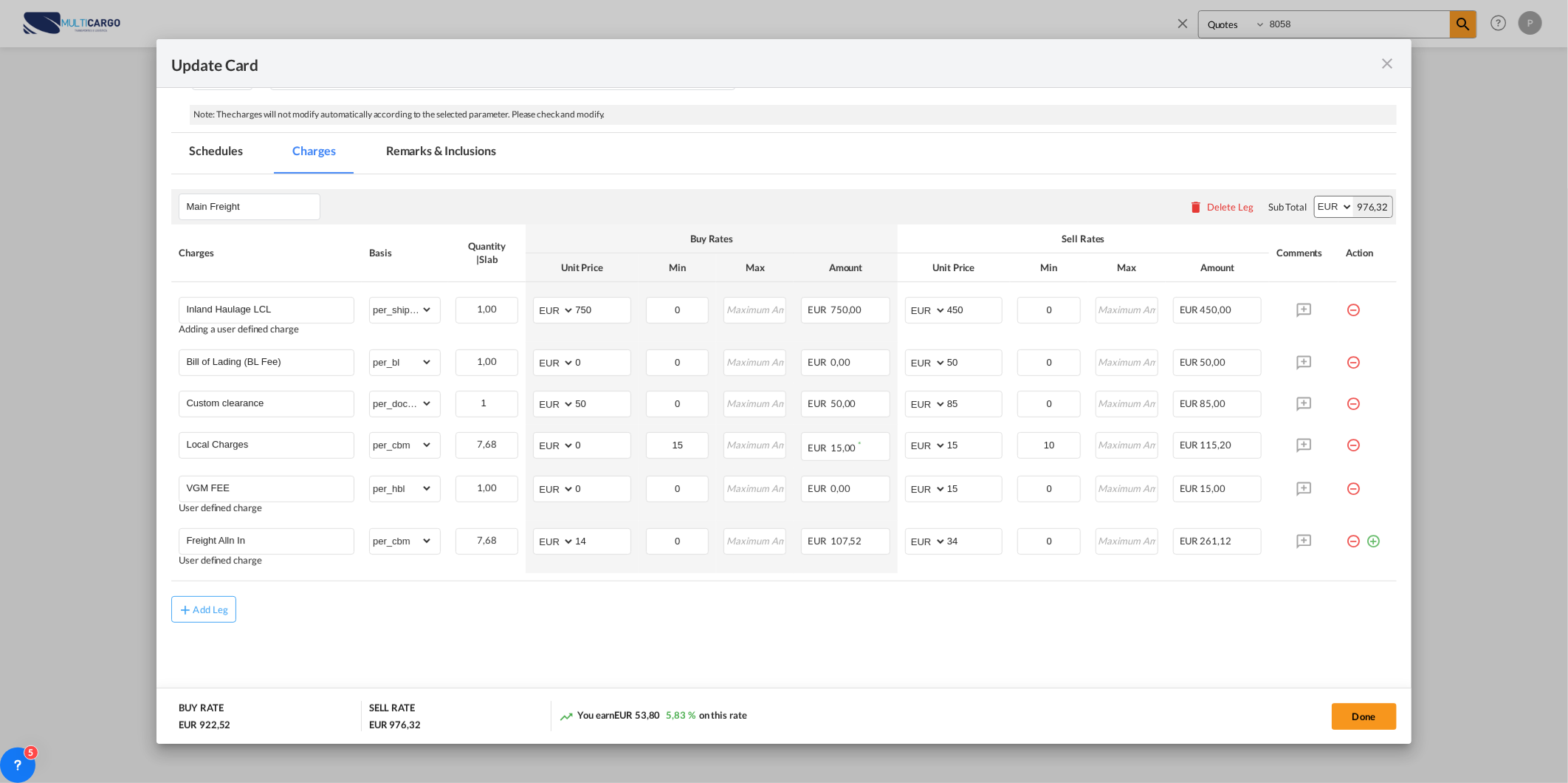
click at [652, 690] on md-dialog-actions "BUY RATE EUR 922,52 SELL RATE EUR 976,32 You earn EUR 53,80 5,83 % on this rate…" at bounding box center [784, 716] width 1255 height 56
click at [1346, 312] on md-icon "icon-minus-circle-outline red-400-fg pt-7" at bounding box center [1353, 304] width 15 height 15
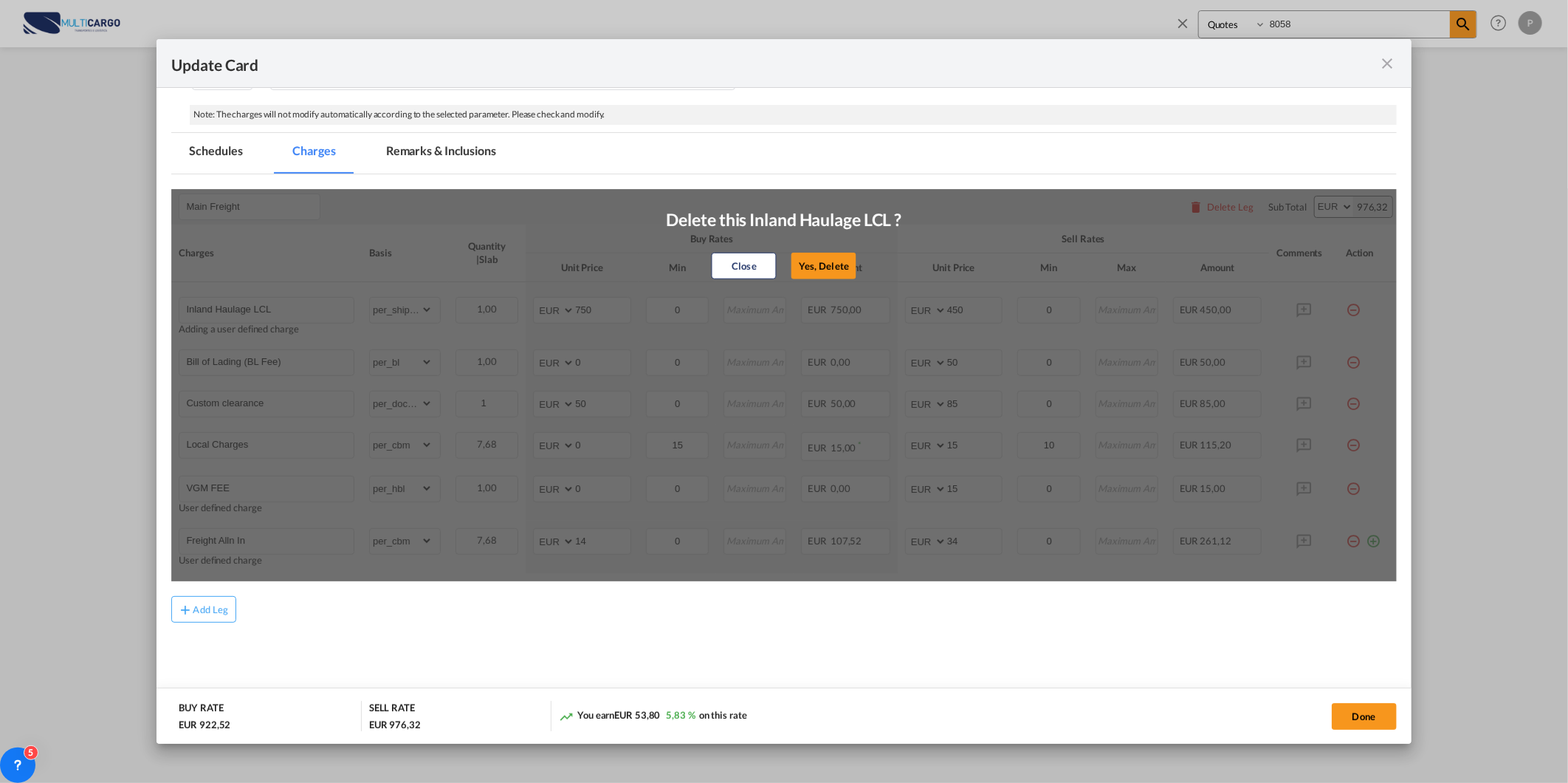
click at [882, 186] on air-lcl-rate-modification "Main Freight Please enter leg name Leg Name Already Exists Delete Leg Sub Total…" at bounding box center [784, 399] width 1225 height 449
click at [712, 264] on button "Close" at bounding box center [744, 266] width 65 height 26
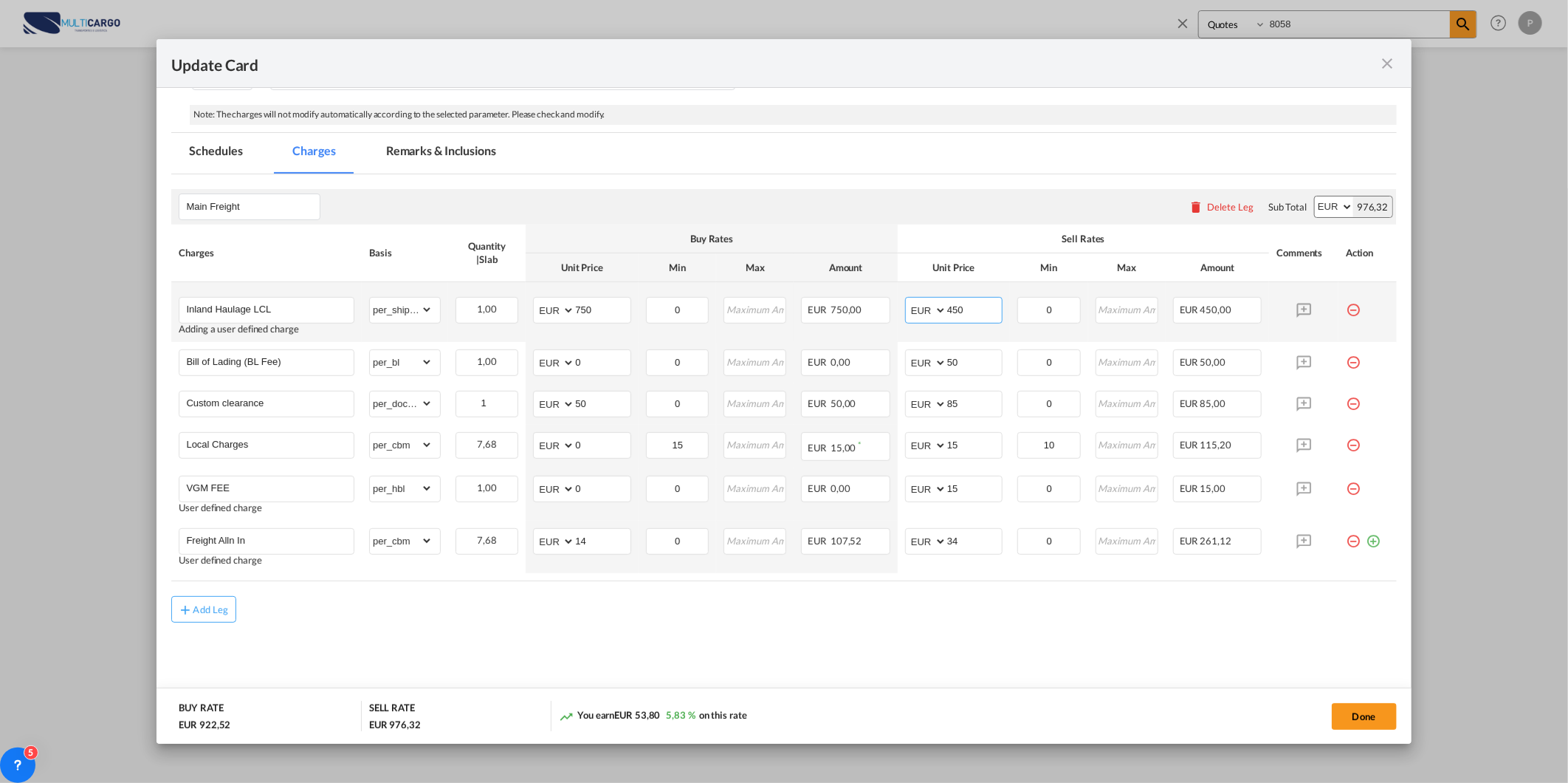
drag, startPoint x: 964, startPoint y: 303, endPoint x: 844, endPoint y: 327, distance: 122.4
click at [849, 326] on tr "Inland Haulage LCL Adding a user defined charge Please Enter Already Exists gro…" at bounding box center [784, 313] width 1225 height 60
type input "500"
click at [1142, 666] on md-content "Main Freight Please enter leg name Leg Name Already Exists Delete Leg Sub Total…" at bounding box center [784, 442] width 1225 height 535
click at [1369, 719] on button "Done" at bounding box center [1364, 716] width 65 height 26
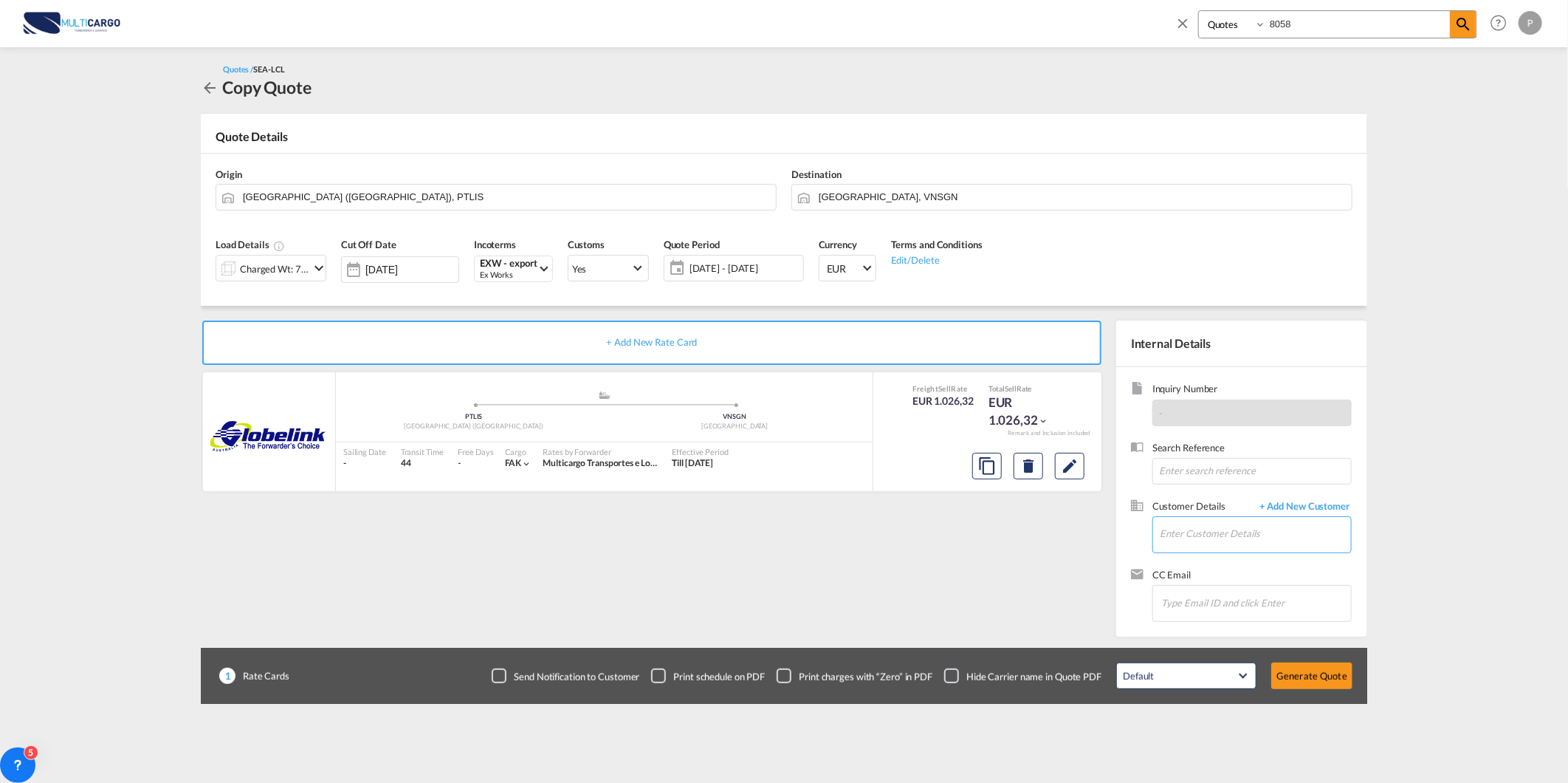
click at [1210, 528] on input "Enter Customer Details" at bounding box center [1256, 533] width 191 height 33
paste input "[EMAIL_ADDRESS][DOMAIN_NAME]"
click at [1258, 551] on div "[EMAIL_ADDRESS][DOMAIN_NAME] [EMAIL_ADDRESS][DOMAIN_NAME] [EMAIL_ADDRESS][DOMAI…" at bounding box center [1255, 560] width 192 height 39
type input "[EMAIL_ADDRESS][DOMAIN_NAME], [EMAIL_ADDRESS][DOMAIN_NAME] [EMAIL_ADDRESS][DOMA…"
click at [1304, 683] on button "Generate Quote" at bounding box center [1312, 676] width 82 height 26
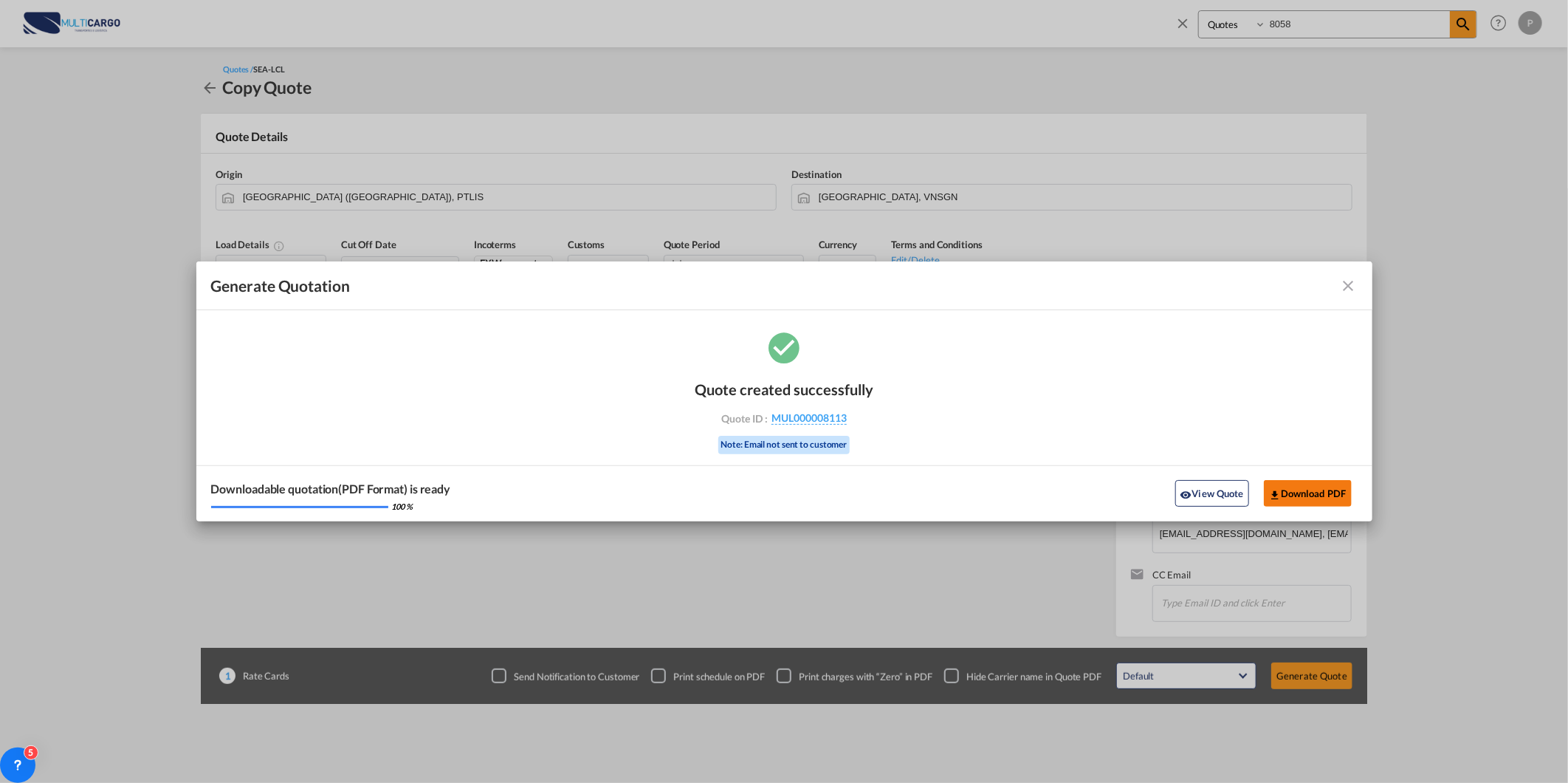
click at [1330, 498] on button "Download PDF" at bounding box center [1308, 493] width 88 height 26
